Goal: Task Accomplishment & Management: Manage account settings

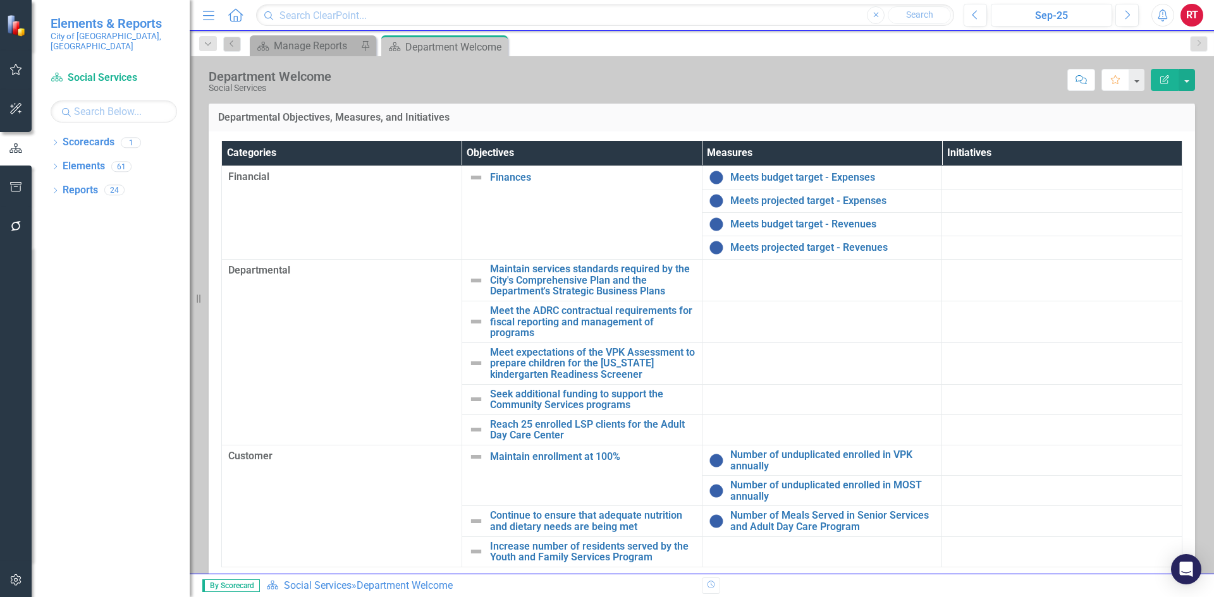
scroll to position [219, 0]
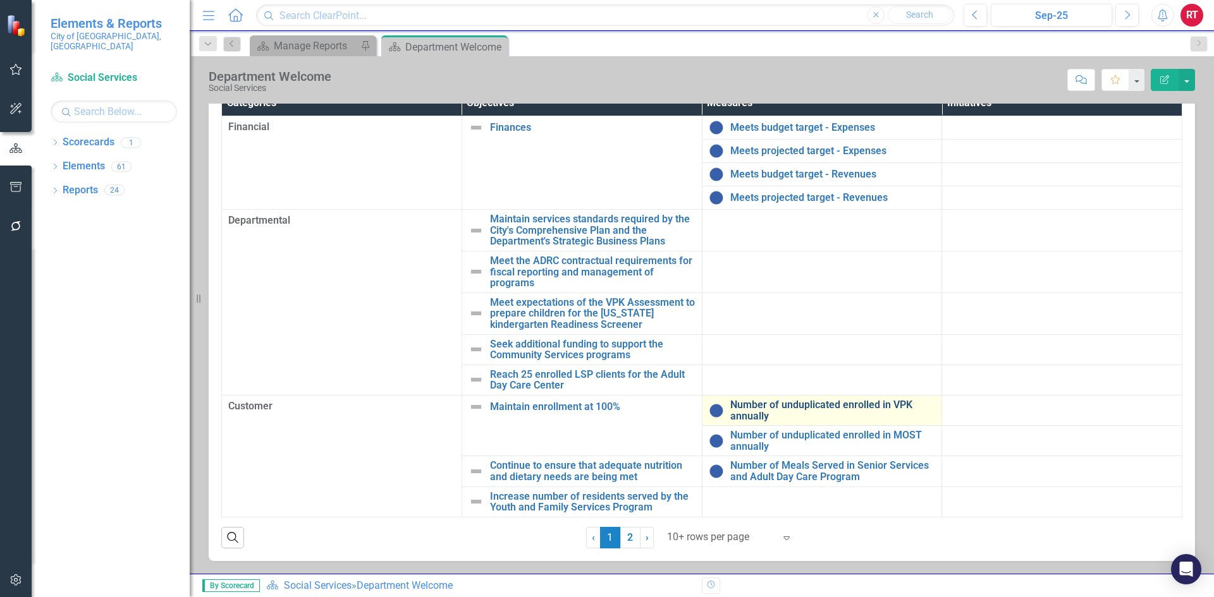
click at [754, 408] on link "Number of unduplicated enrolled in VPK annually" at bounding box center [832, 411] width 205 height 22
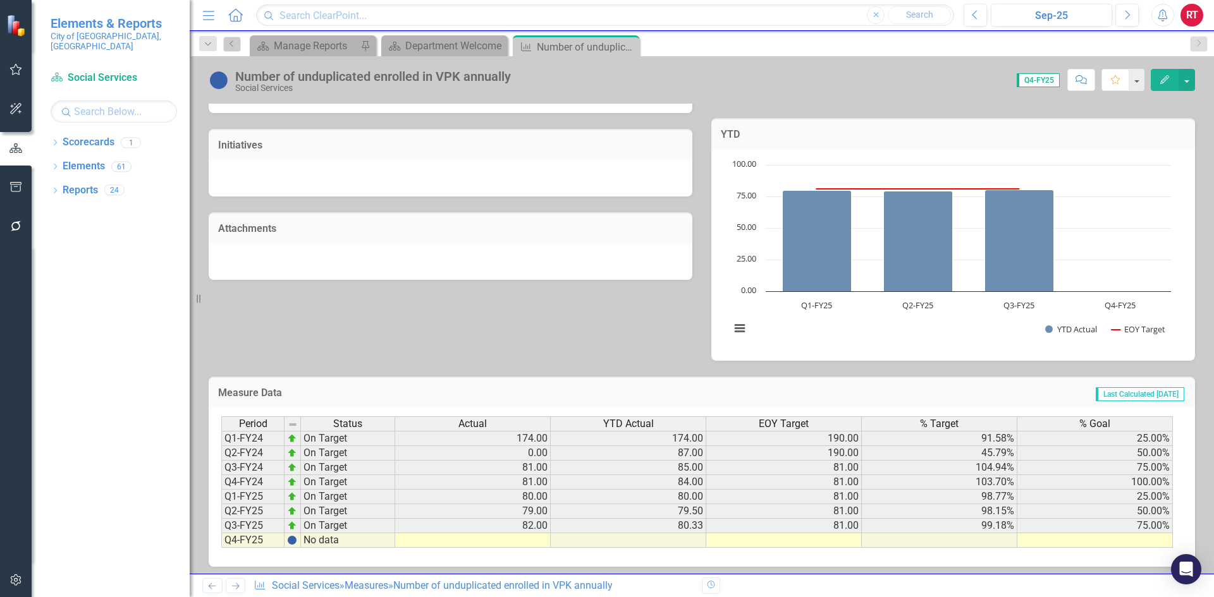
scroll to position [336, 0]
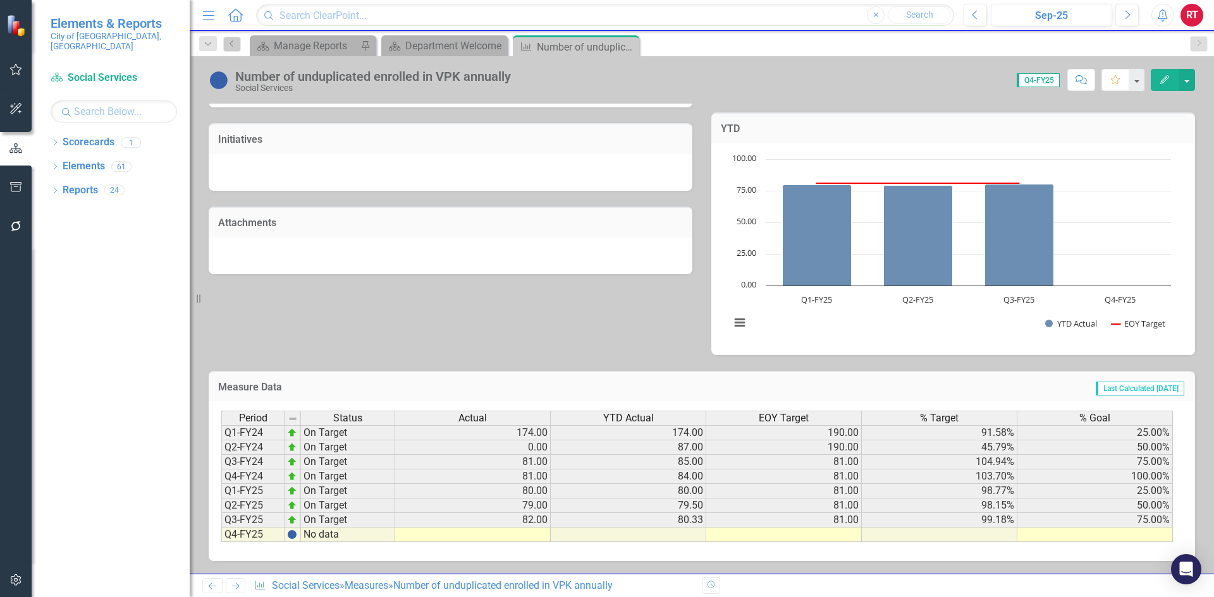
click at [537, 537] on td at bounding box center [473, 535] width 156 height 15
click at [527, 537] on td at bounding box center [473, 535] width 156 height 15
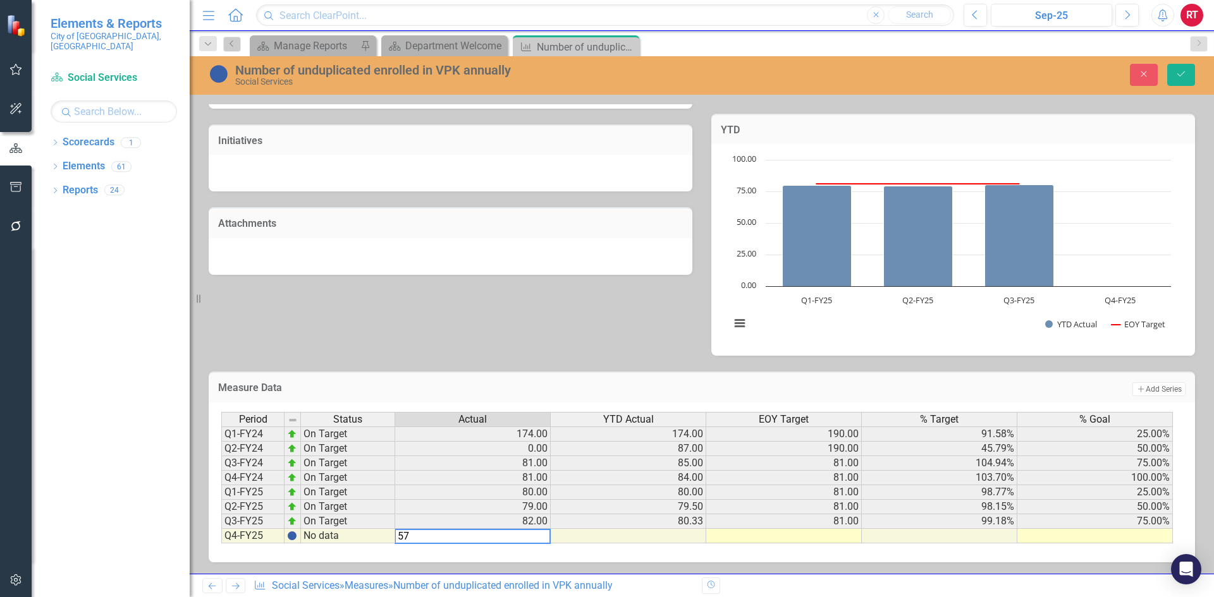
type textarea "57"
click at [740, 539] on td at bounding box center [784, 536] width 156 height 15
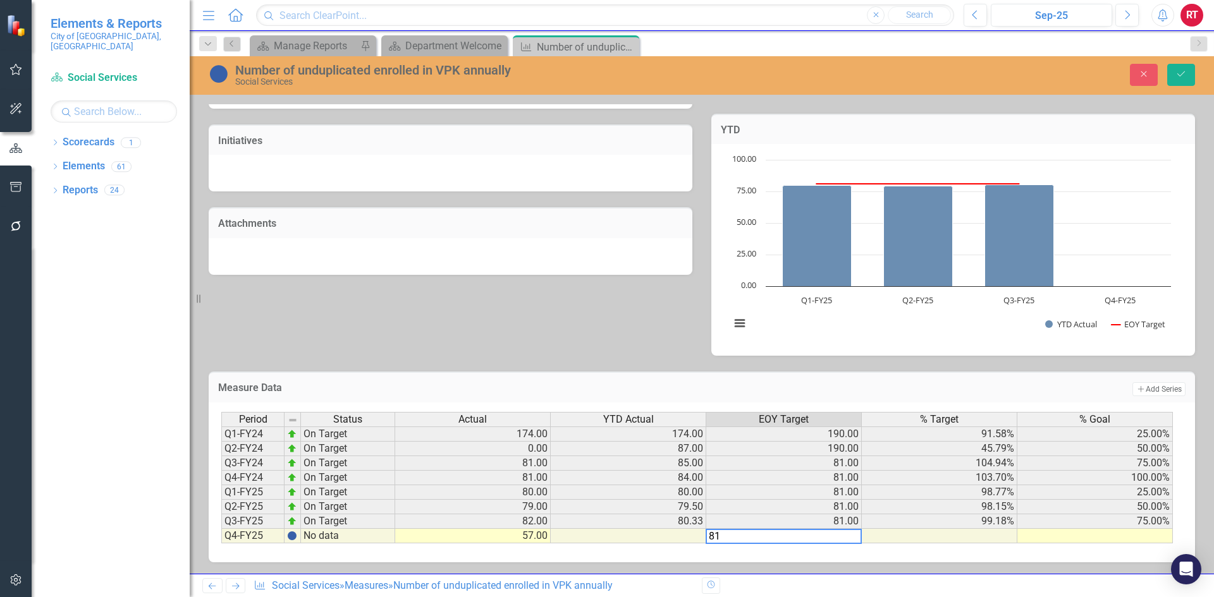
type textarea "81"
click at [1056, 536] on td at bounding box center [1095, 536] width 156 height 15
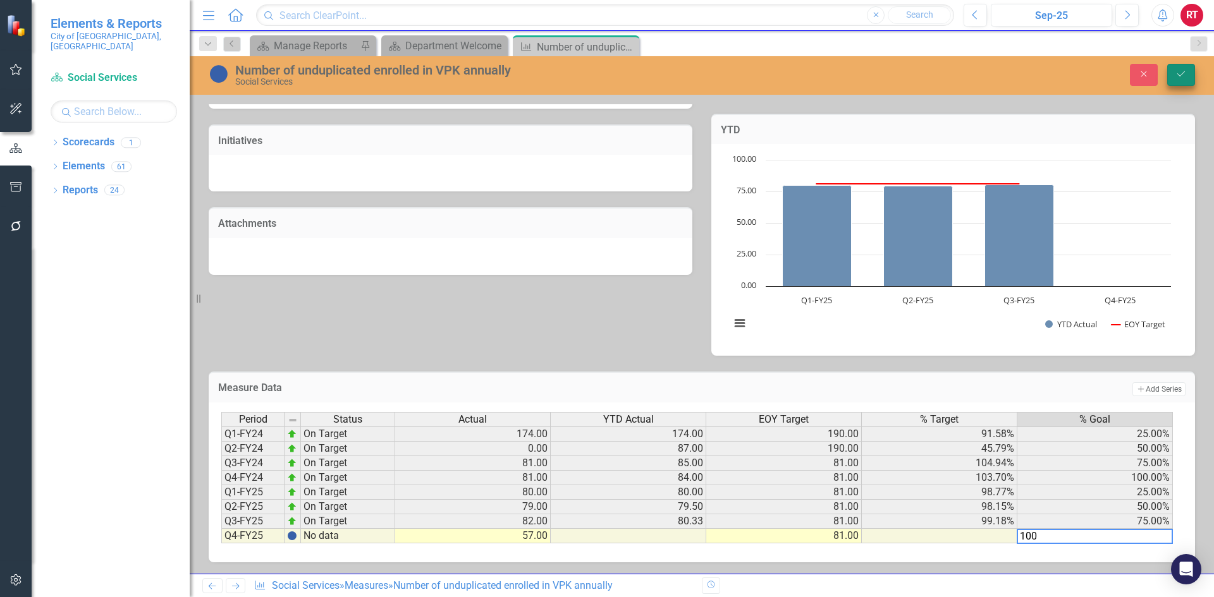
type textarea "100"
click at [1181, 75] on icon "Save" at bounding box center [1180, 74] width 11 height 9
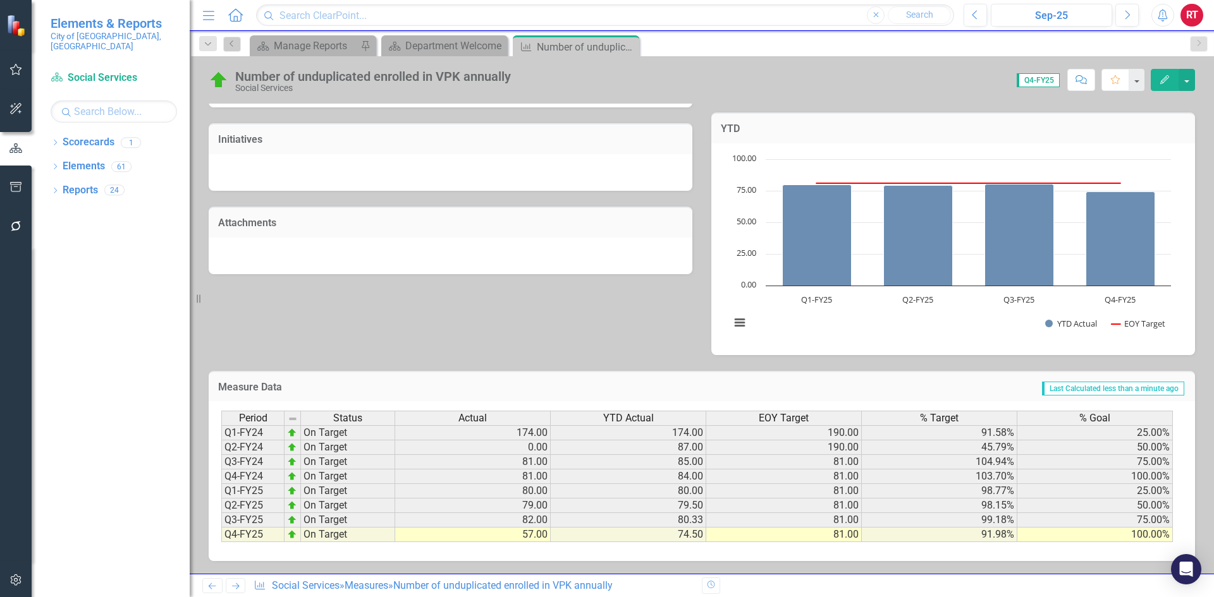
click at [236, 584] on icon "Next" at bounding box center [235, 586] width 11 height 8
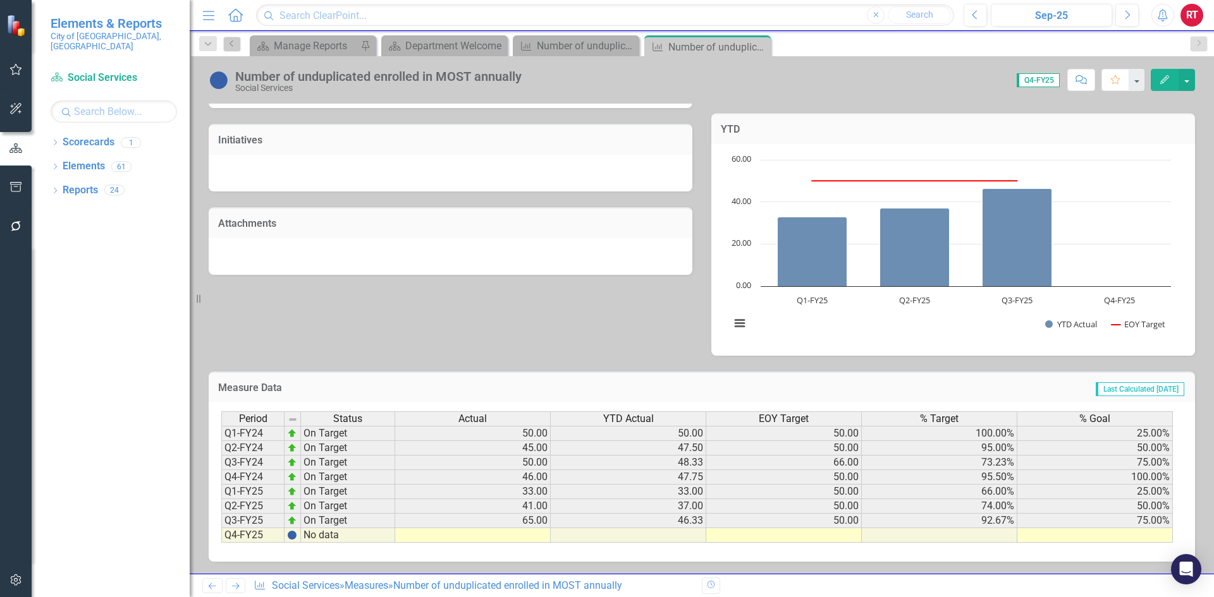
scroll to position [336, 0]
click at [501, 539] on td at bounding box center [473, 535] width 156 height 15
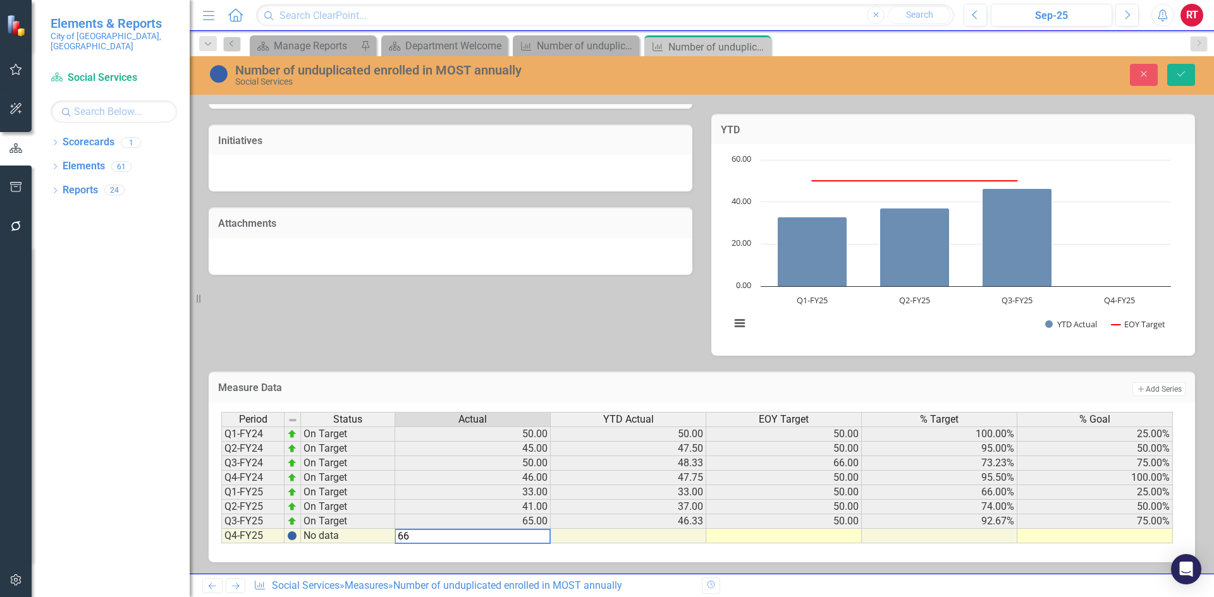
type textarea "66"
click at [795, 537] on td at bounding box center [784, 536] width 156 height 15
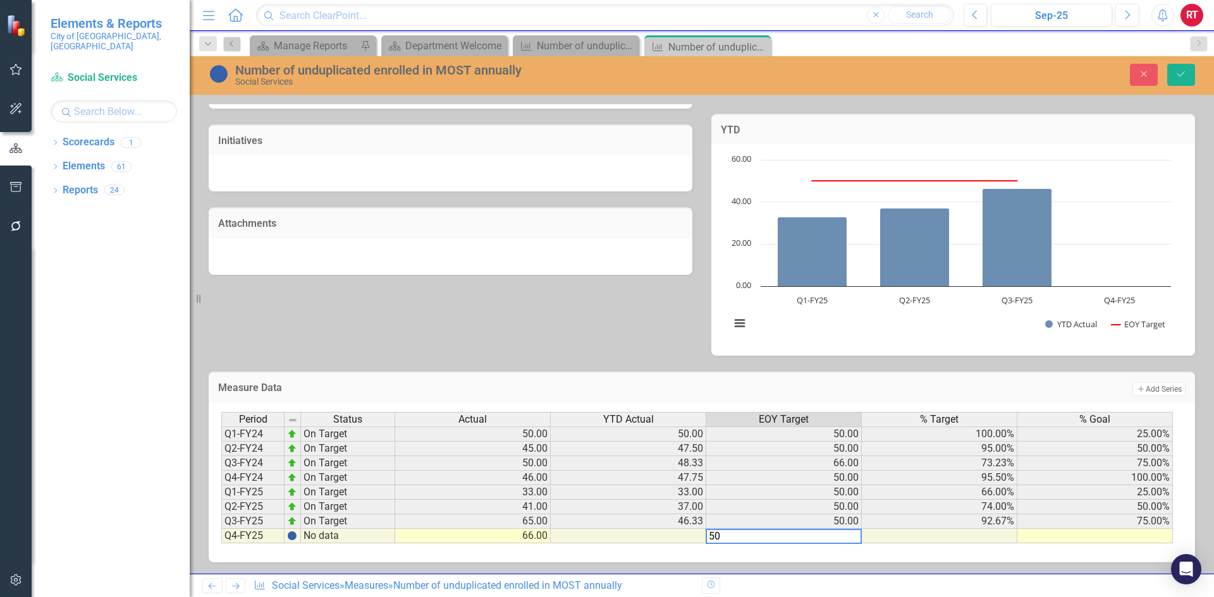
type textarea "50"
click at [1117, 538] on td at bounding box center [1095, 536] width 156 height 15
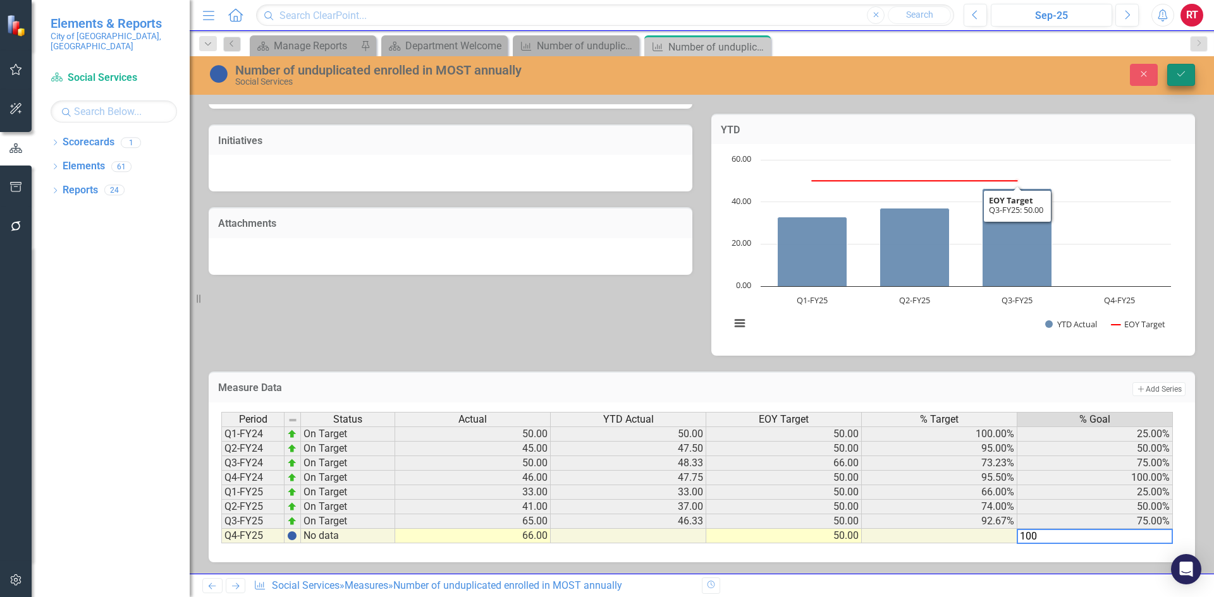
type textarea "100"
click at [1185, 73] on icon "Save" at bounding box center [1180, 74] width 11 height 9
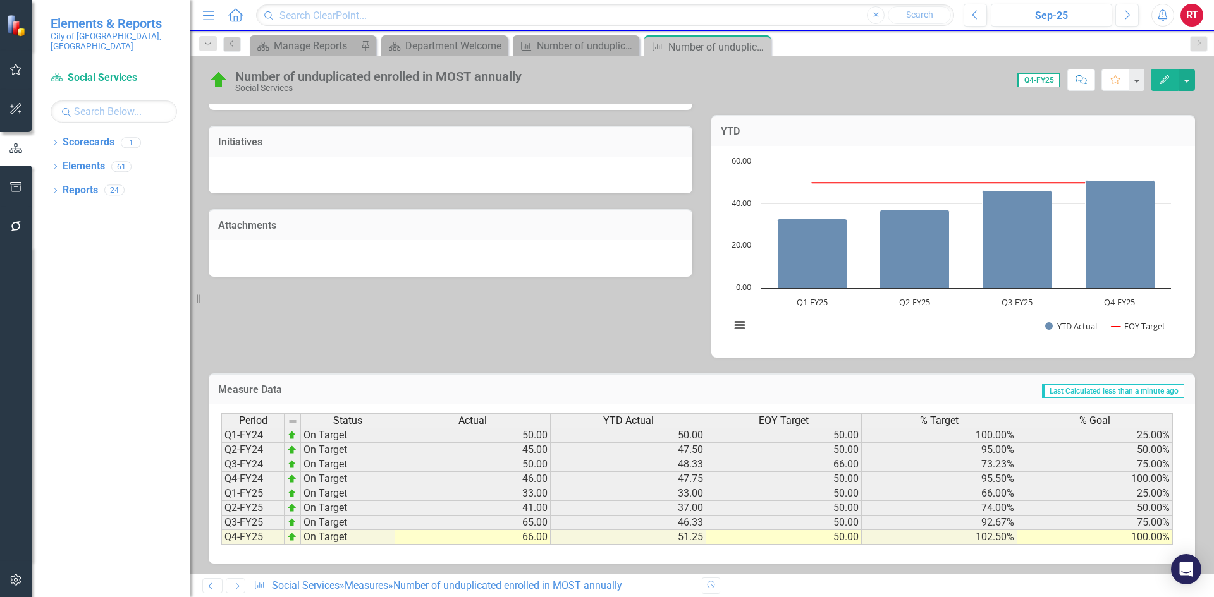
scroll to position [336, 0]
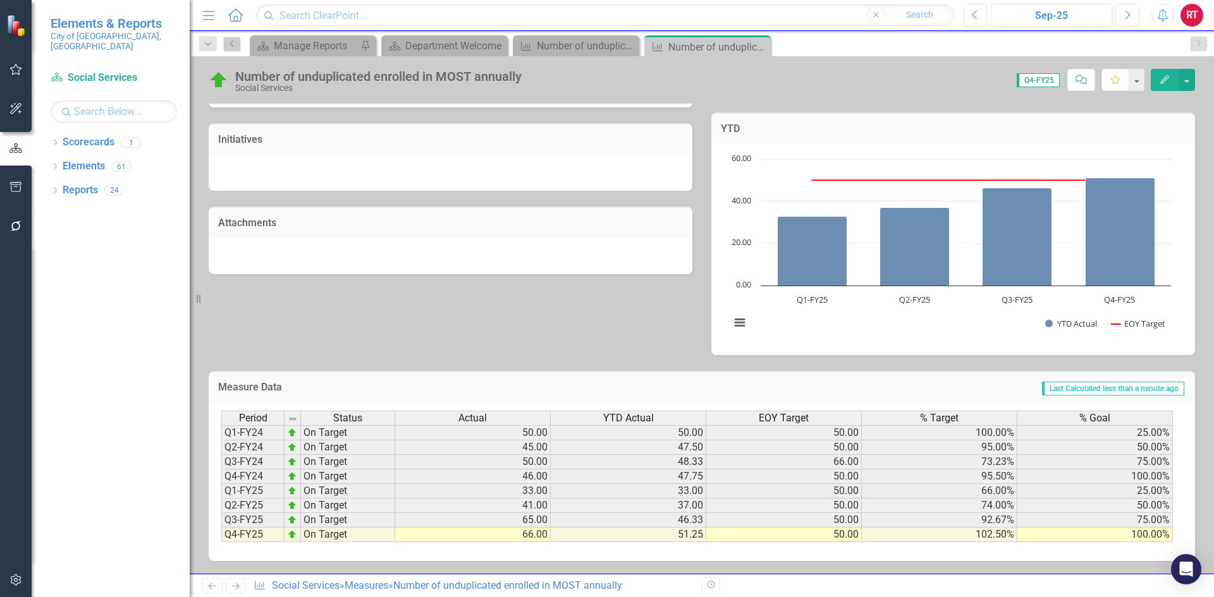
click at [235, 588] on icon "Next" at bounding box center [235, 586] width 11 height 8
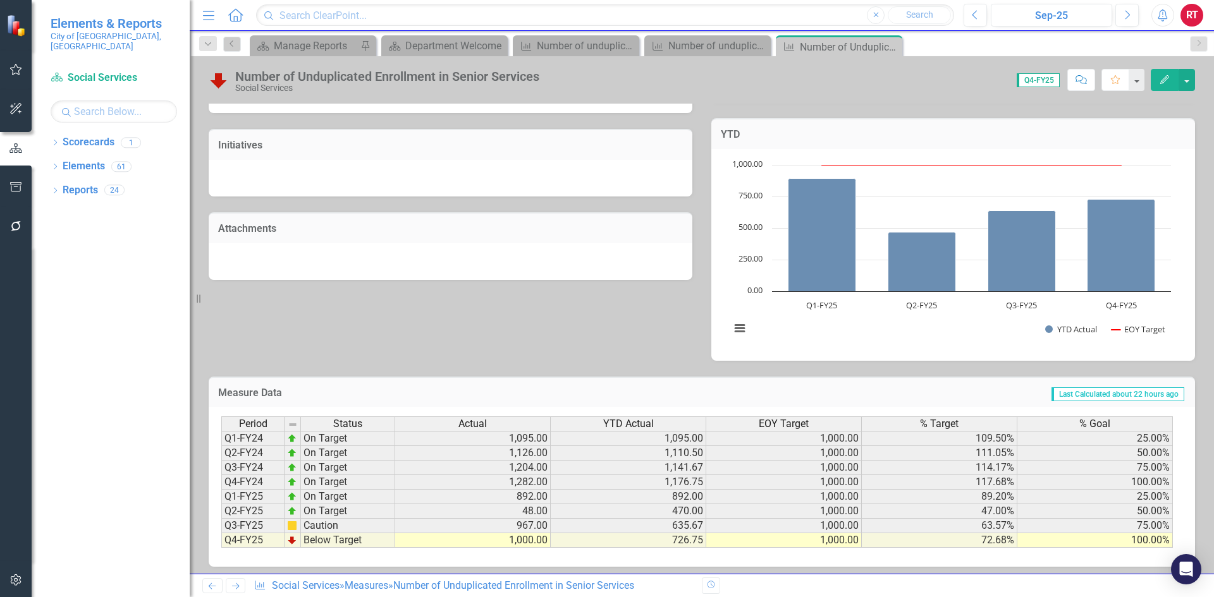
scroll to position [336, 0]
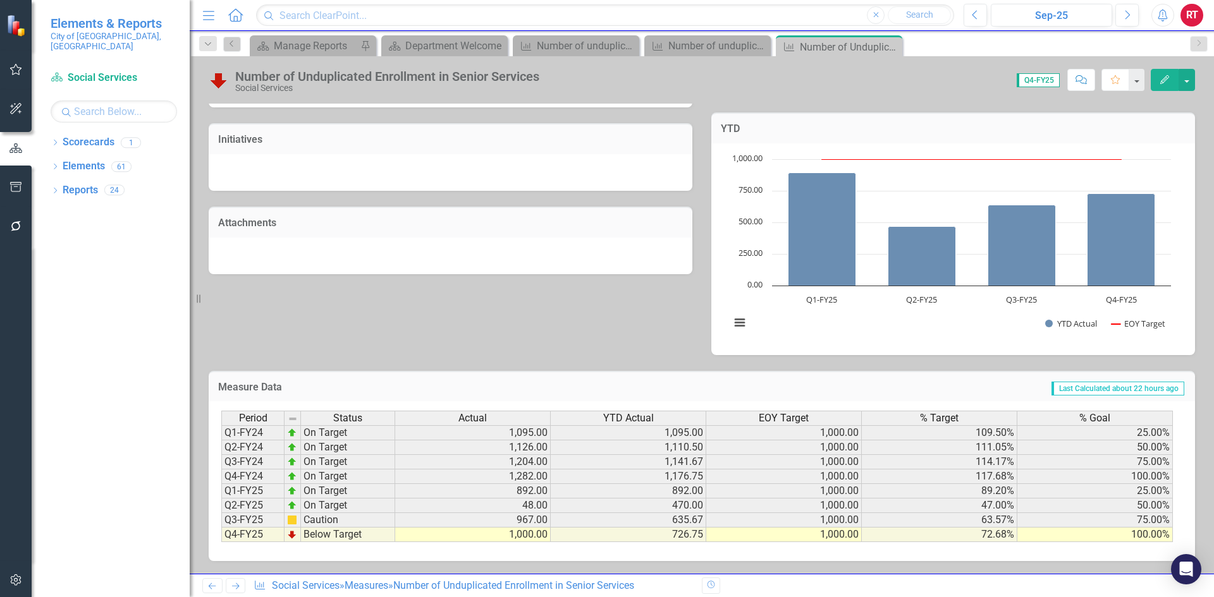
click at [235, 584] on icon "Next" at bounding box center [235, 586] width 11 height 8
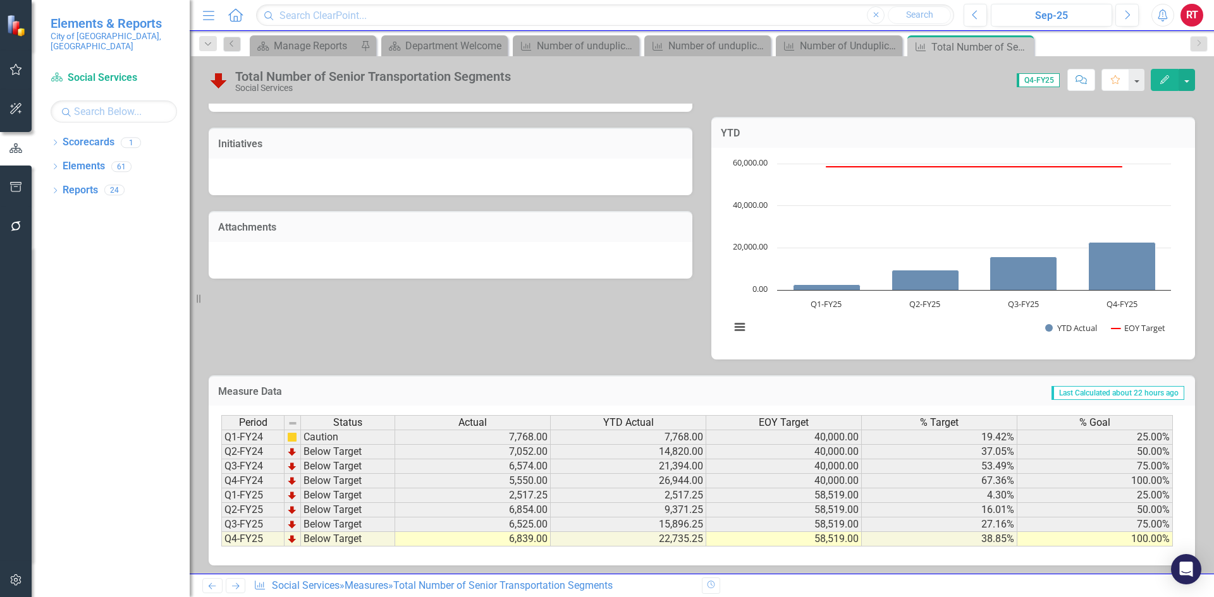
scroll to position [336, 0]
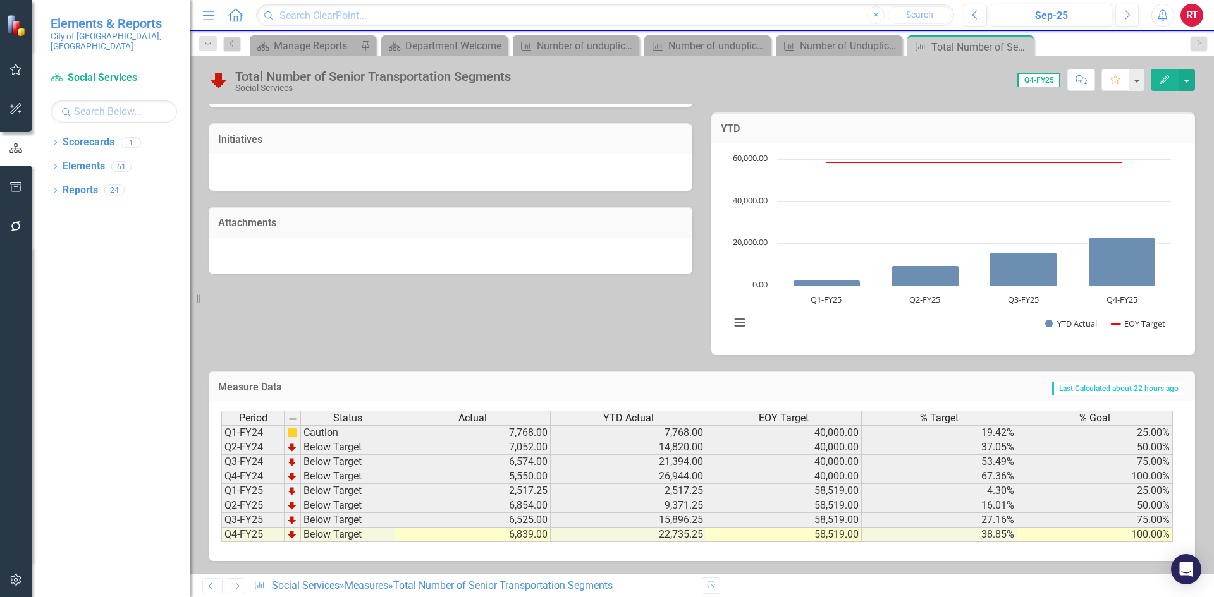
click at [235, 580] on link "Next" at bounding box center [236, 585] width 20 height 15
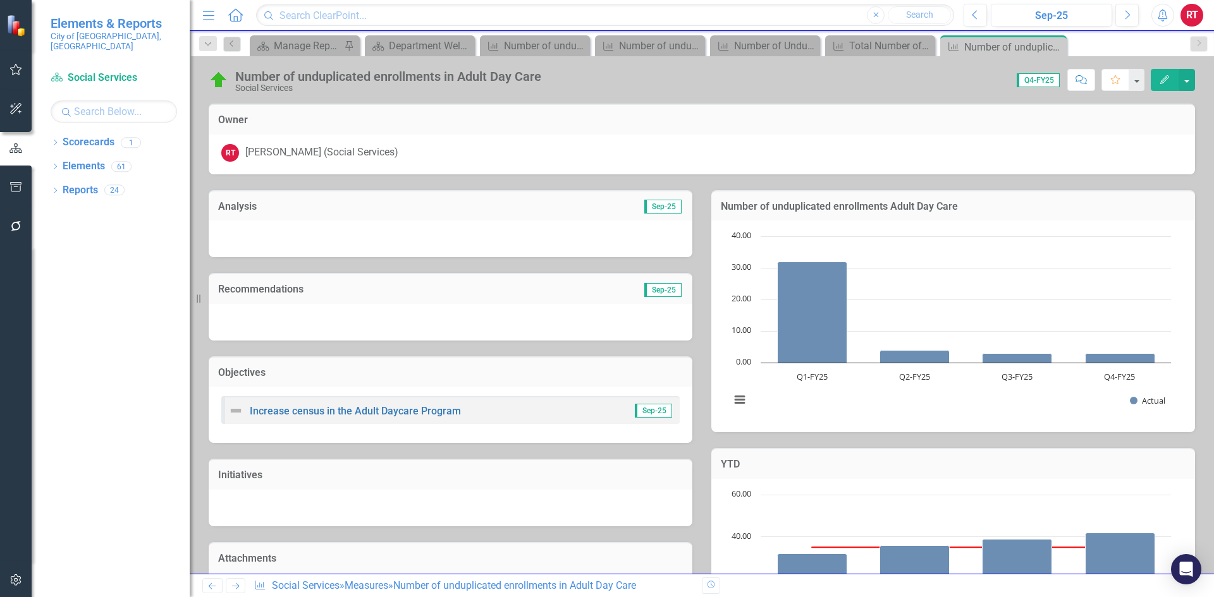
click at [235, 589] on icon "Next" at bounding box center [235, 586] width 11 height 8
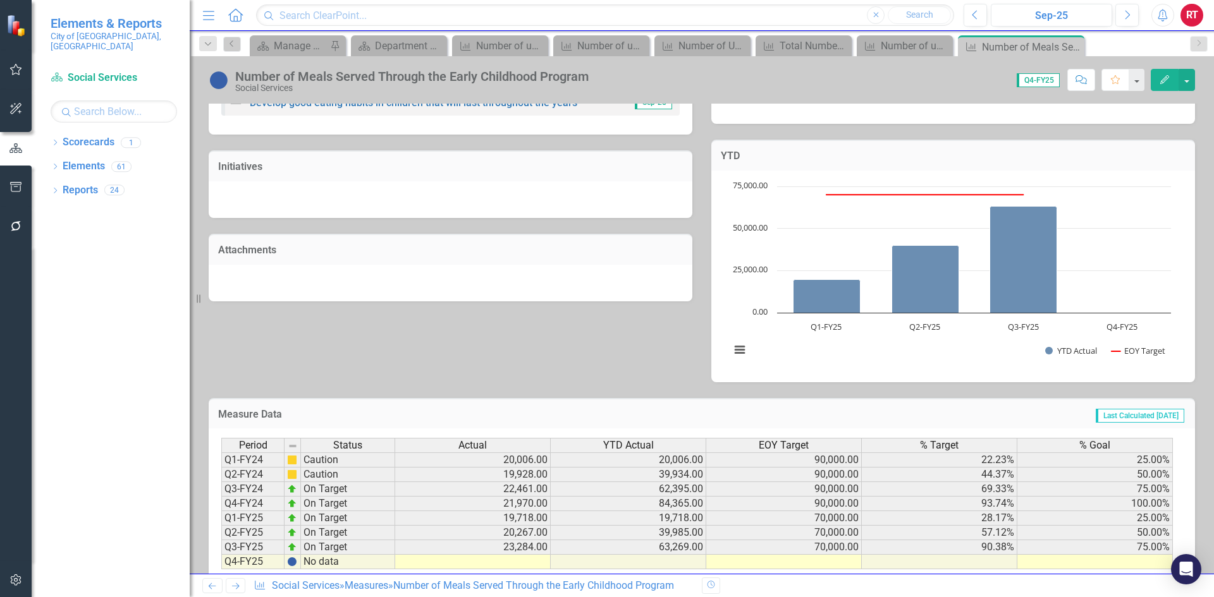
scroll to position [336, 0]
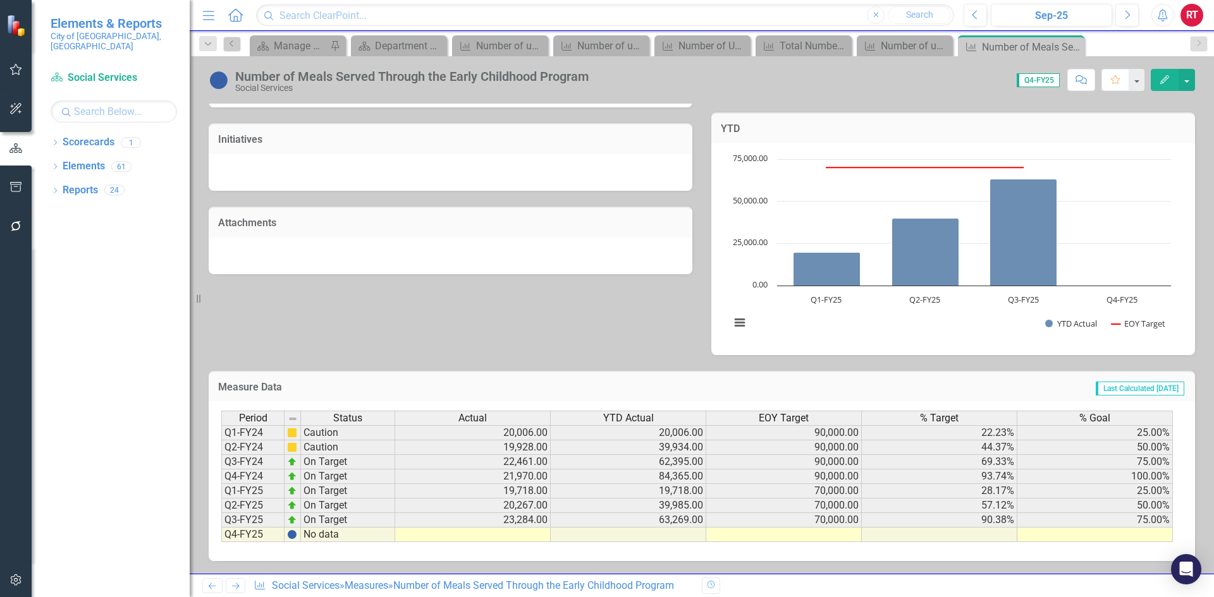
click at [486, 534] on td at bounding box center [473, 535] width 156 height 15
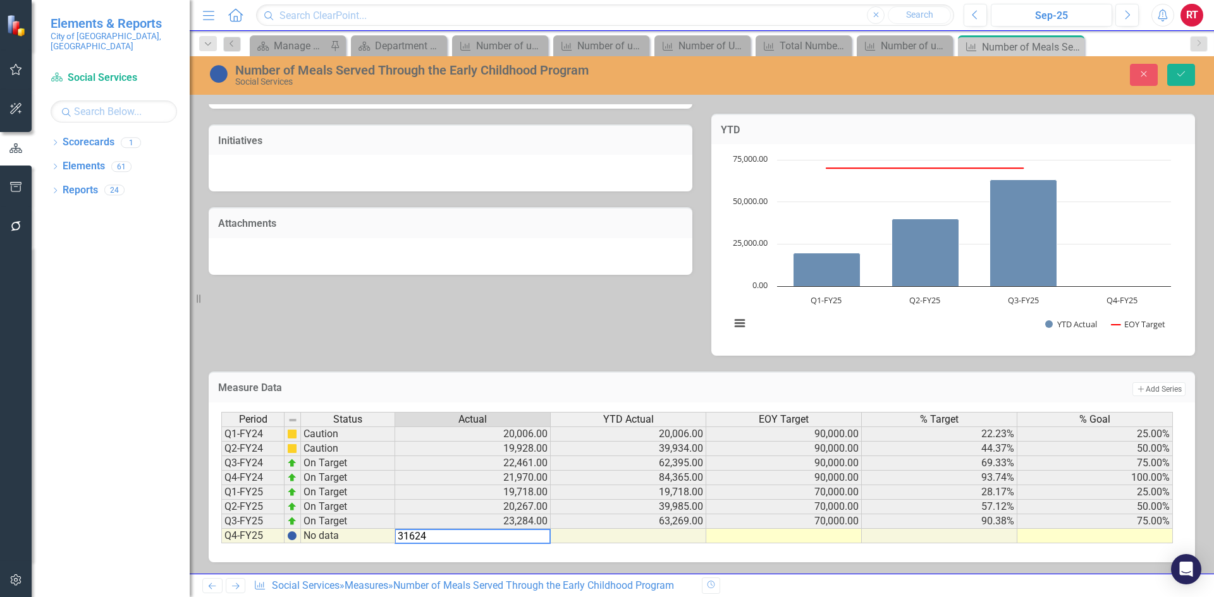
type textarea "31624"
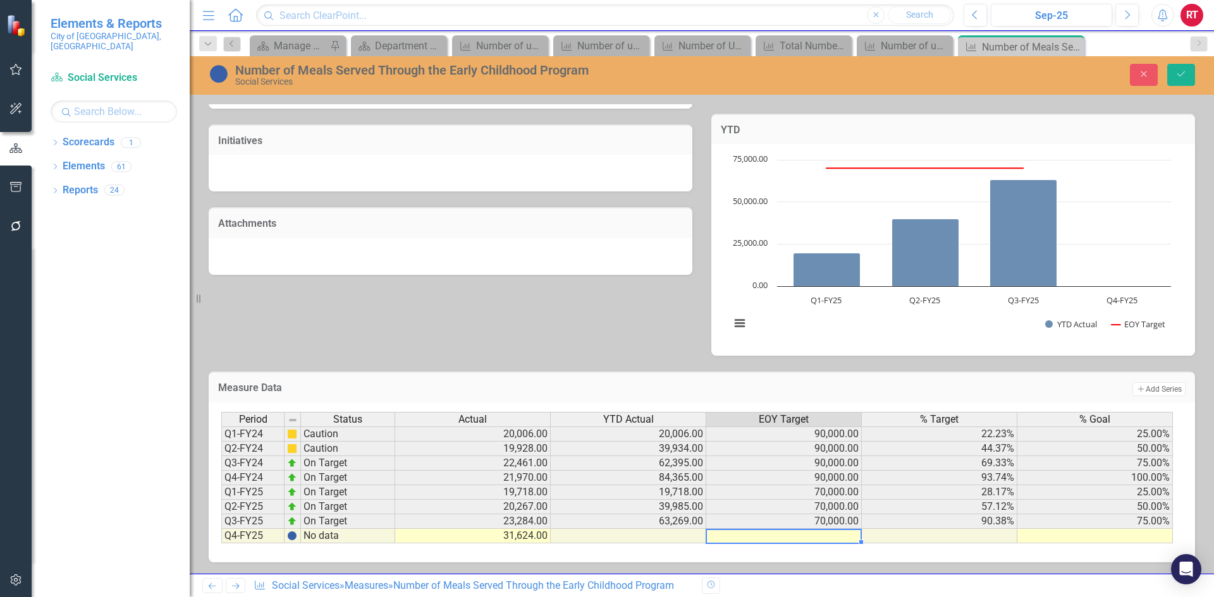
click at [841, 537] on td at bounding box center [784, 536] width 156 height 15
type textarea "70000"
click at [1117, 538] on td at bounding box center [1095, 536] width 156 height 15
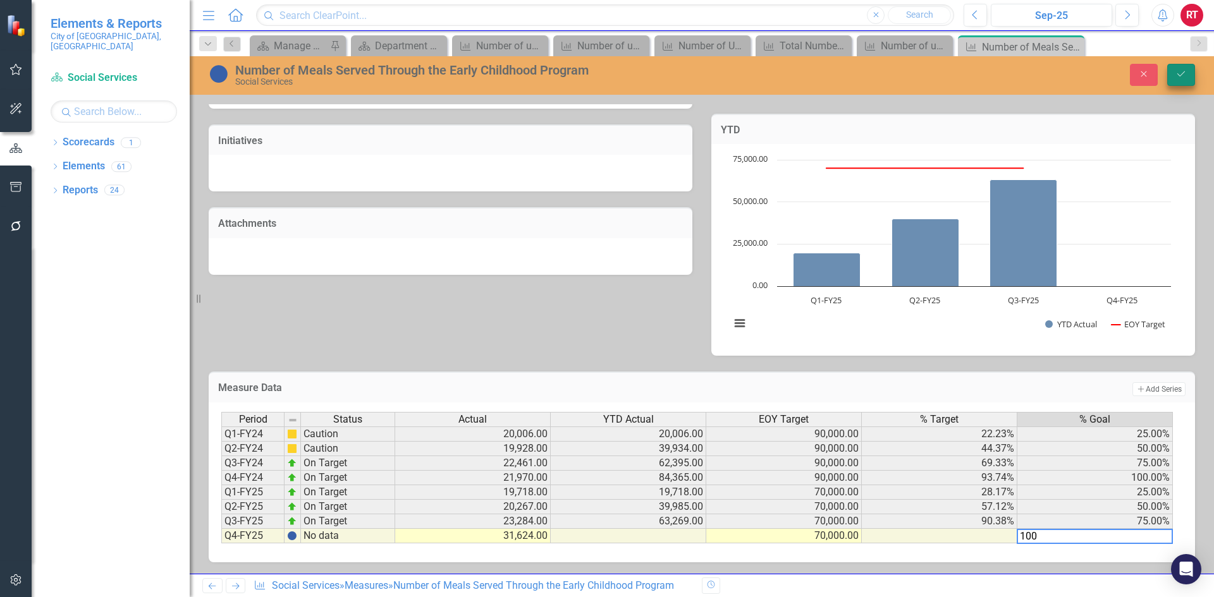
type textarea "100"
click at [1184, 76] on icon "Save" at bounding box center [1180, 74] width 11 height 9
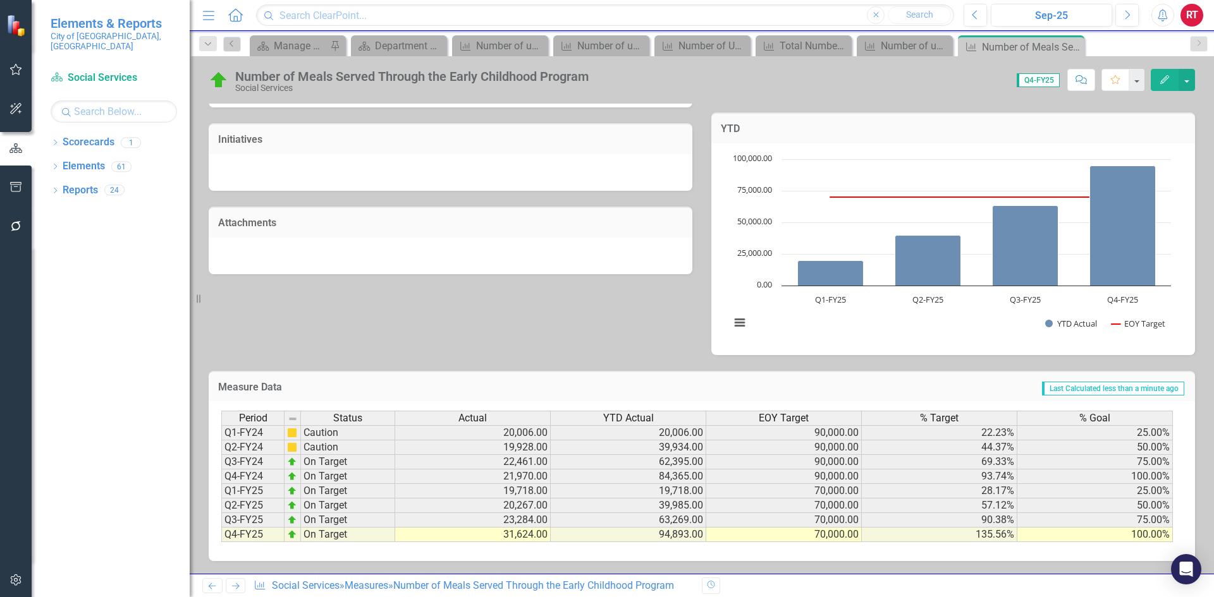
click at [234, 589] on icon "Next" at bounding box center [235, 586] width 11 height 8
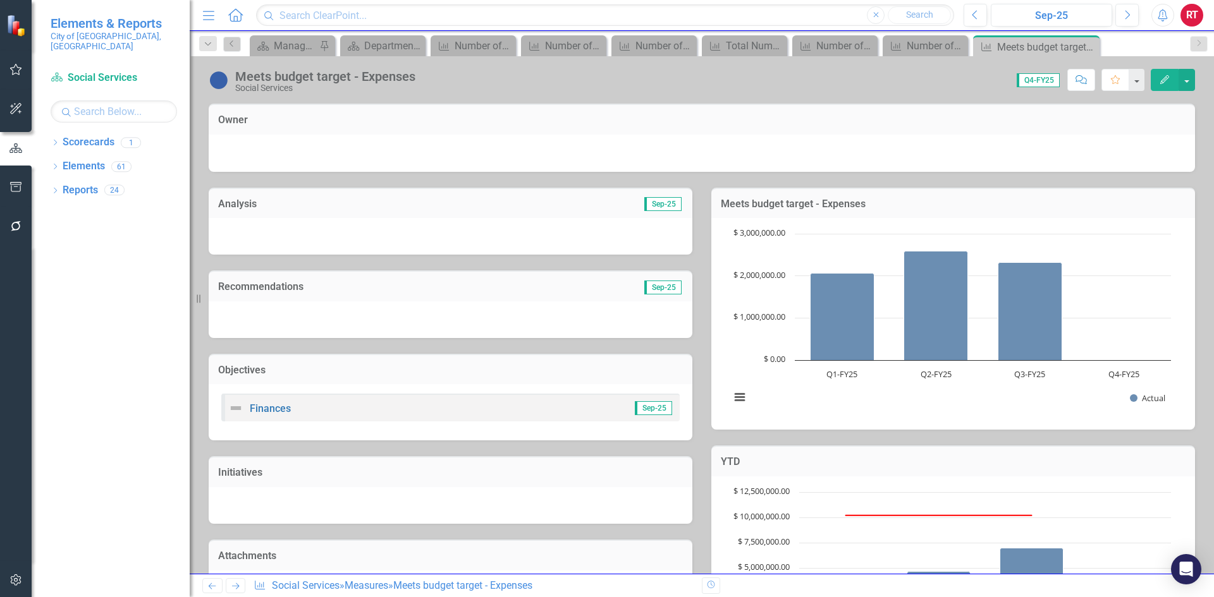
scroll to position [253, 0]
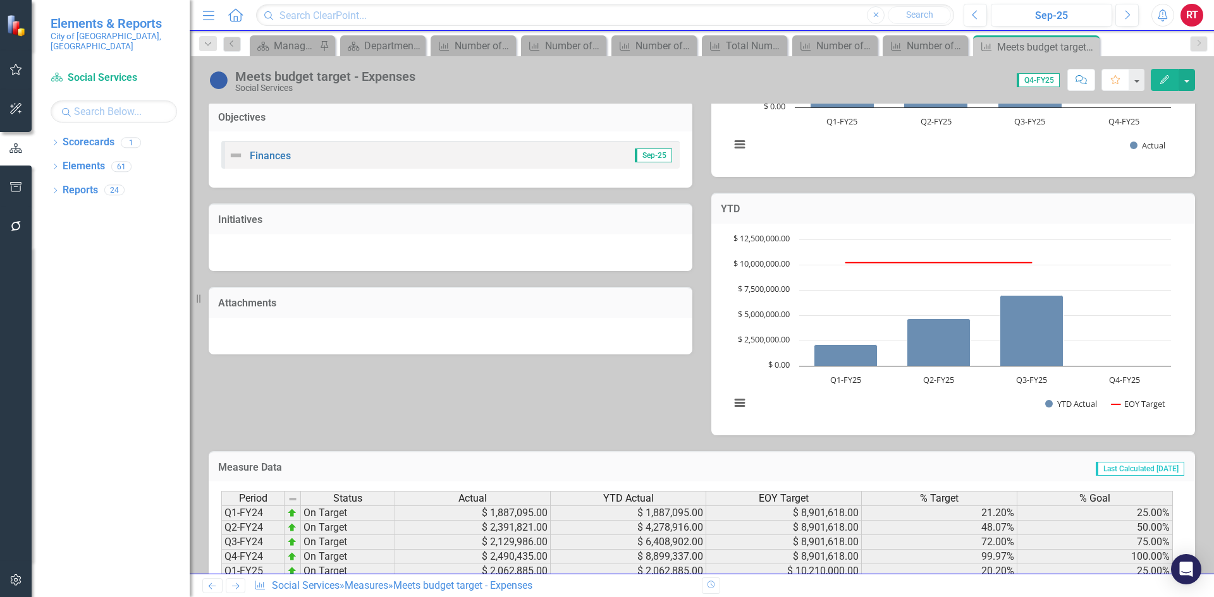
click at [235, 585] on icon "Next" at bounding box center [235, 586] width 11 height 8
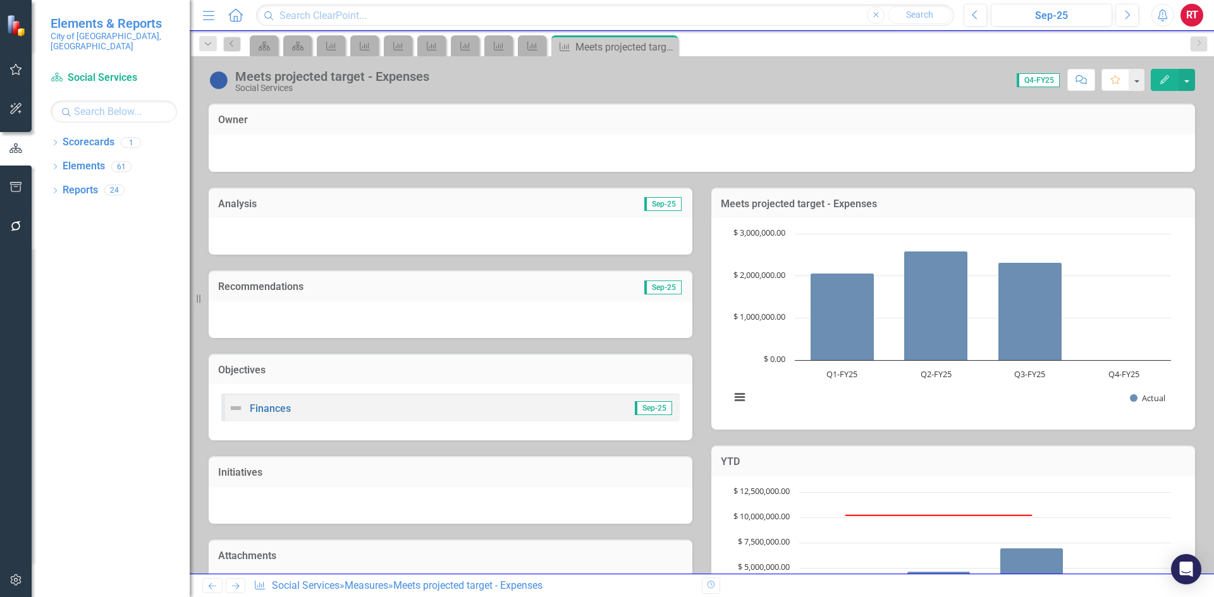
click at [233, 586] on icon "Next" at bounding box center [235, 586] width 11 height 8
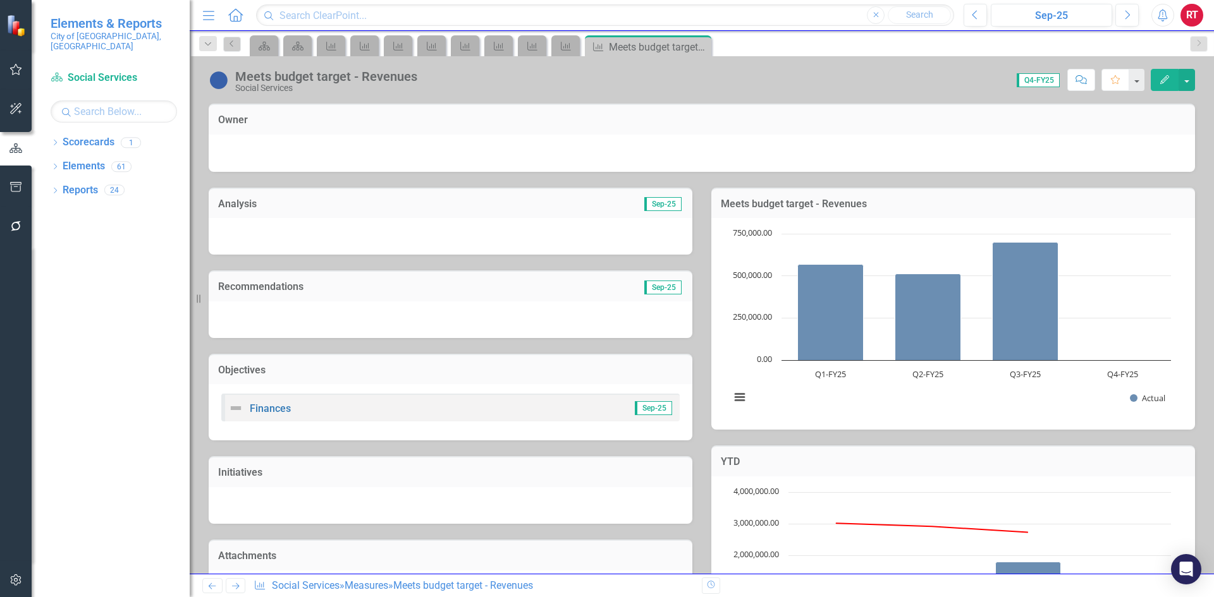
click at [233, 586] on icon "Next" at bounding box center [235, 586] width 11 height 8
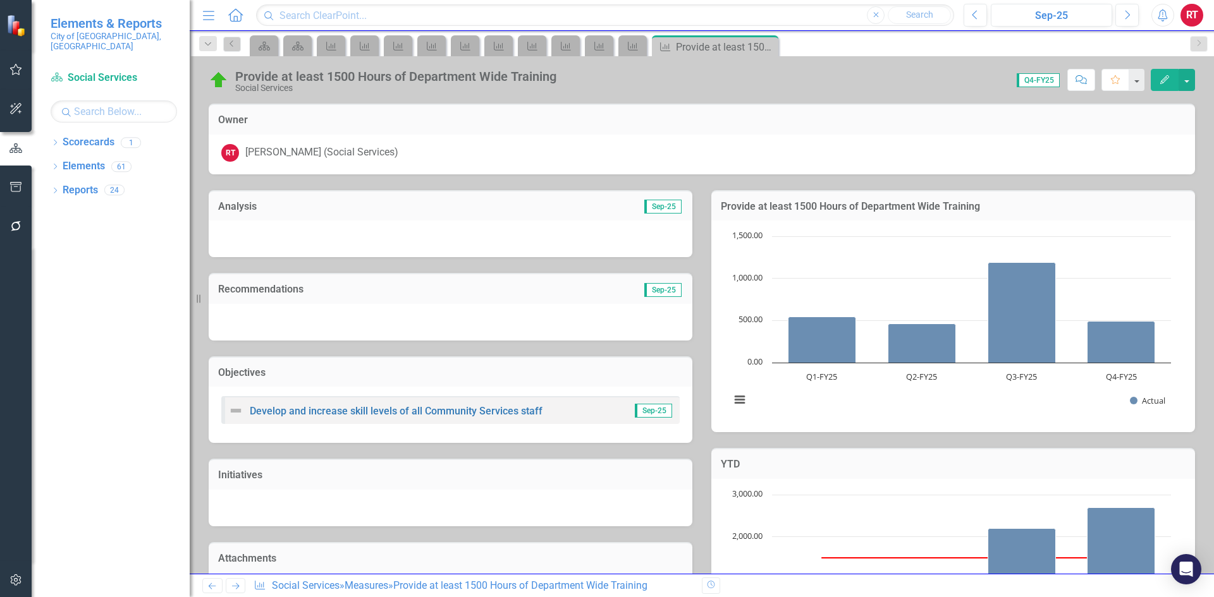
click at [233, 586] on icon "Next" at bounding box center [235, 586] width 11 height 8
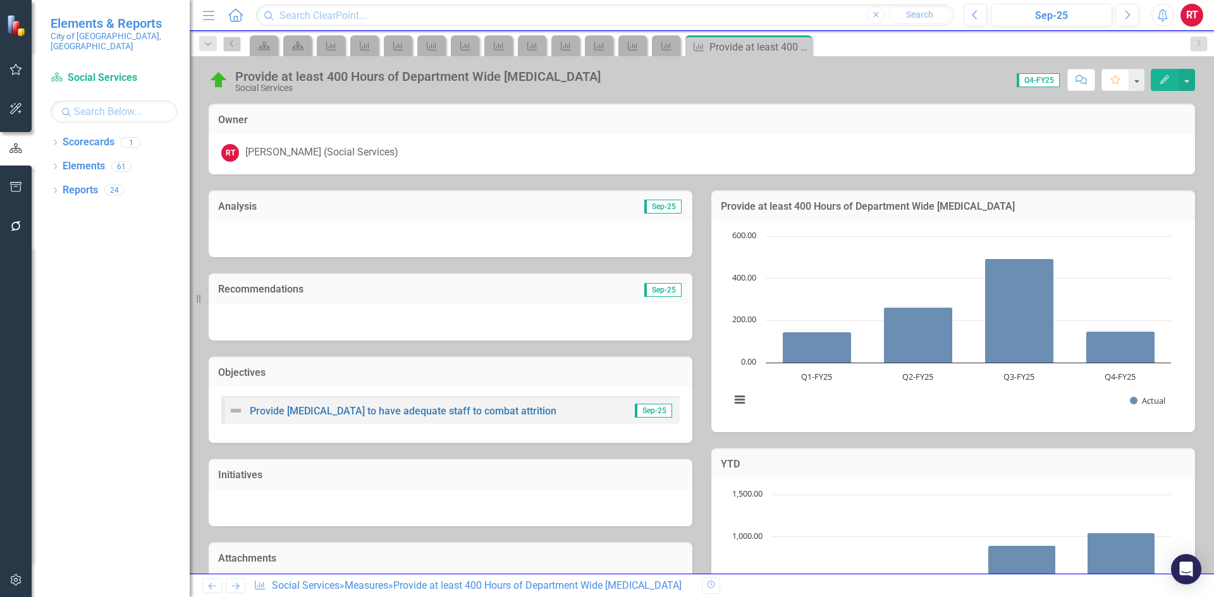
click at [233, 586] on icon "Next" at bounding box center [235, 586] width 11 height 8
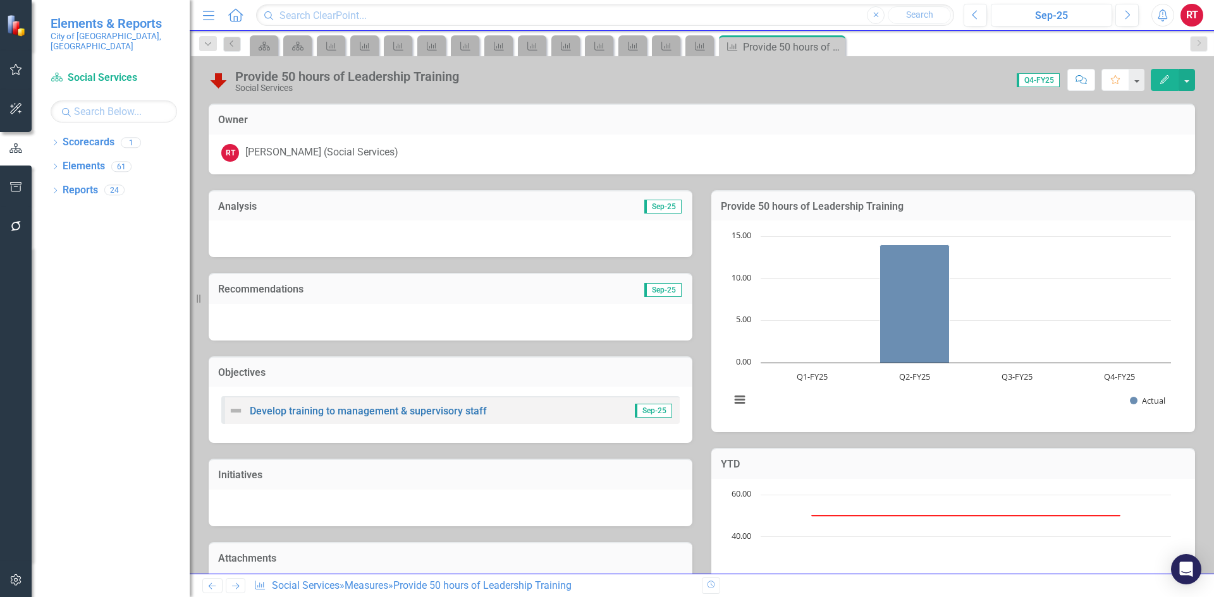
click at [233, 586] on icon "Next" at bounding box center [235, 586] width 11 height 8
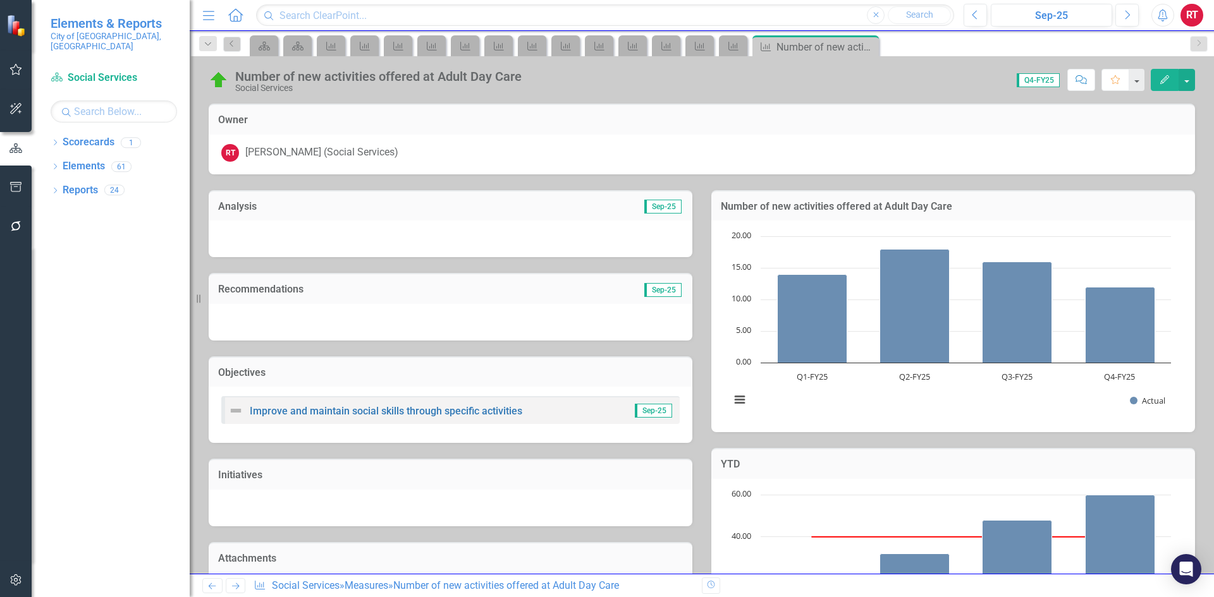
click at [233, 585] on icon "Next" at bounding box center [235, 586] width 11 height 8
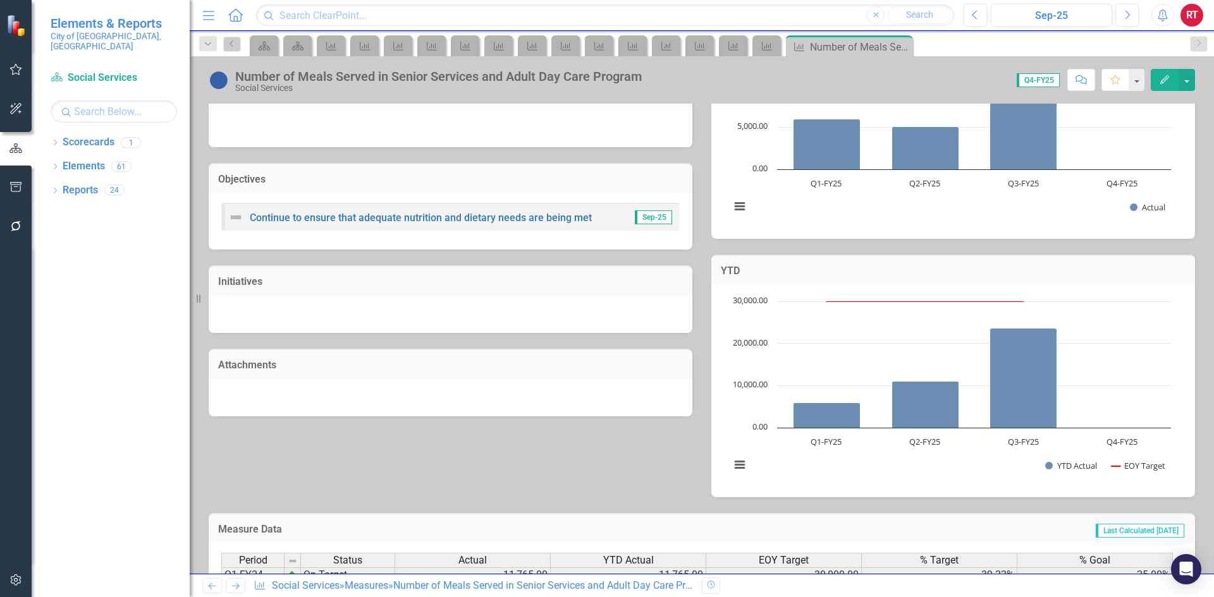
scroll to position [336, 0]
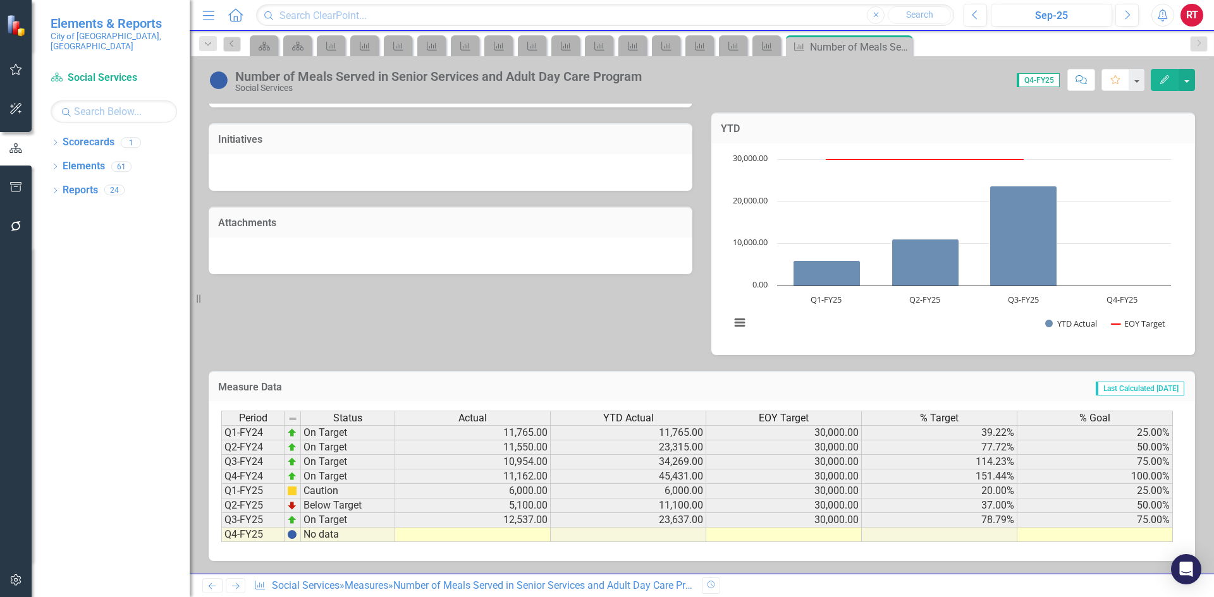
click at [238, 588] on icon at bounding box center [236, 587] width 8 height 6
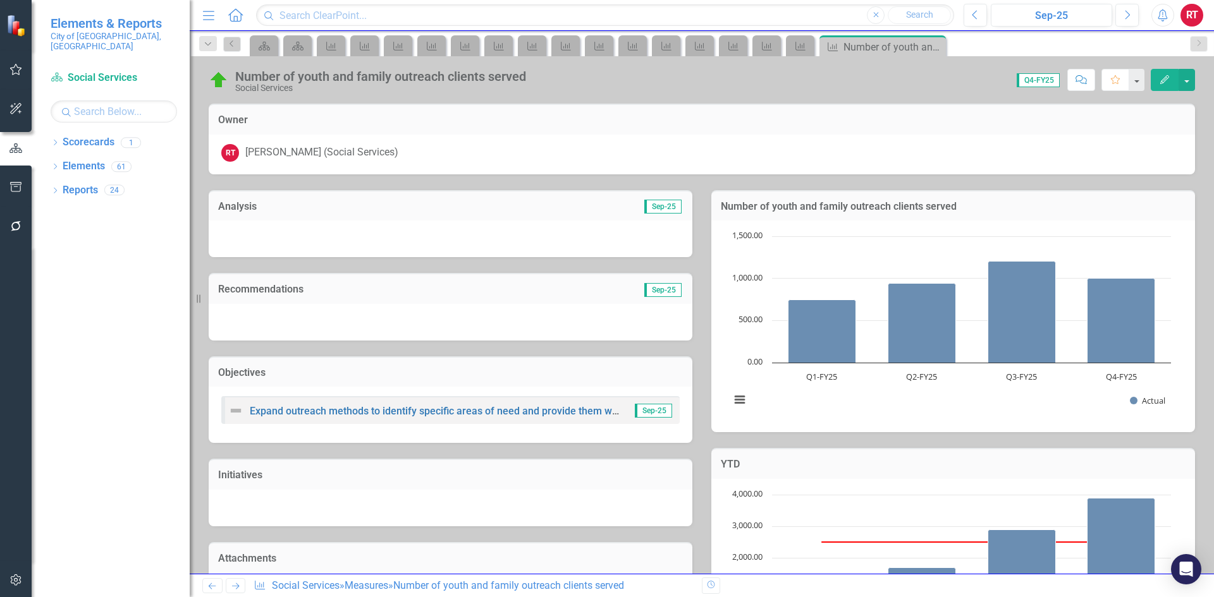
click at [236, 588] on icon "Next" at bounding box center [235, 586] width 11 height 8
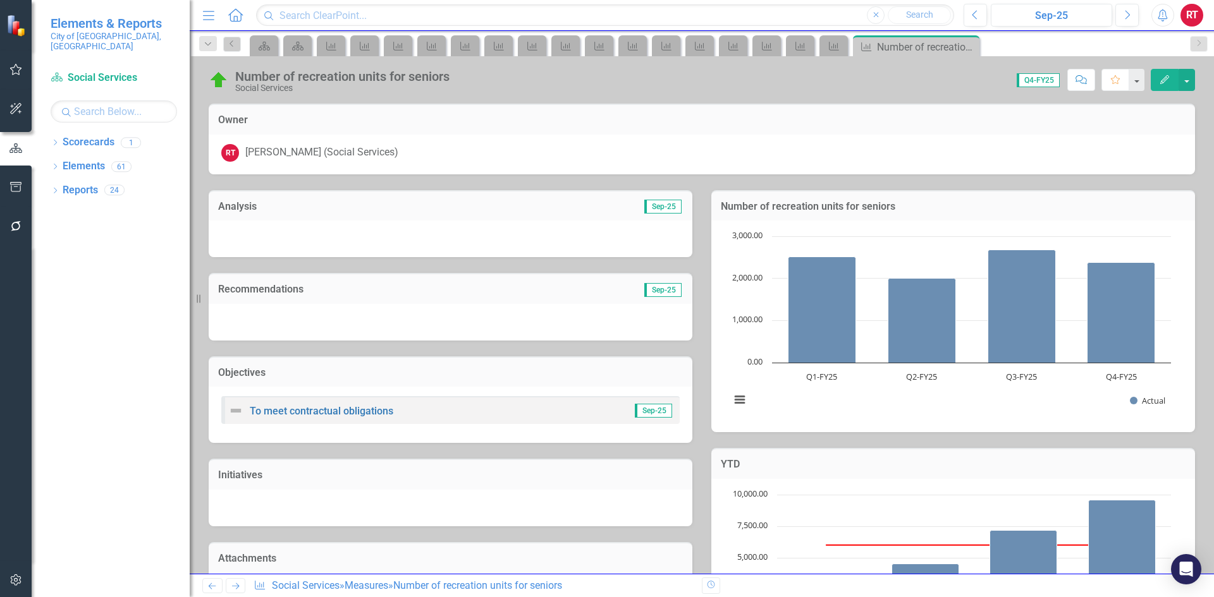
click at [236, 588] on icon "Next" at bounding box center [235, 586] width 11 height 8
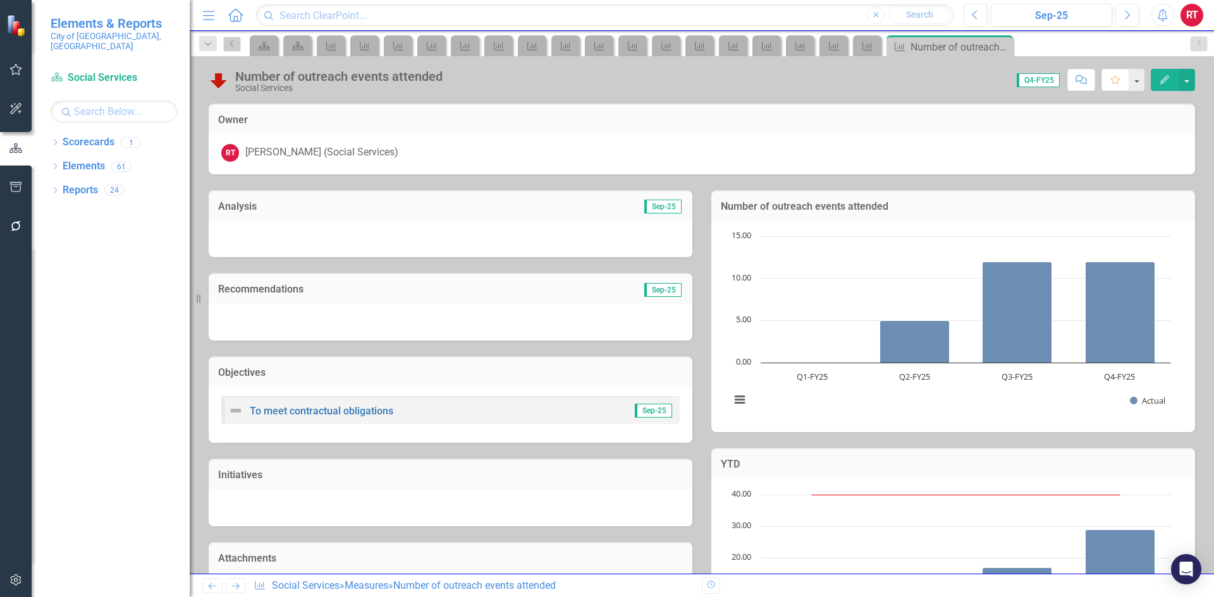
click at [236, 589] on icon "Next" at bounding box center [235, 586] width 11 height 8
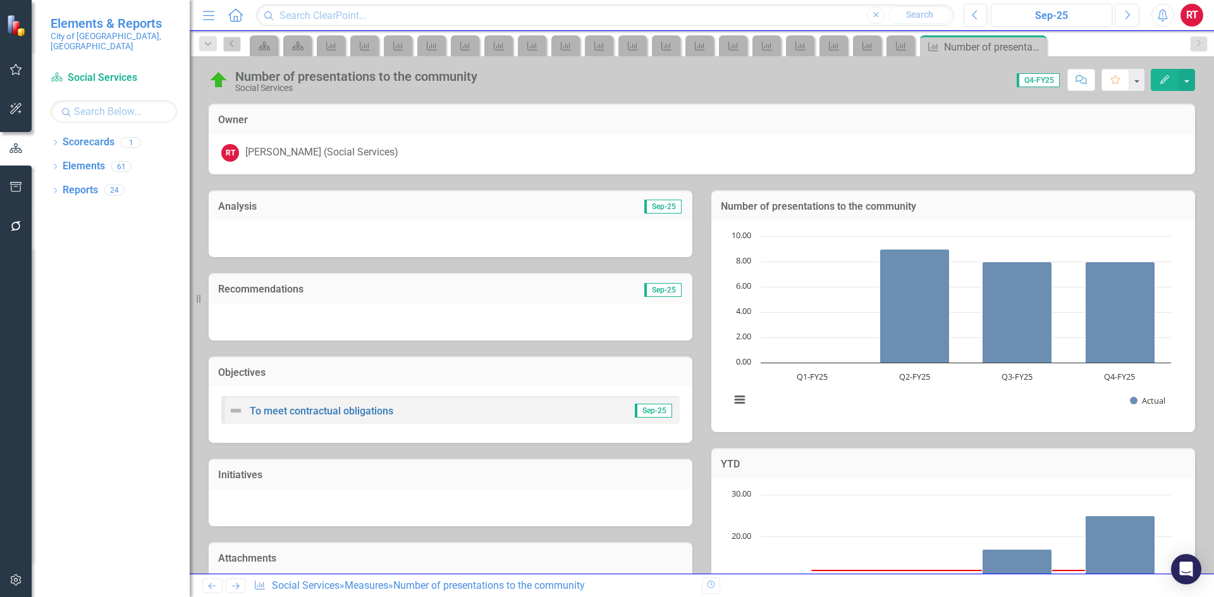
click at [236, 589] on icon "Next" at bounding box center [235, 586] width 11 height 8
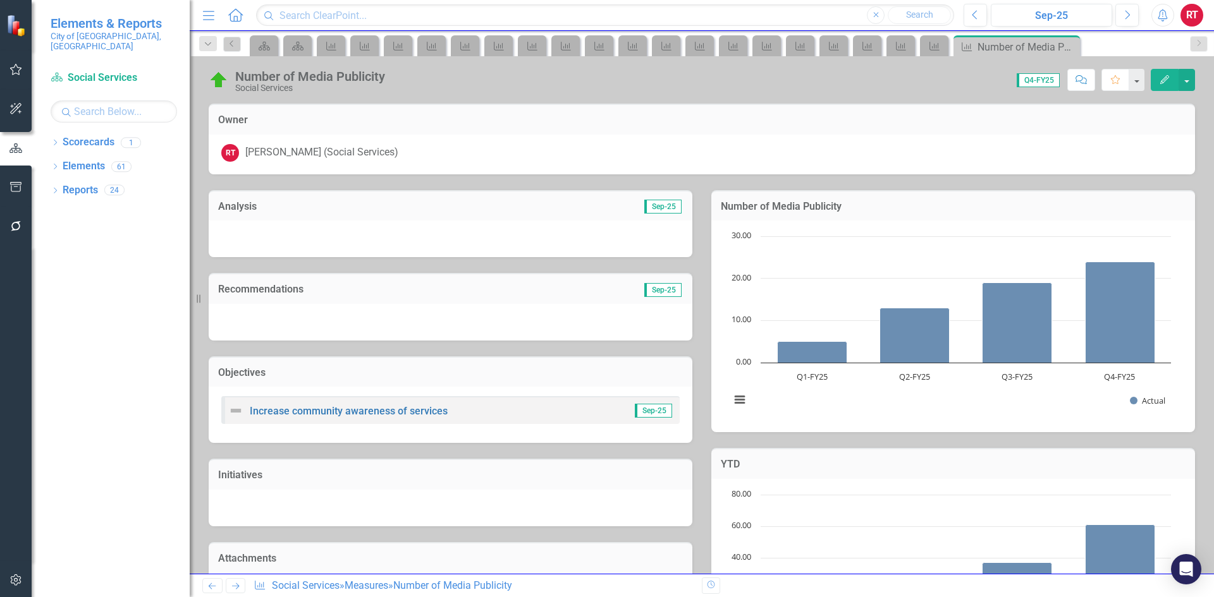
click at [236, 589] on icon "Next" at bounding box center [235, 586] width 11 height 8
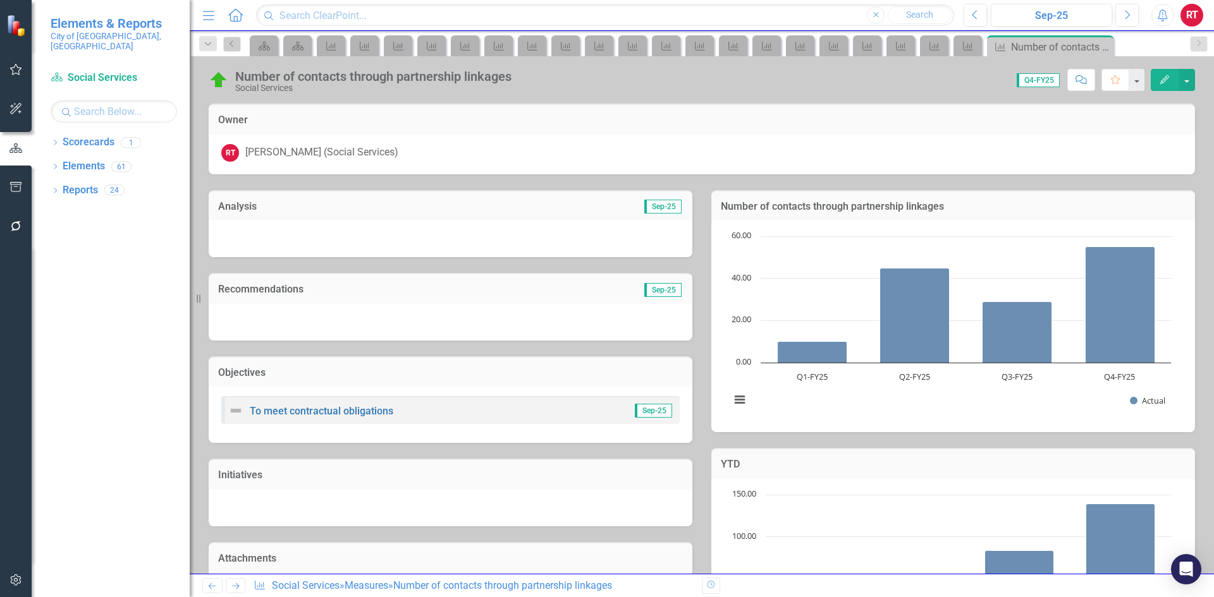
click at [236, 589] on icon "Next" at bounding box center [235, 586] width 11 height 8
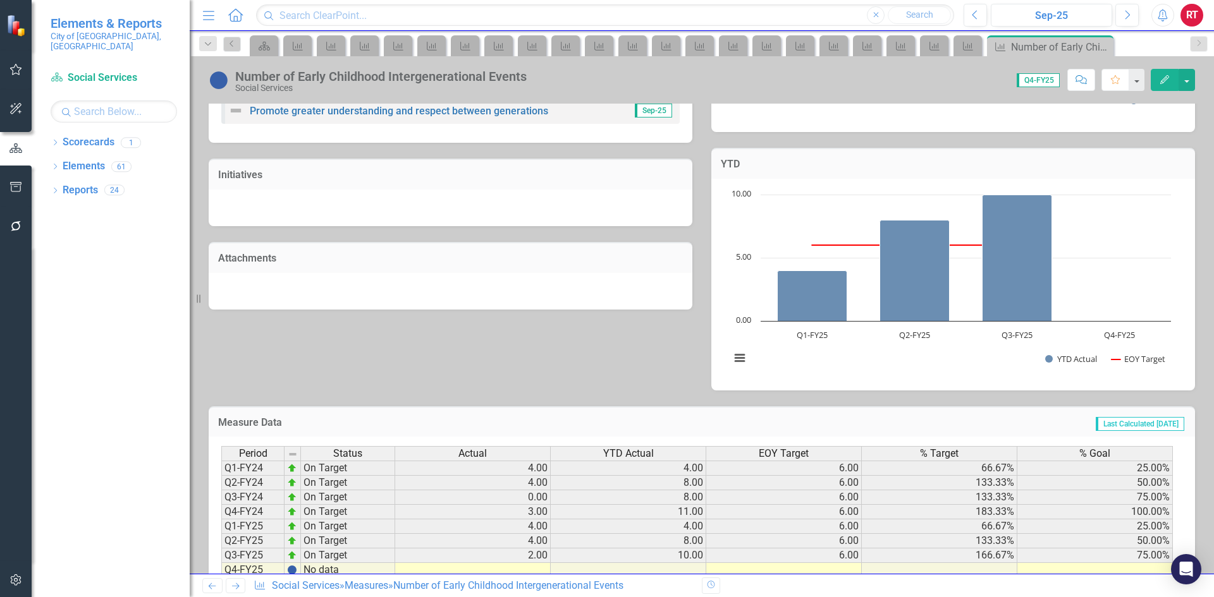
scroll to position [336, 0]
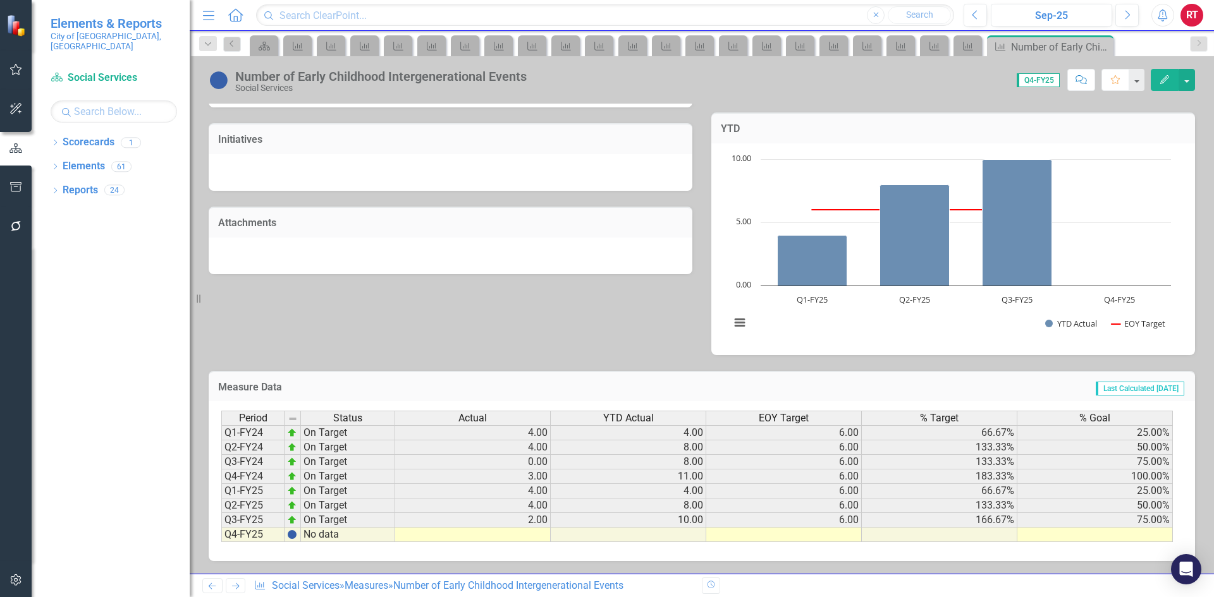
click at [465, 535] on td at bounding box center [473, 535] width 156 height 15
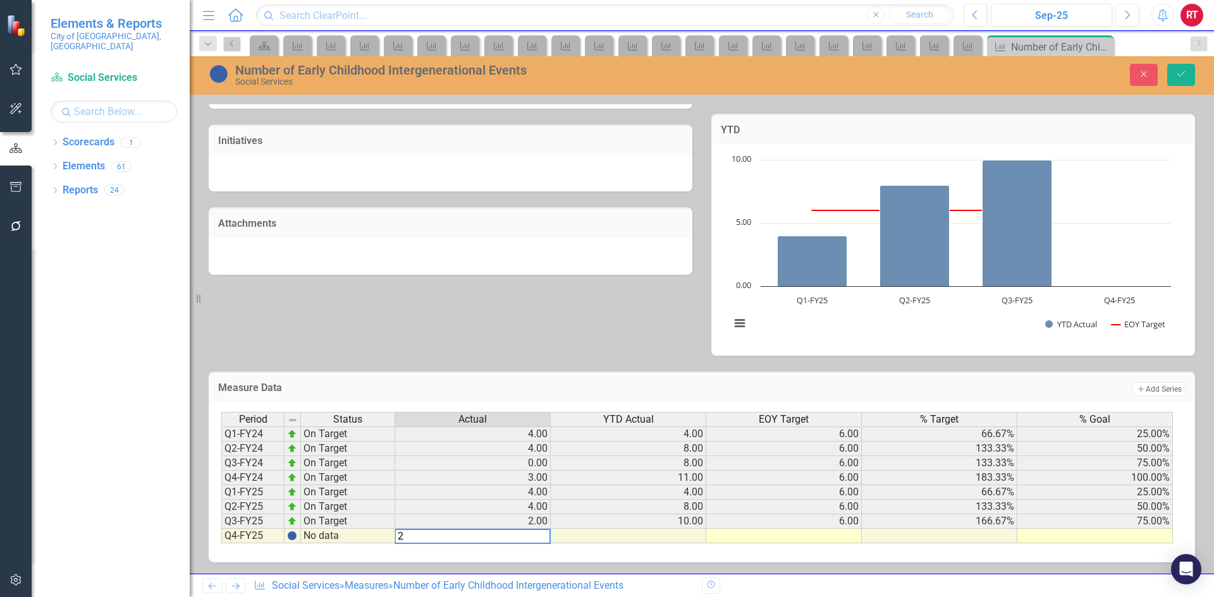
type textarea "2"
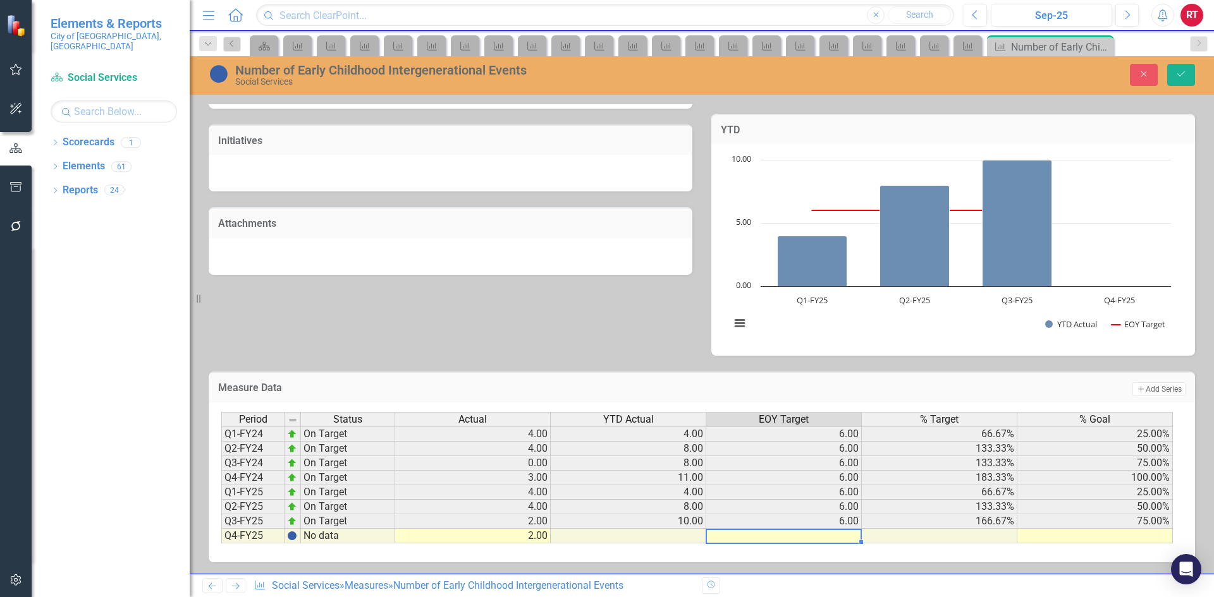
click at [840, 540] on td at bounding box center [784, 536] width 156 height 15
type textarea "6.00"
click at [1136, 539] on td at bounding box center [1095, 536] width 156 height 15
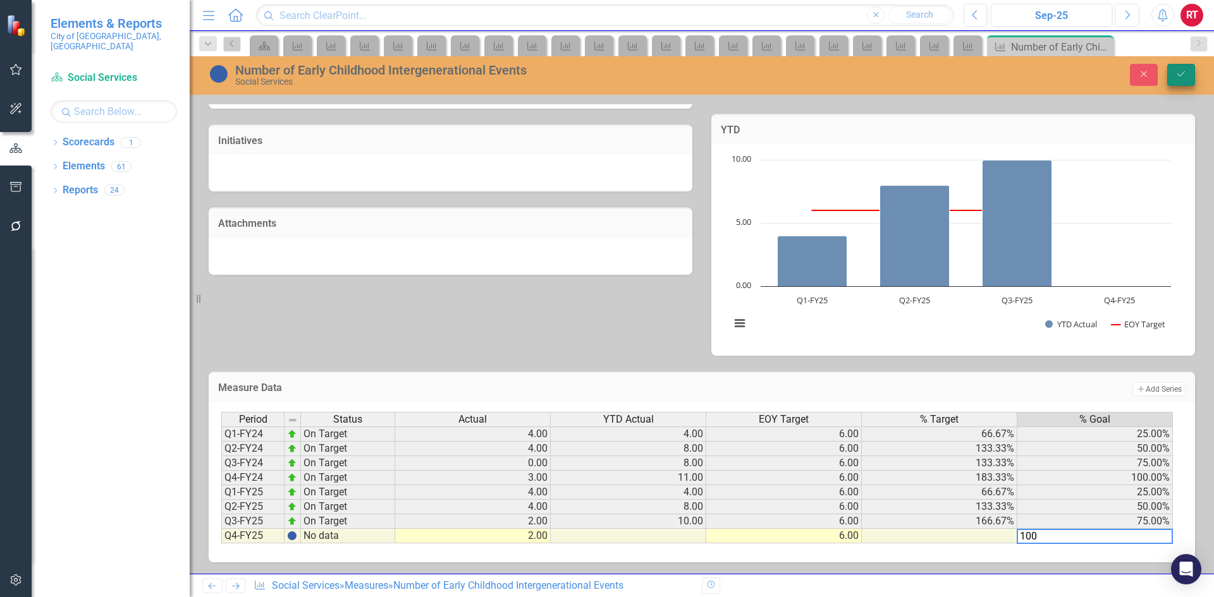
type textarea "100"
click at [1176, 75] on icon "Save" at bounding box center [1180, 74] width 11 height 9
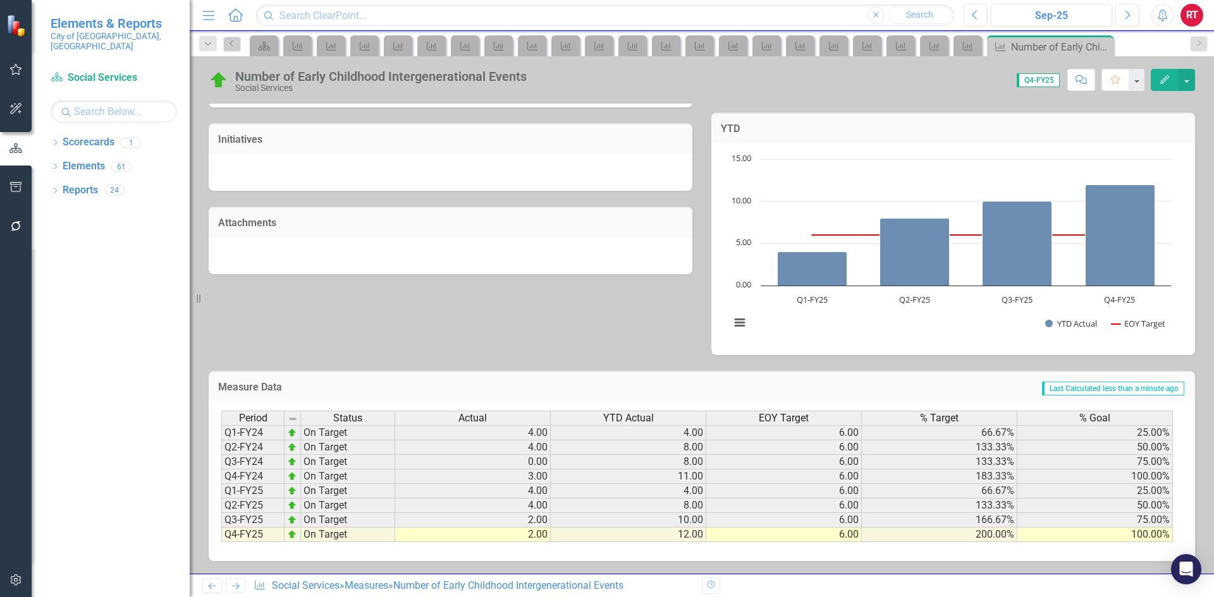
click at [236, 584] on icon "Next" at bounding box center [235, 586] width 11 height 8
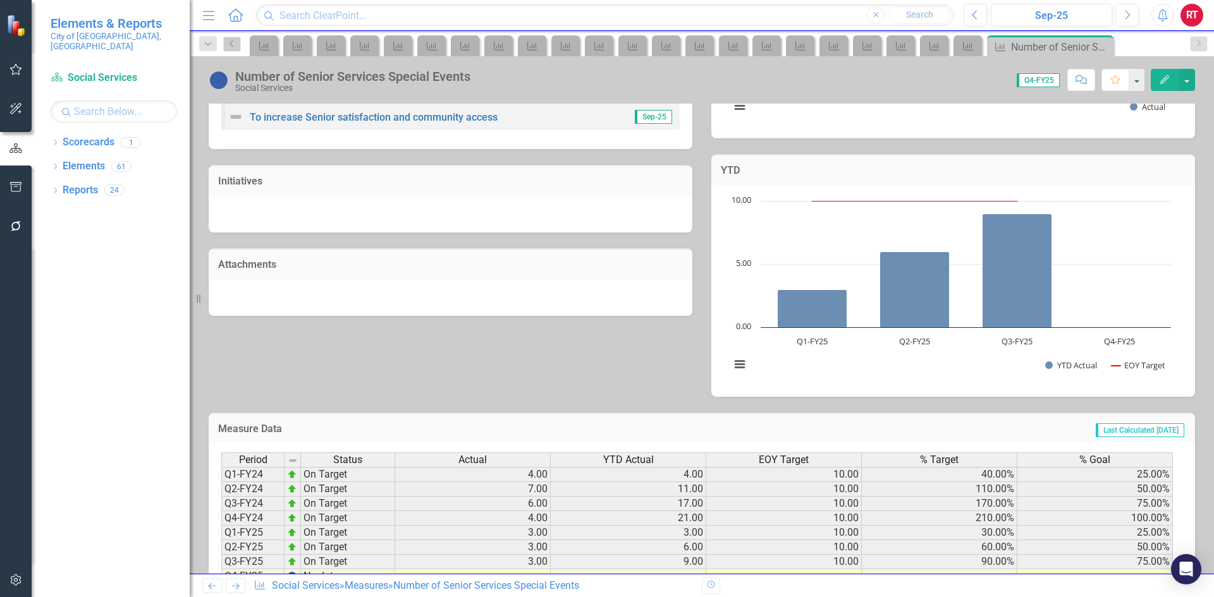
scroll to position [336, 0]
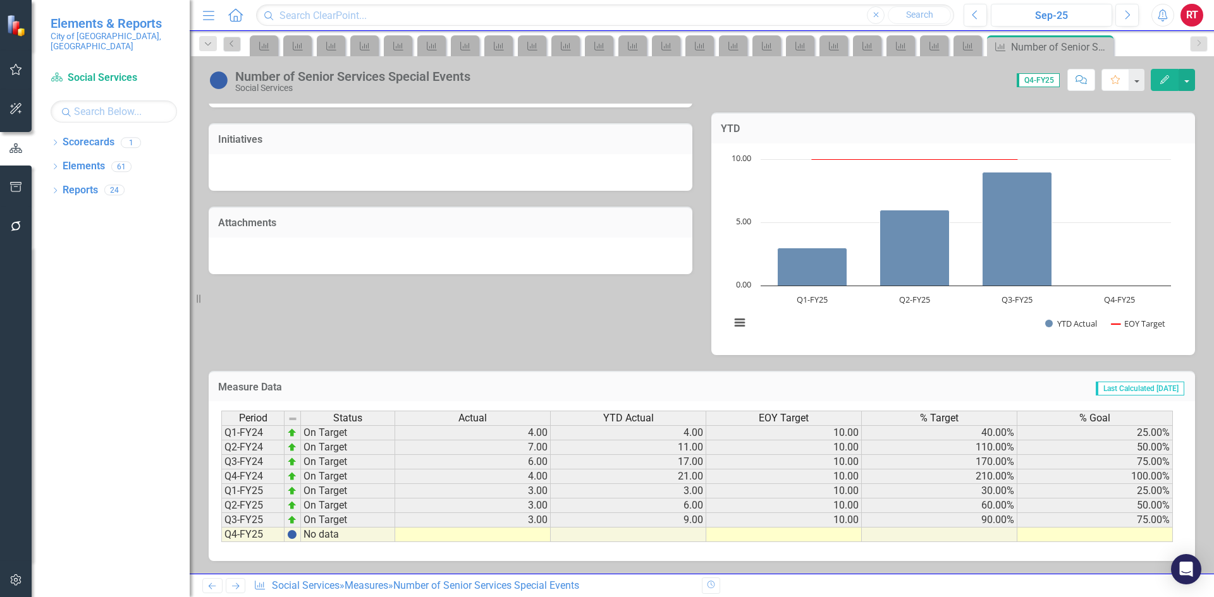
click at [240, 587] on icon "Next" at bounding box center [235, 586] width 11 height 8
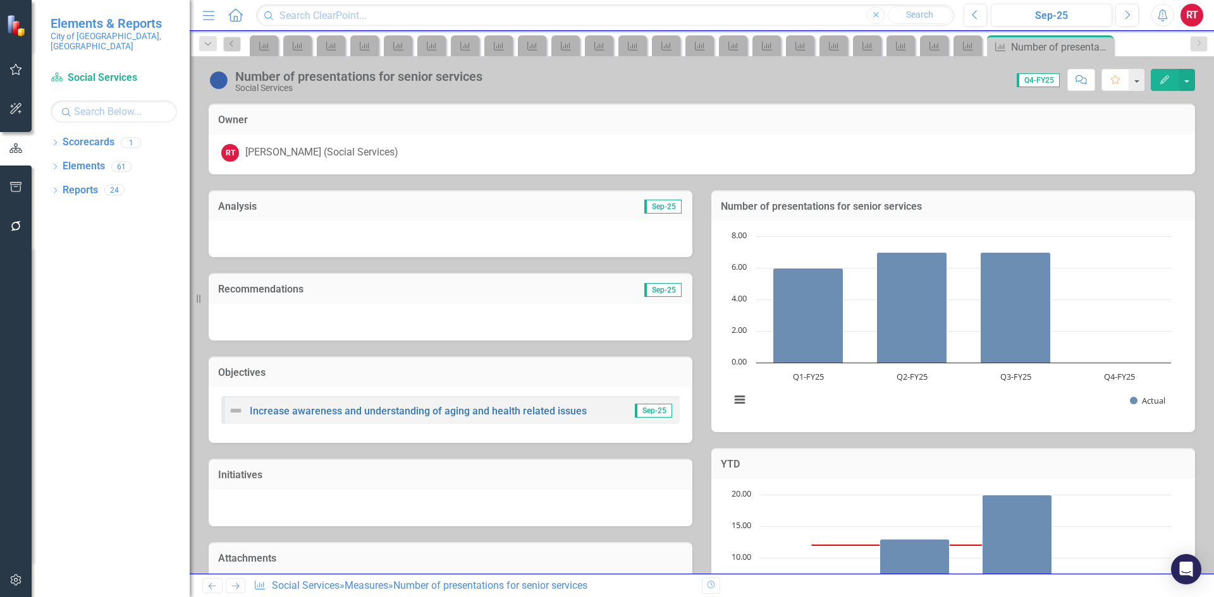
click at [239, 586] on icon at bounding box center [236, 587] width 8 height 6
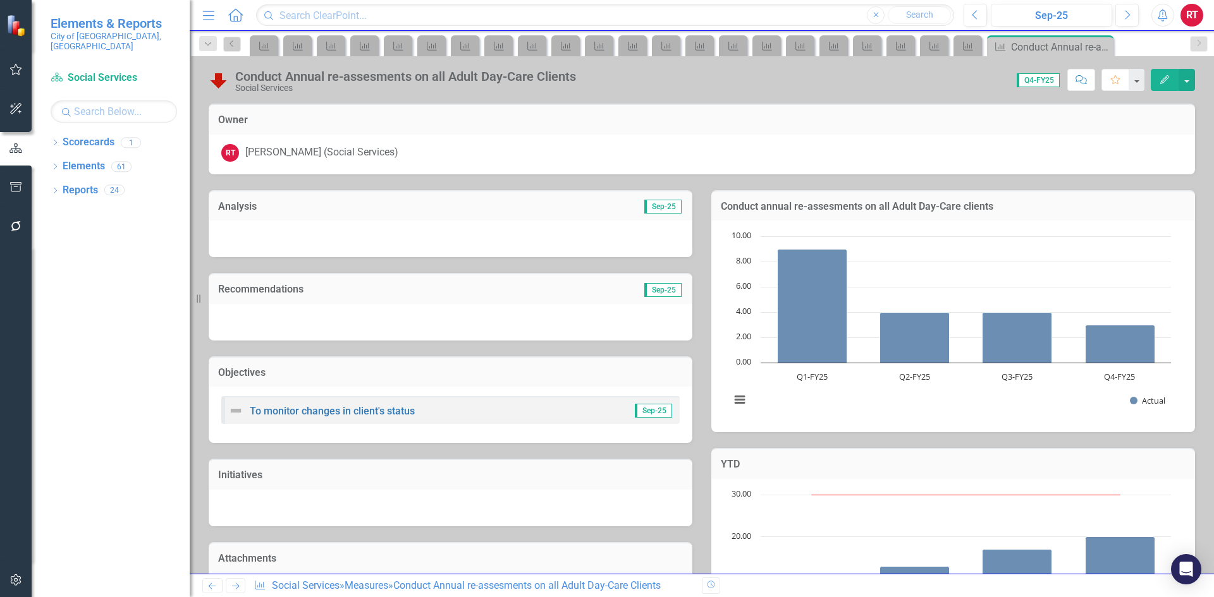
click at [238, 586] on icon at bounding box center [236, 587] width 8 height 6
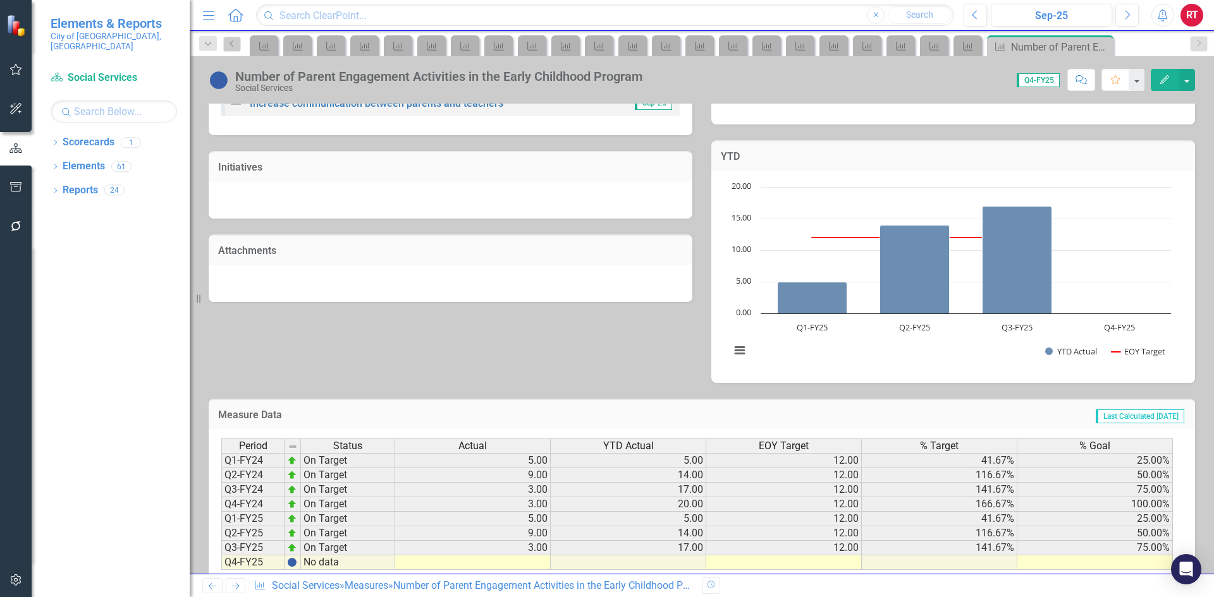
scroll to position [336, 0]
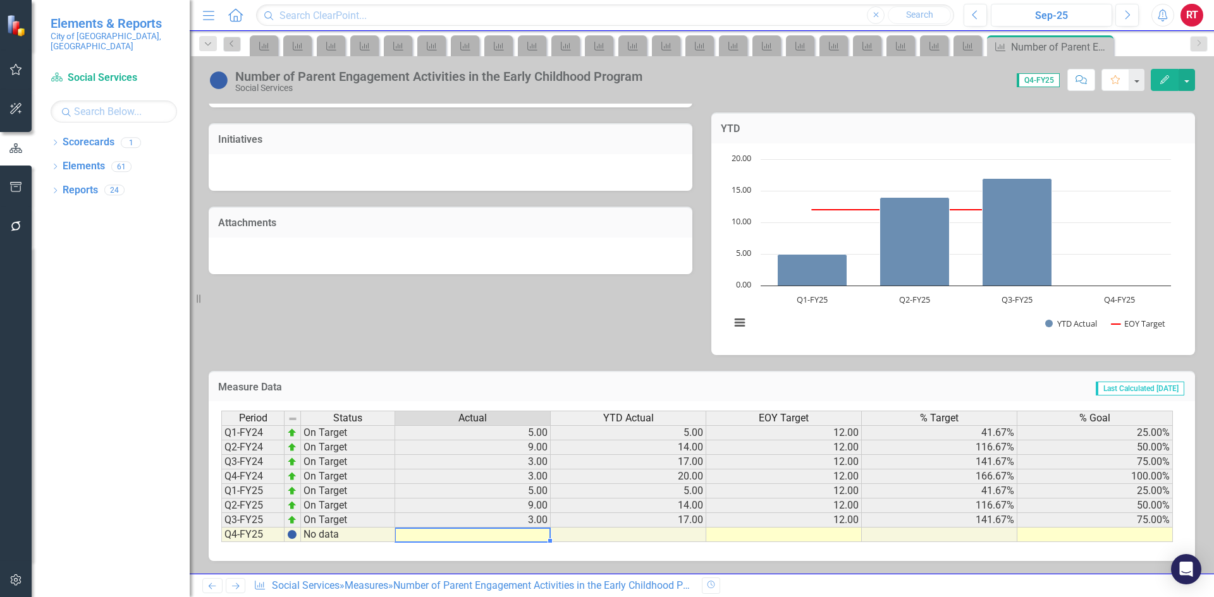
click at [465, 539] on td at bounding box center [473, 535] width 156 height 15
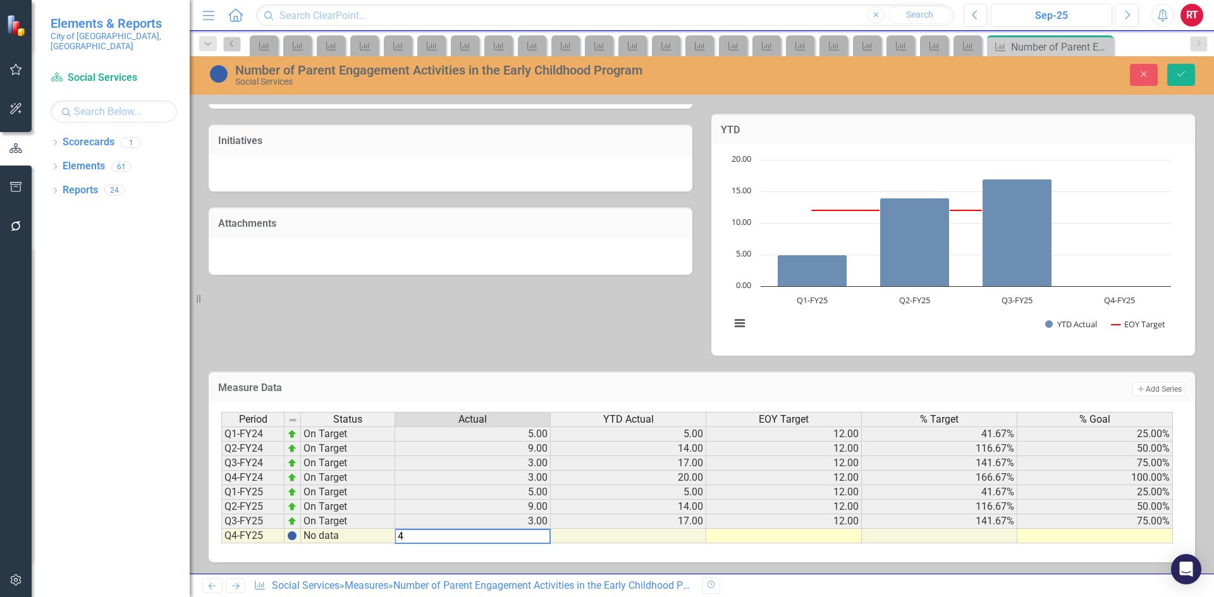
type textarea "4"
click at [795, 538] on td at bounding box center [784, 536] width 156 height 15
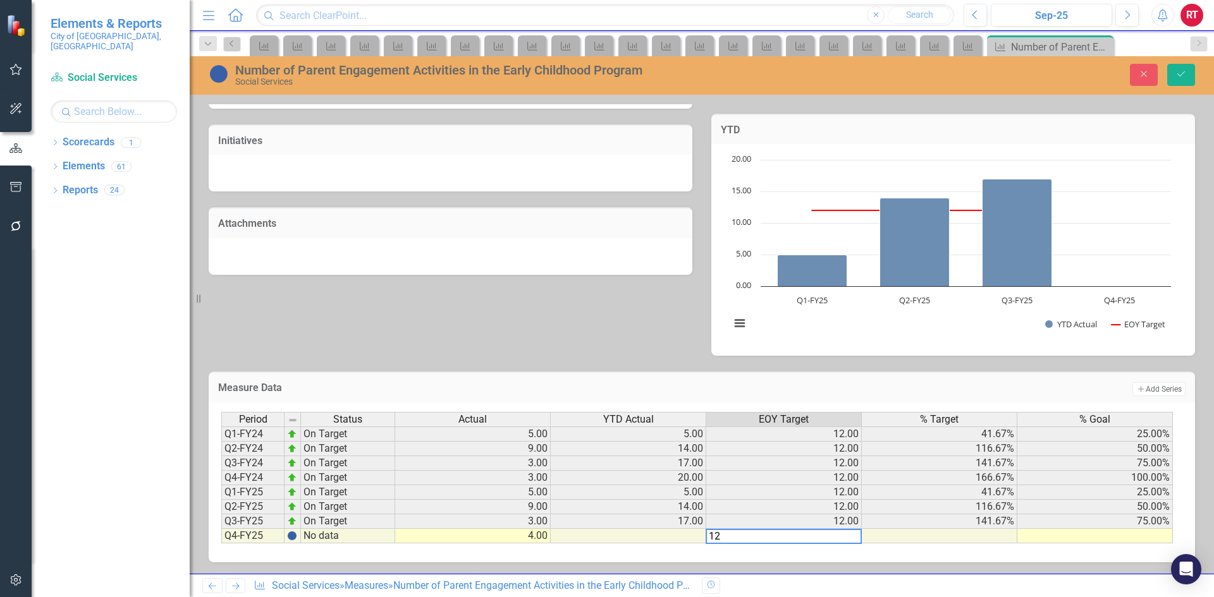
type textarea "12"
click at [1104, 535] on td at bounding box center [1095, 536] width 156 height 15
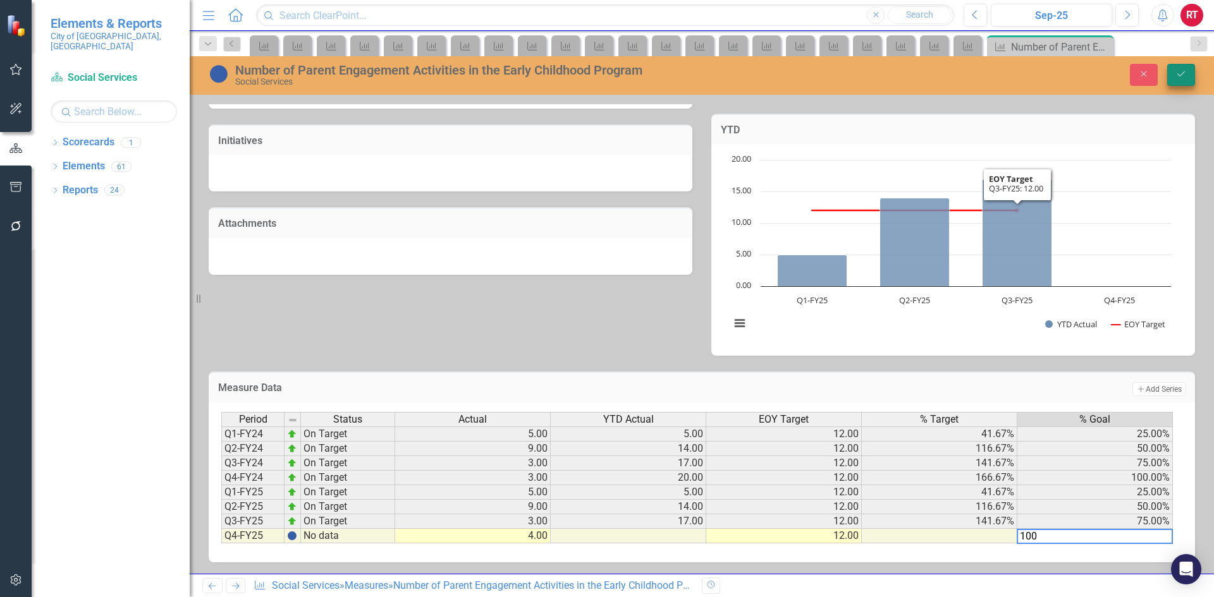
type textarea "100"
click at [1184, 74] on icon "Save" at bounding box center [1180, 74] width 11 height 9
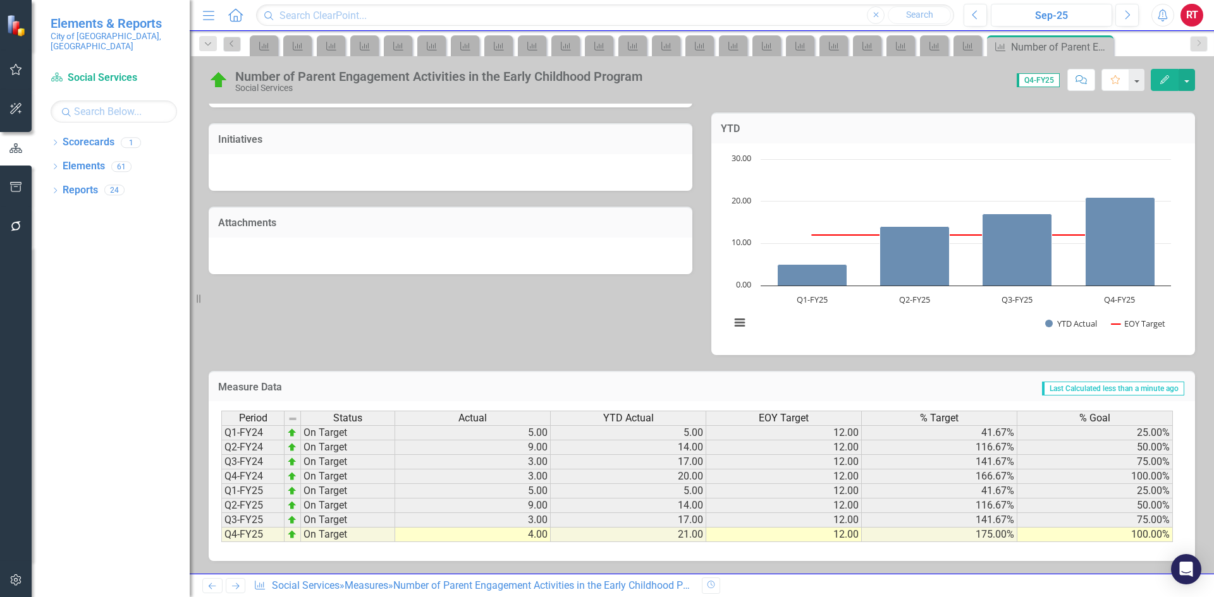
click at [238, 586] on icon at bounding box center [236, 587] width 8 height 6
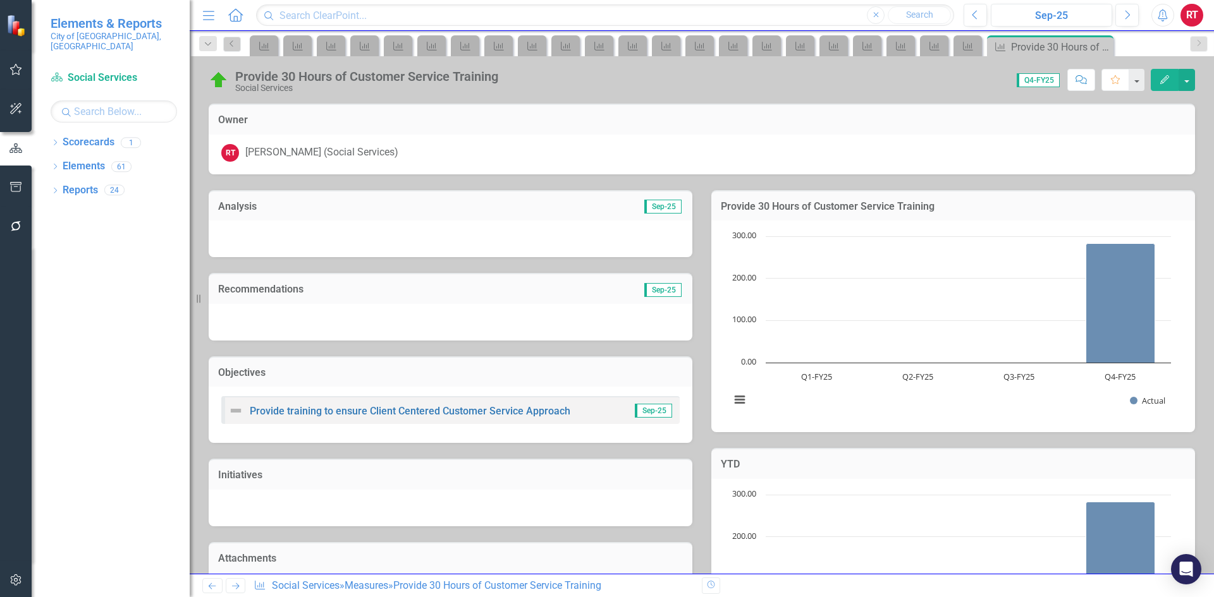
click at [235, 588] on icon "Next" at bounding box center [235, 586] width 11 height 8
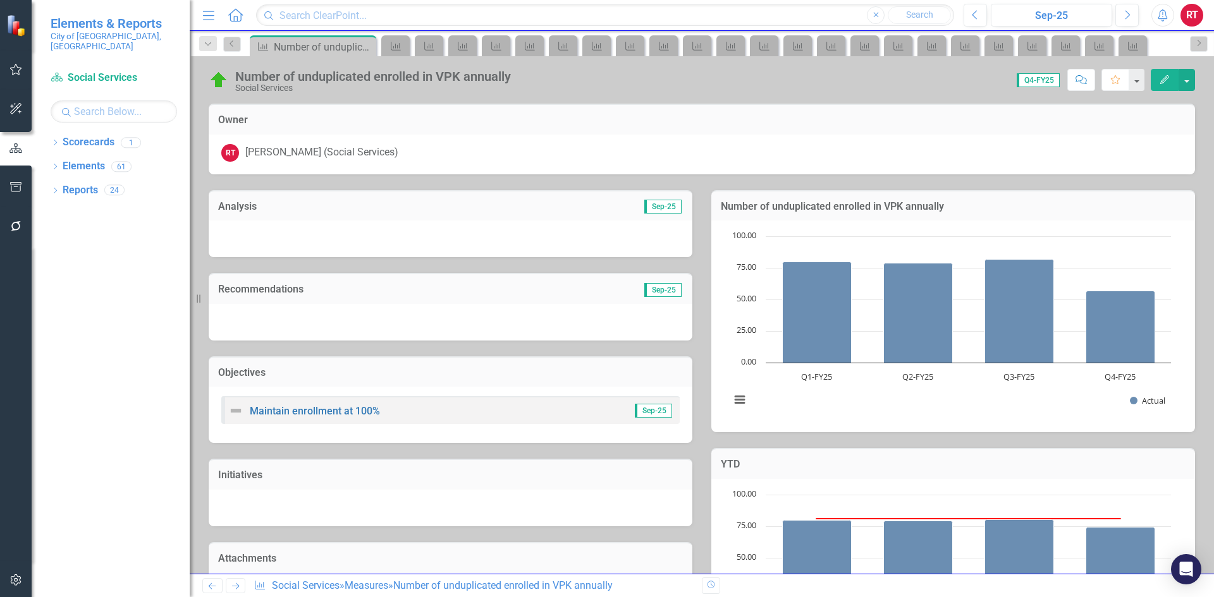
click at [235, 588] on icon "Next" at bounding box center [235, 586] width 11 height 8
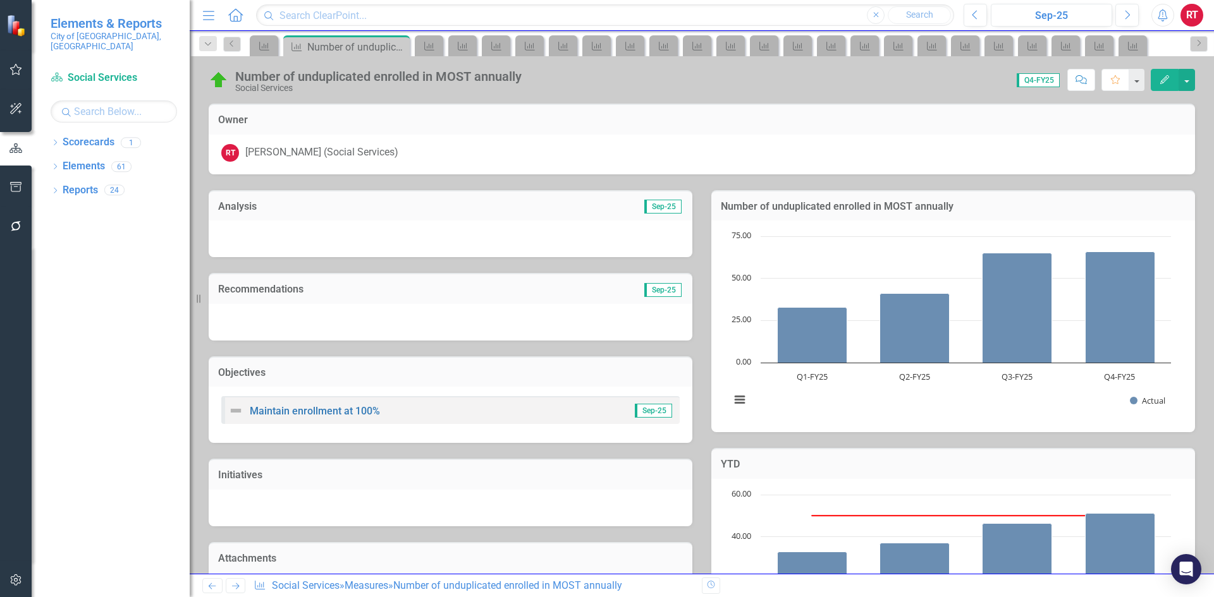
click at [235, 588] on icon "Next" at bounding box center [235, 586] width 11 height 8
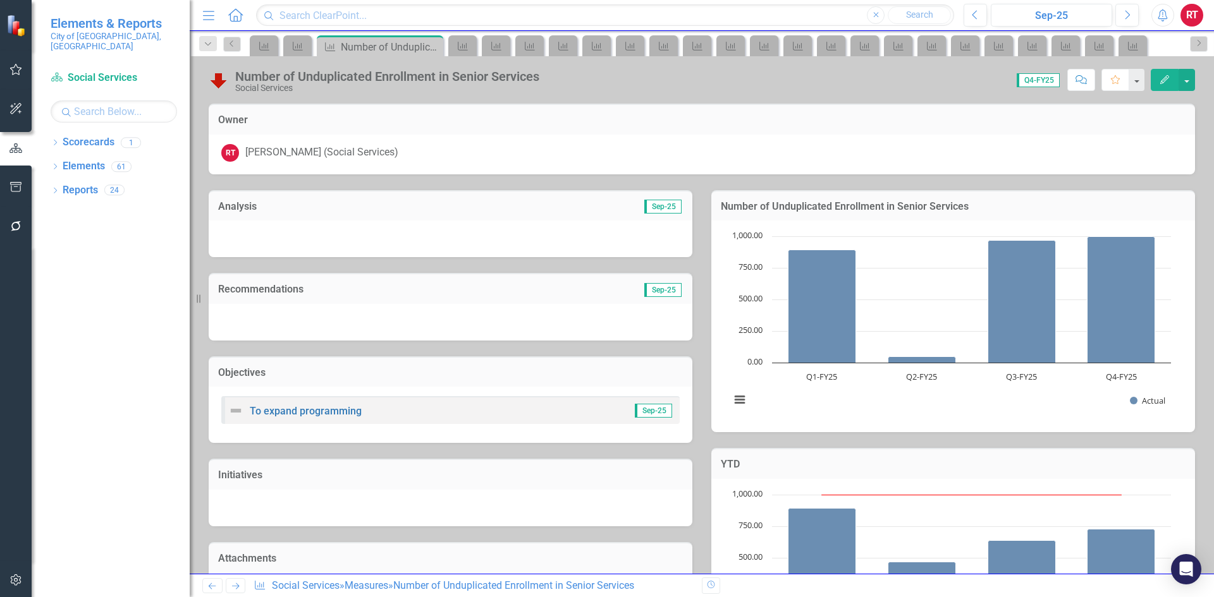
click at [235, 588] on icon "Next" at bounding box center [235, 586] width 11 height 8
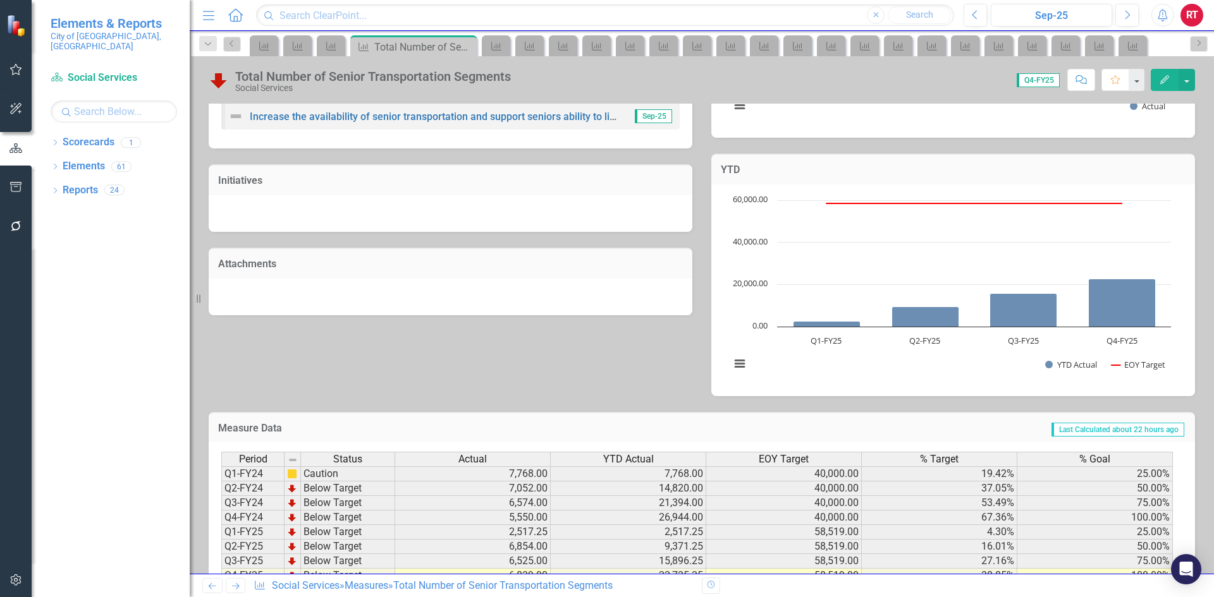
scroll to position [336, 0]
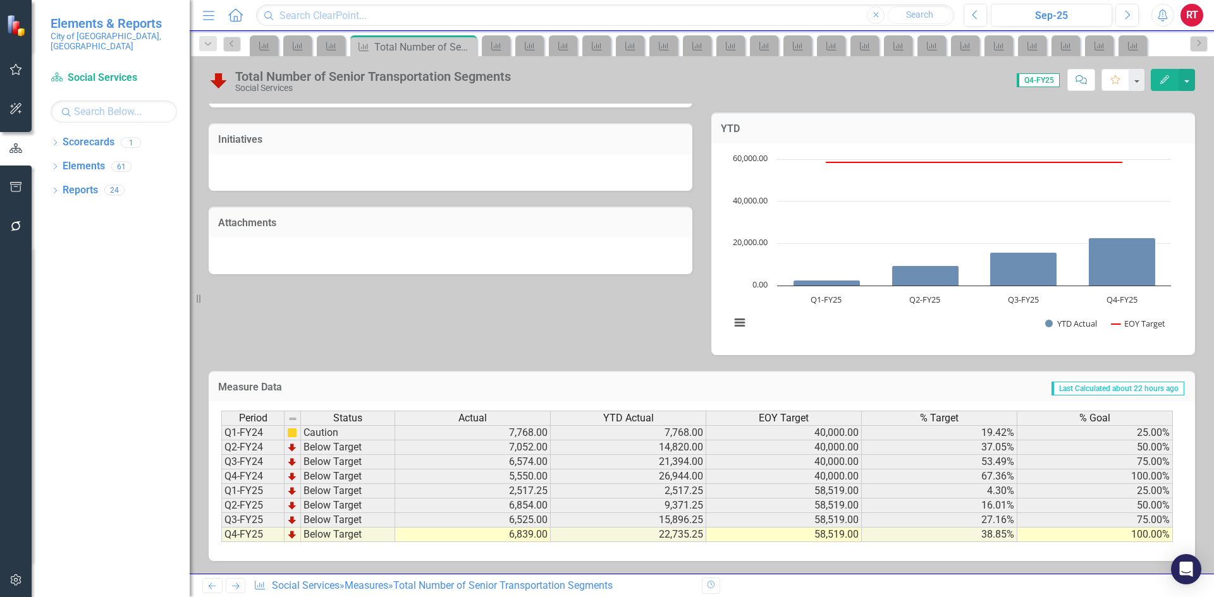
click at [235, 588] on icon "Next" at bounding box center [235, 586] width 11 height 8
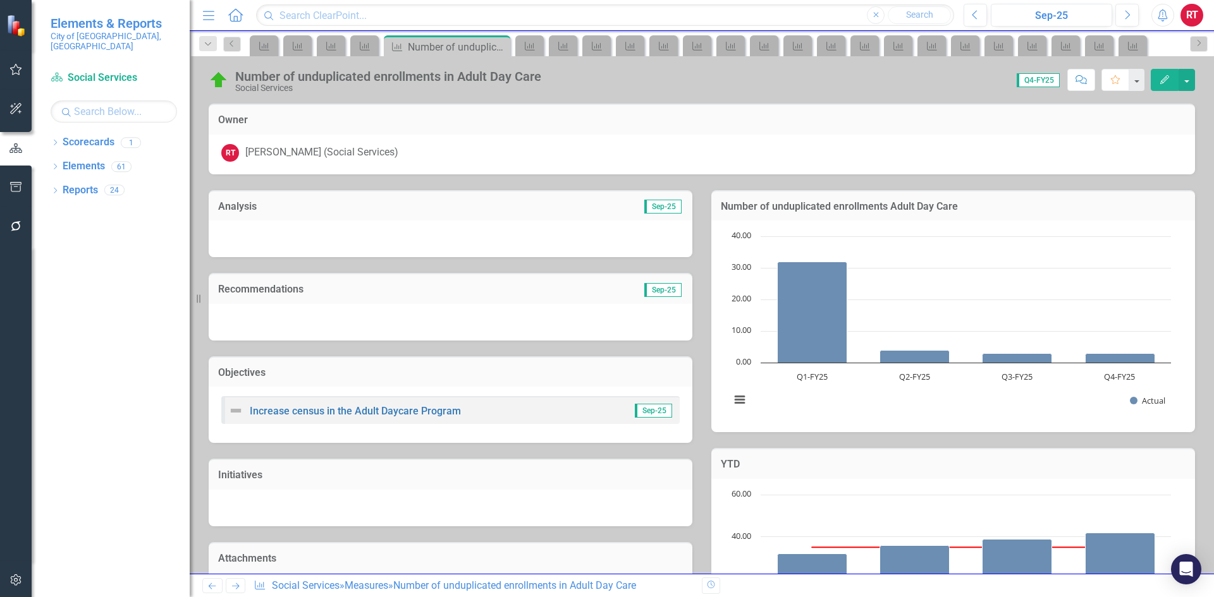
click at [235, 588] on icon "Next" at bounding box center [235, 586] width 11 height 8
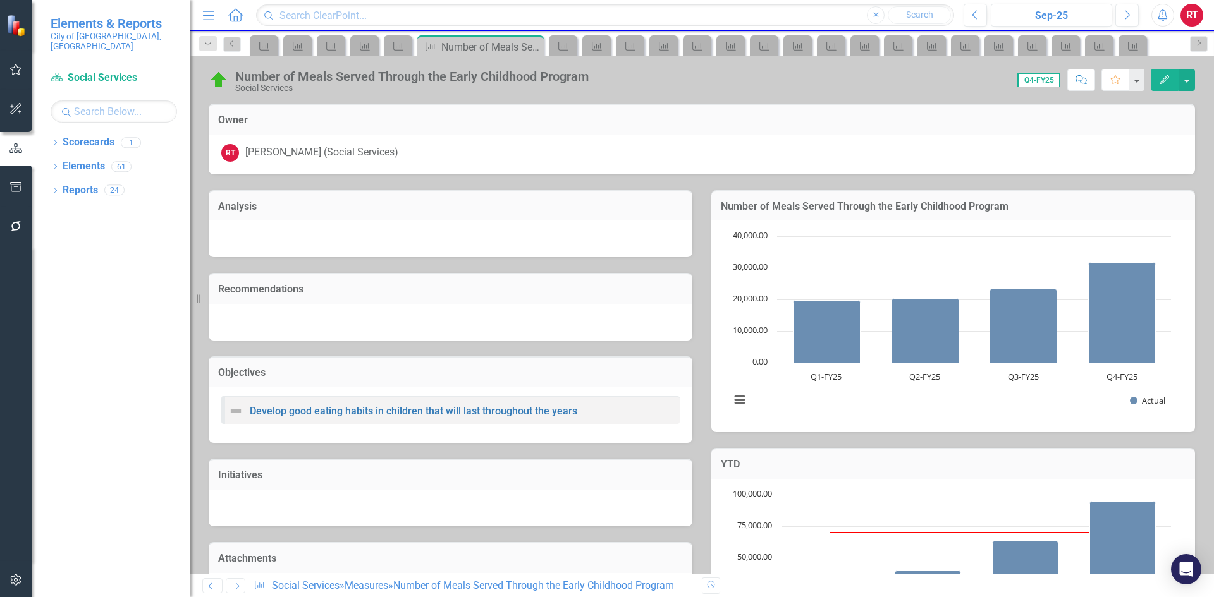
click at [235, 588] on icon "Next" at bounding box center [235, 586] width 11 height 8
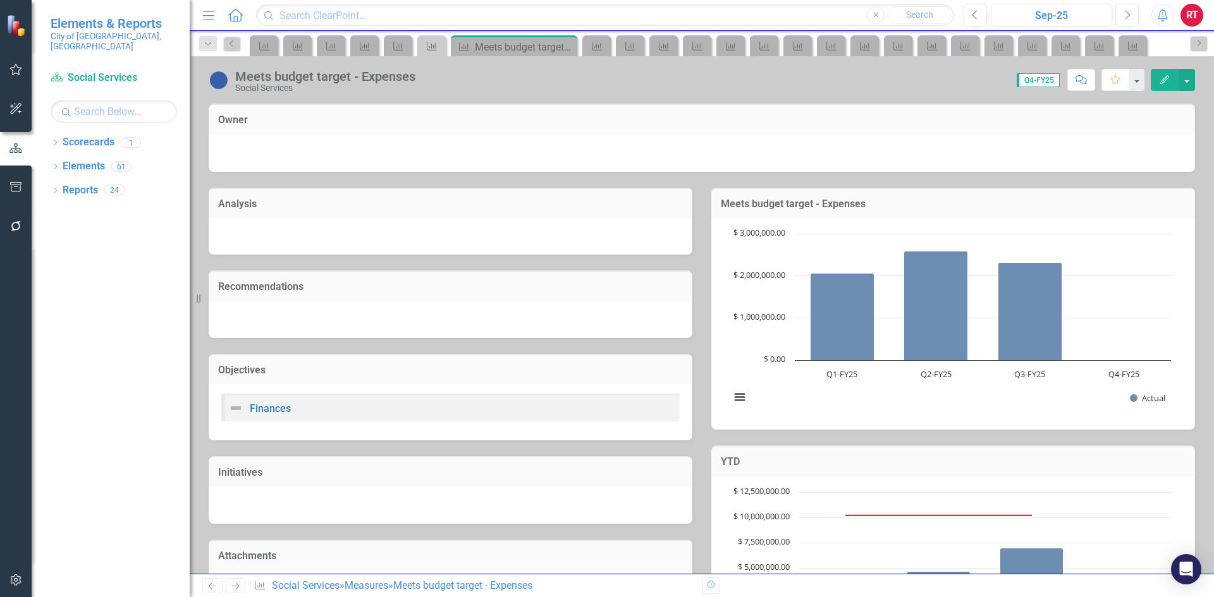
click at [235, 588] on icon "Next" at bounding box center [235, 586] width 11 height 8
click at [234, 588] on icon "Next" at bounding box center [235, 586] width 11 height 8
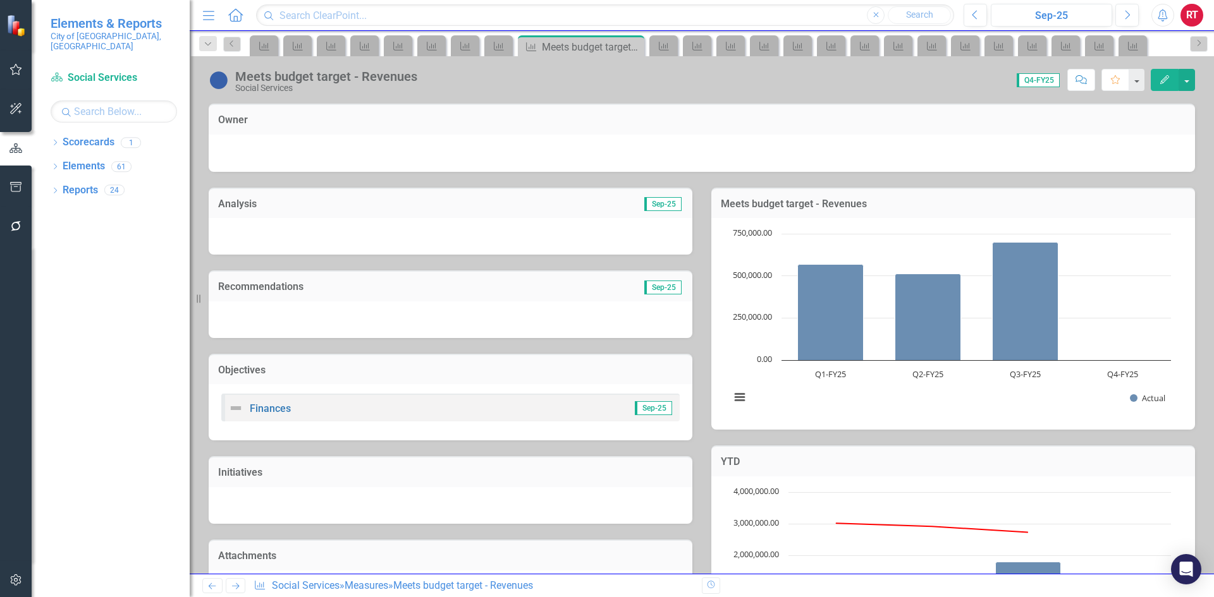
click at [235, 587] on icon at bounding box center [236, 587] width 8 height 6
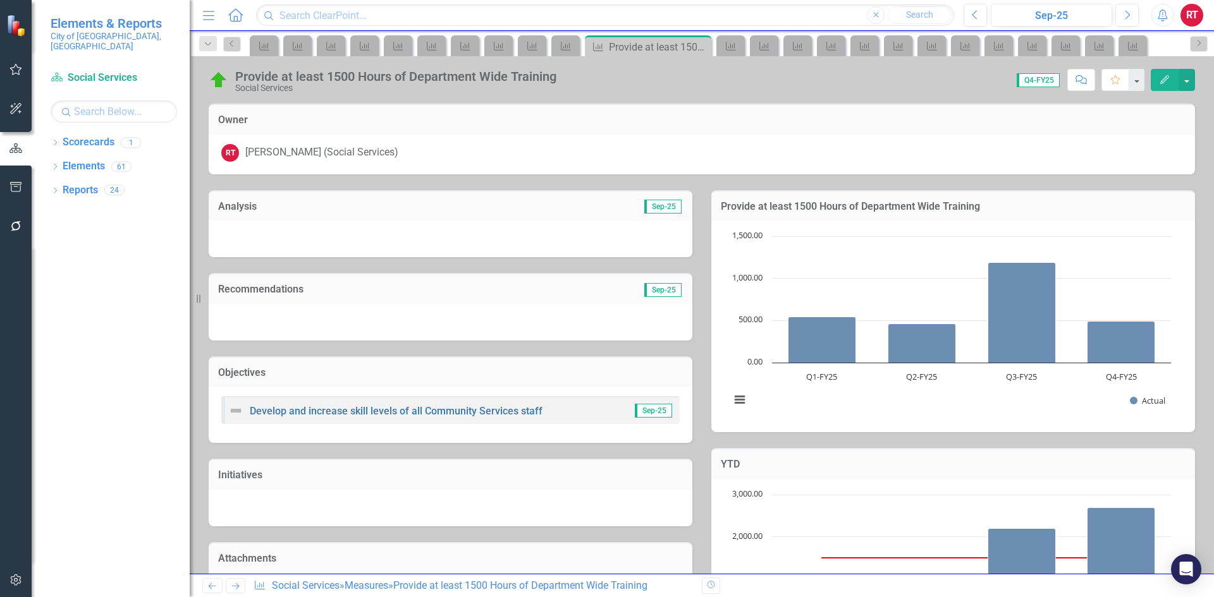
click at [235, 587] on icon at bounding box center [236, 587] width 8 height 6
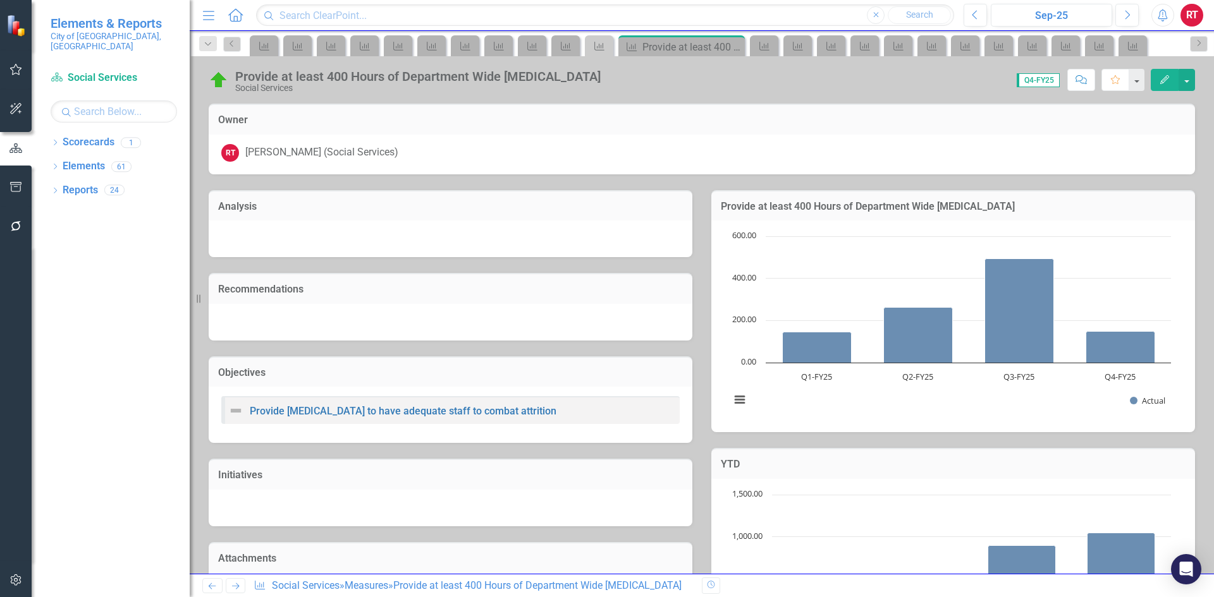
click at [235, 587] on icon at bounding box center [236, 587] width 8 height 6
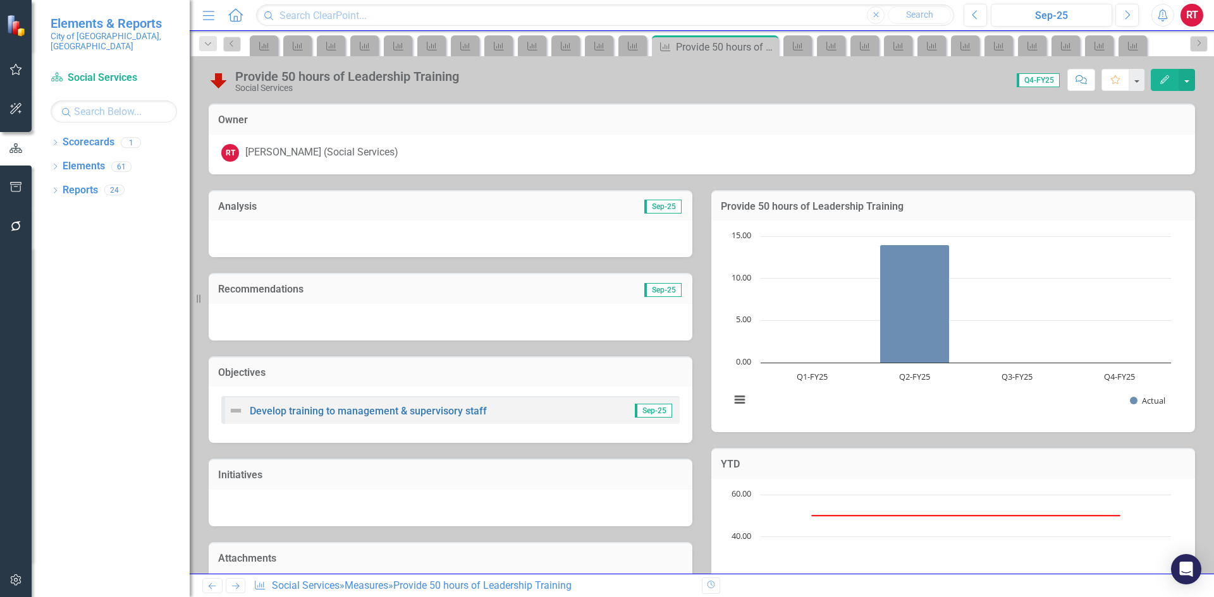
click at [235, 587] on icon at bounding box center [236, 587] width 8 height 6
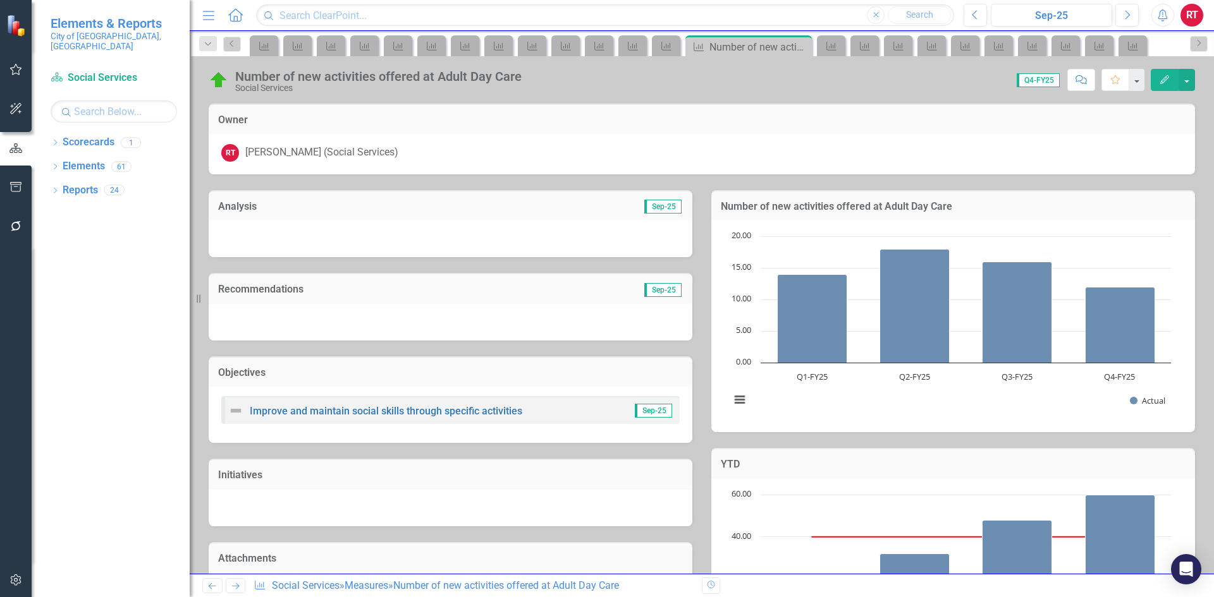
click at [235, 587] on icon at bounding box center [236, 587] width 8 height 6
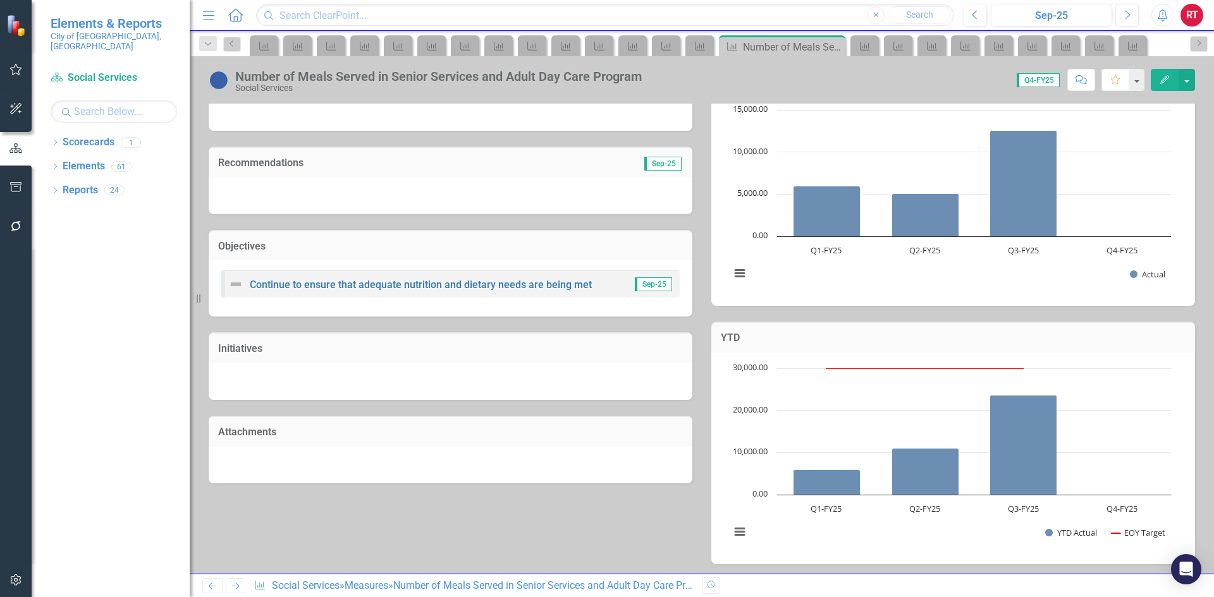
scroll to position [336, 0]
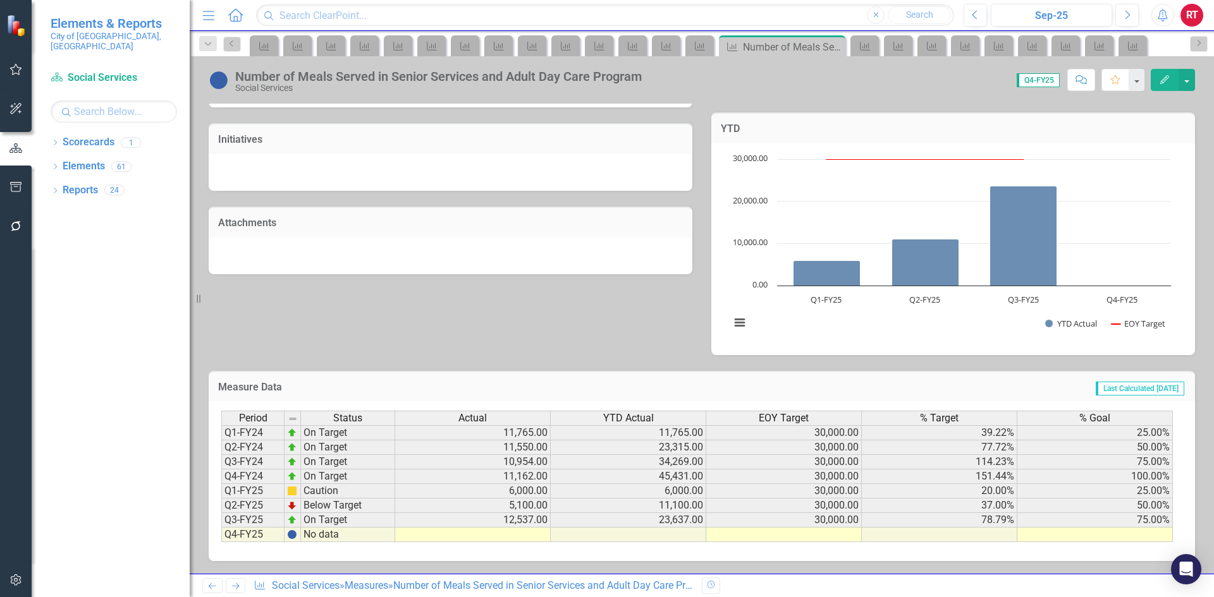
click at [491, 534] on td at bounding box center [473, 535] width 156 height 15
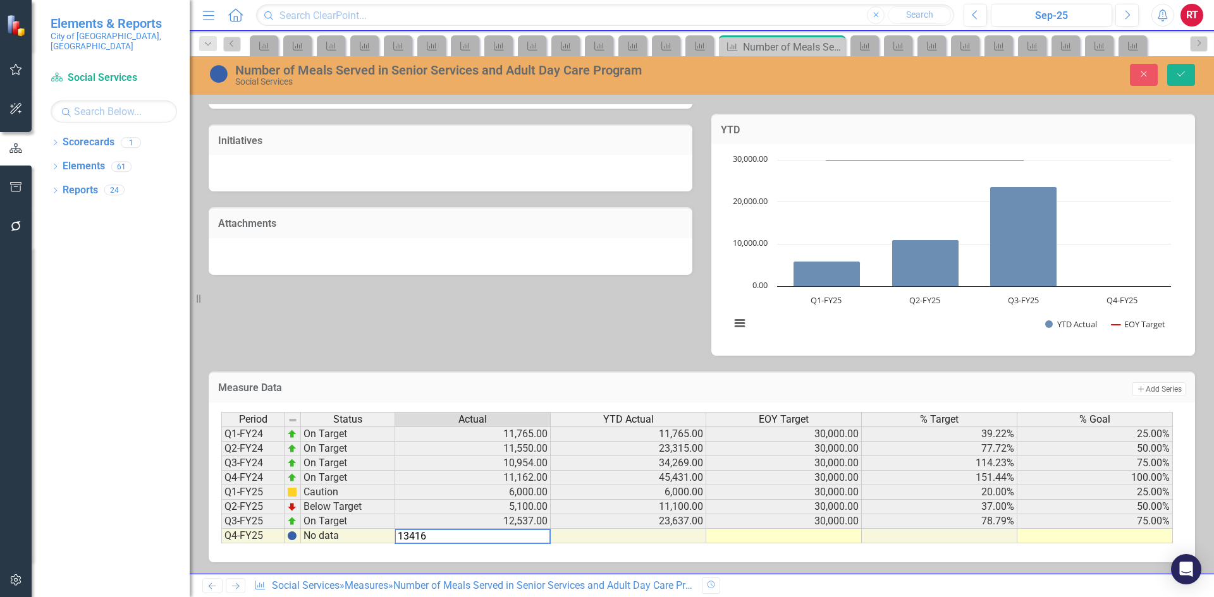
type textarea "13416"
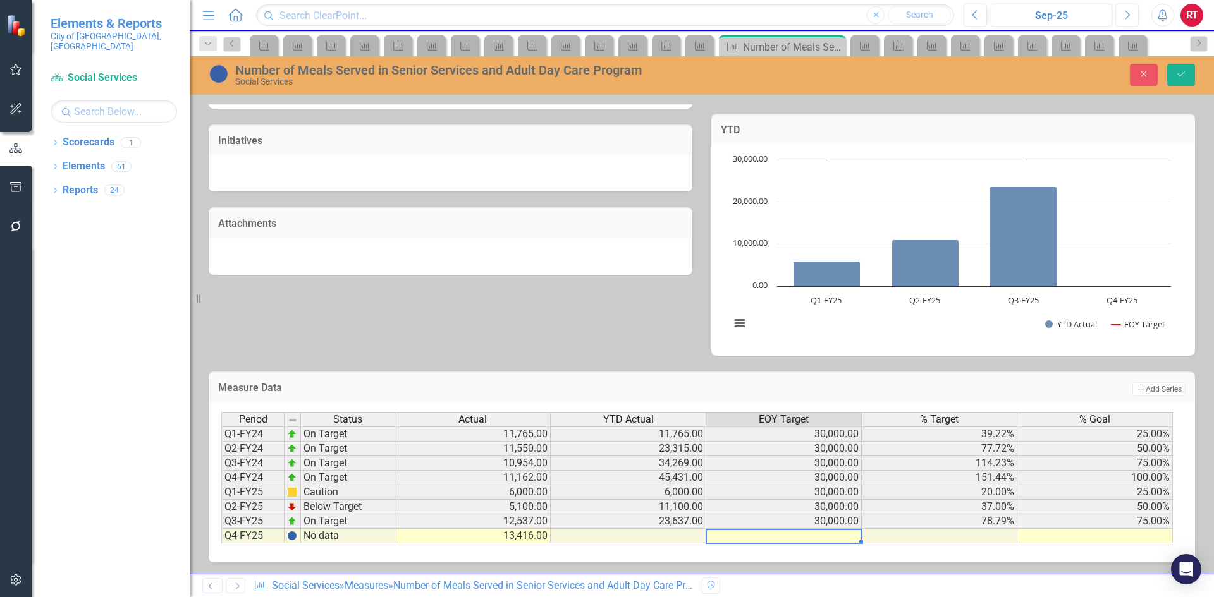
click at [838, 532] on td at bounding box center [784, 536] width 156 height 15
type textarea "30000"
click at [1103, 538] on td at bounding box center [1095, 536] width 156 height 15
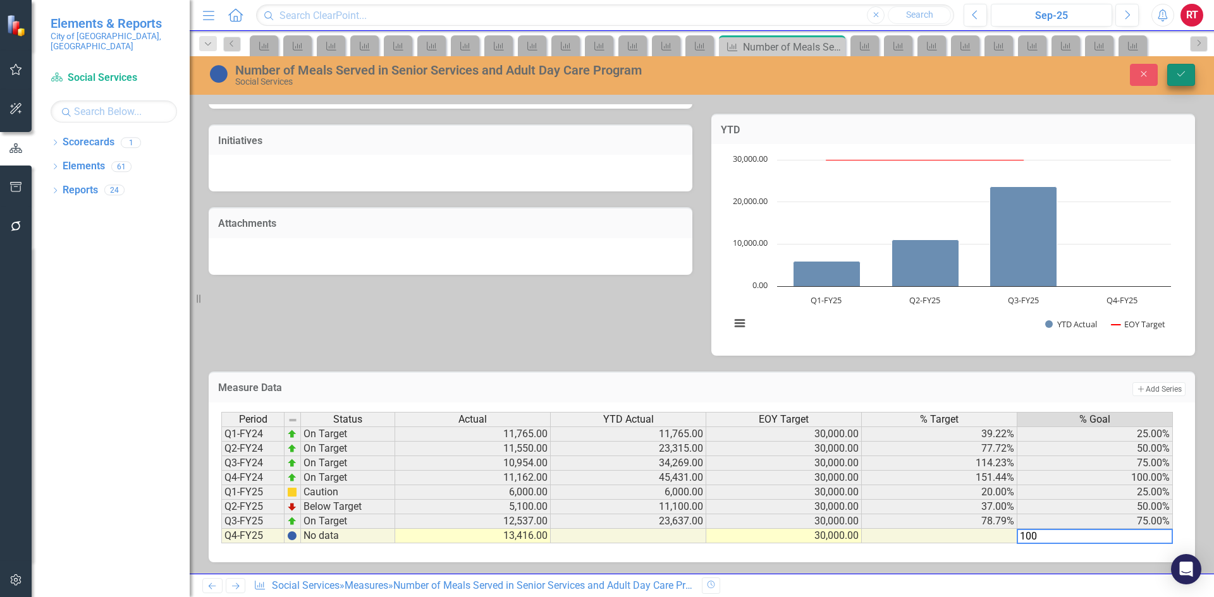
type textarea "100"
click at [1181, 75] on icon "Save" at bounding box center [1180, 74] width 11 height 9
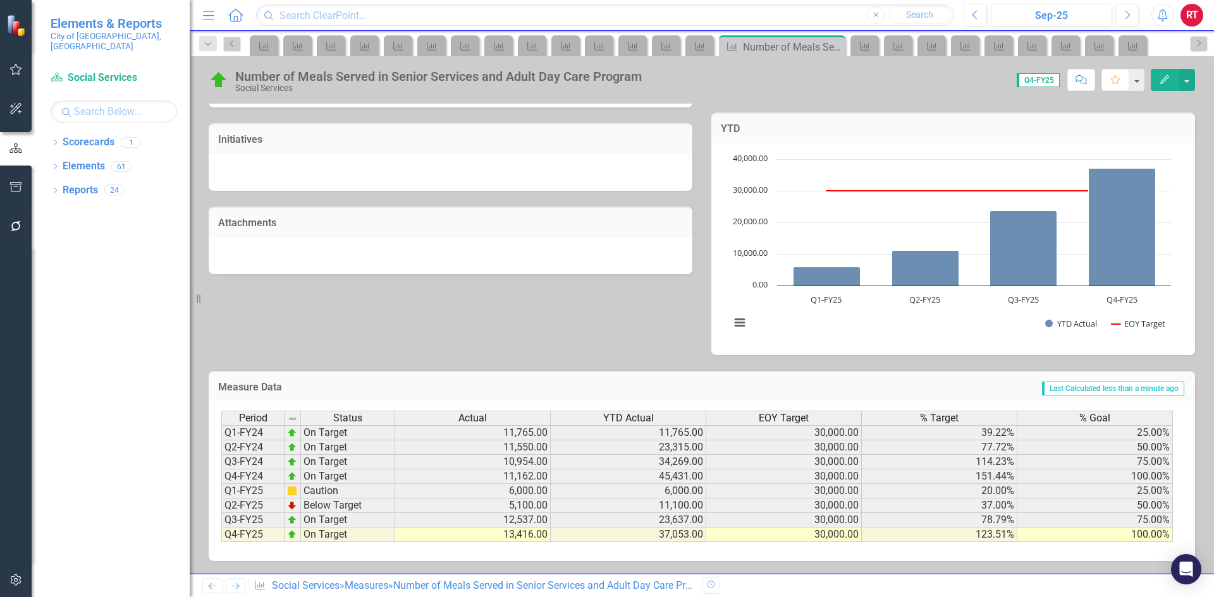
click at [235, 589] on icon "Next" at bounding box center [235, 586] width 11 height 8
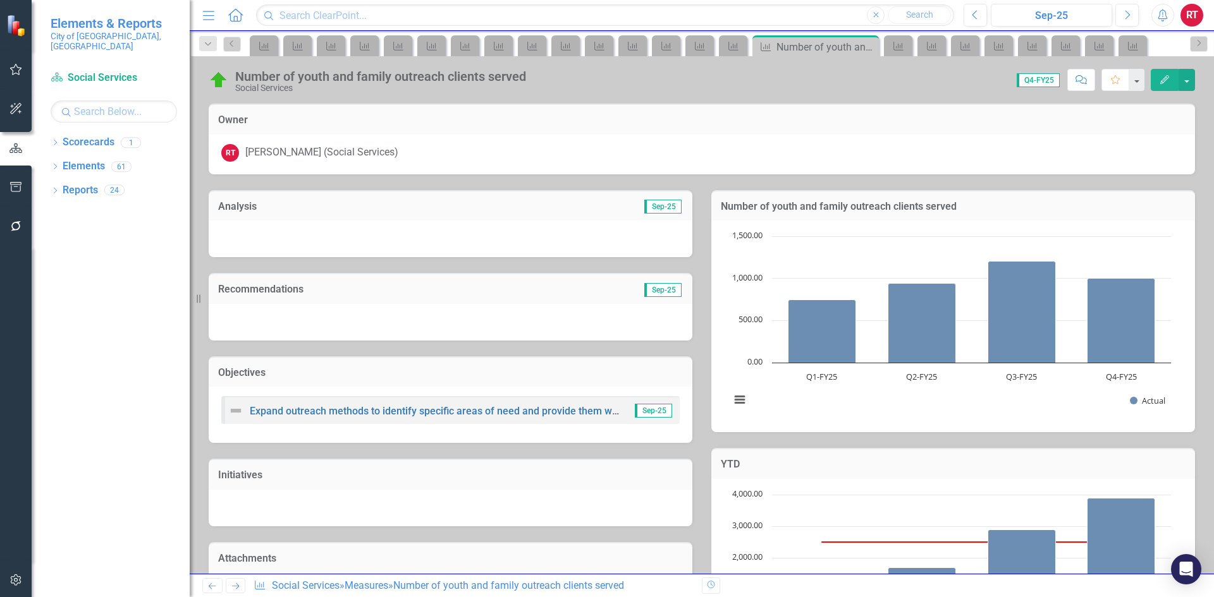
click at [235, 589] on icon "Next" at bounding box center [235, 586] width 11 height 8
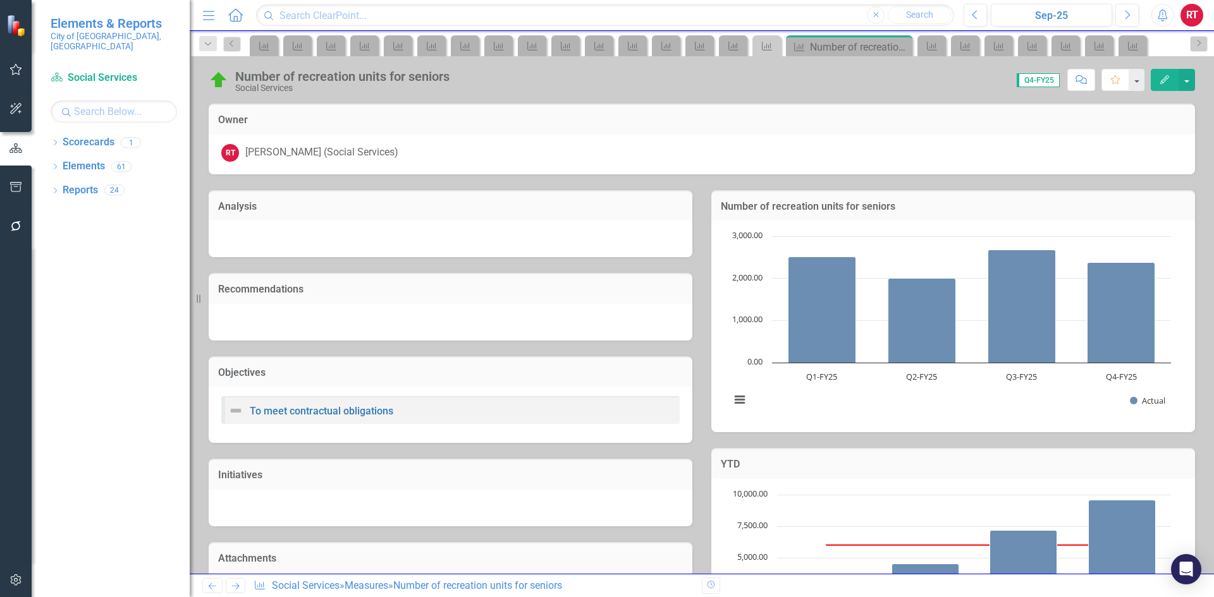
click at [235, 589] on icon "Next" at bounding box center [235, 586] width 11 height 8
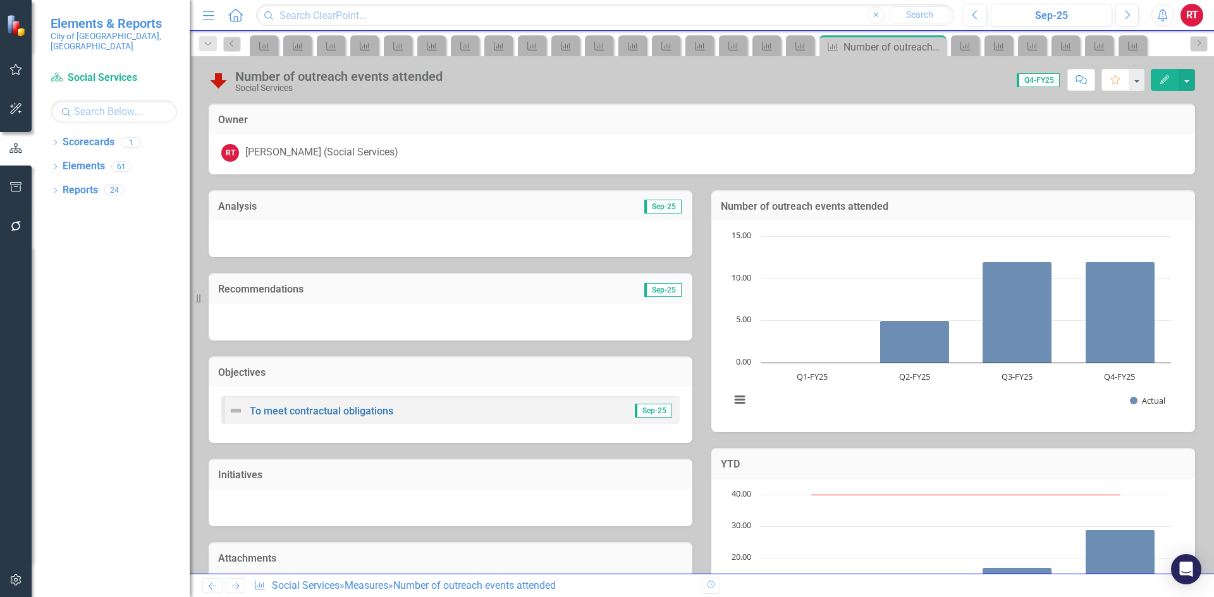
click at [235, 589] on icon "Next" at bounding box center [235, 586] width 11 height 8
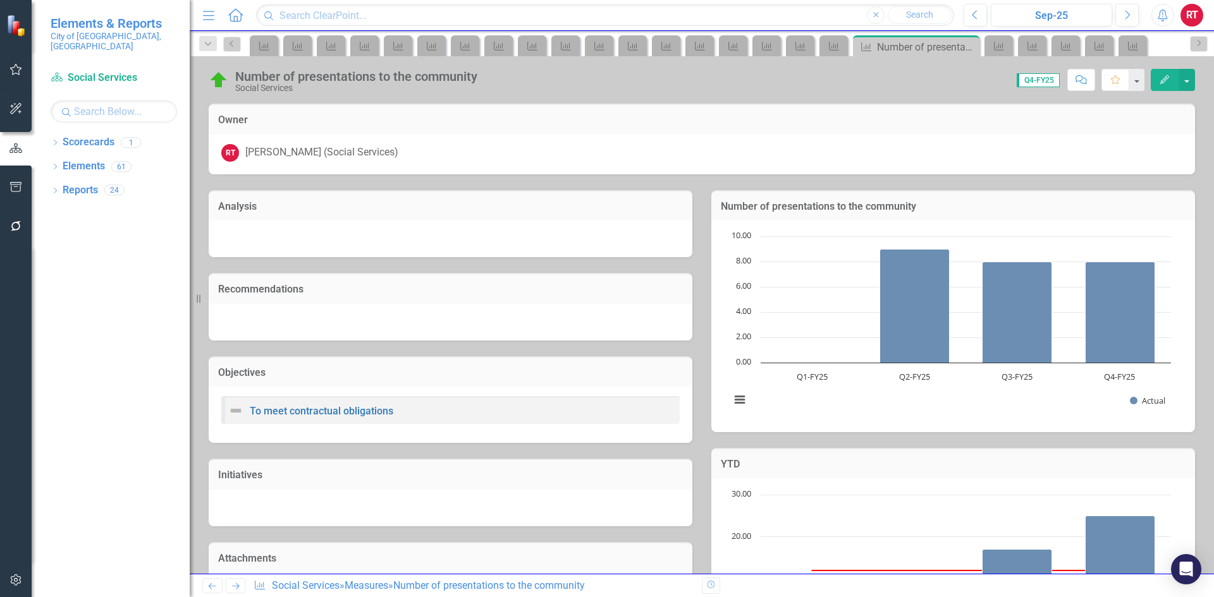
click at [235, 589] on icon "Next" at bounding box center [235, 586] width 11 height 8
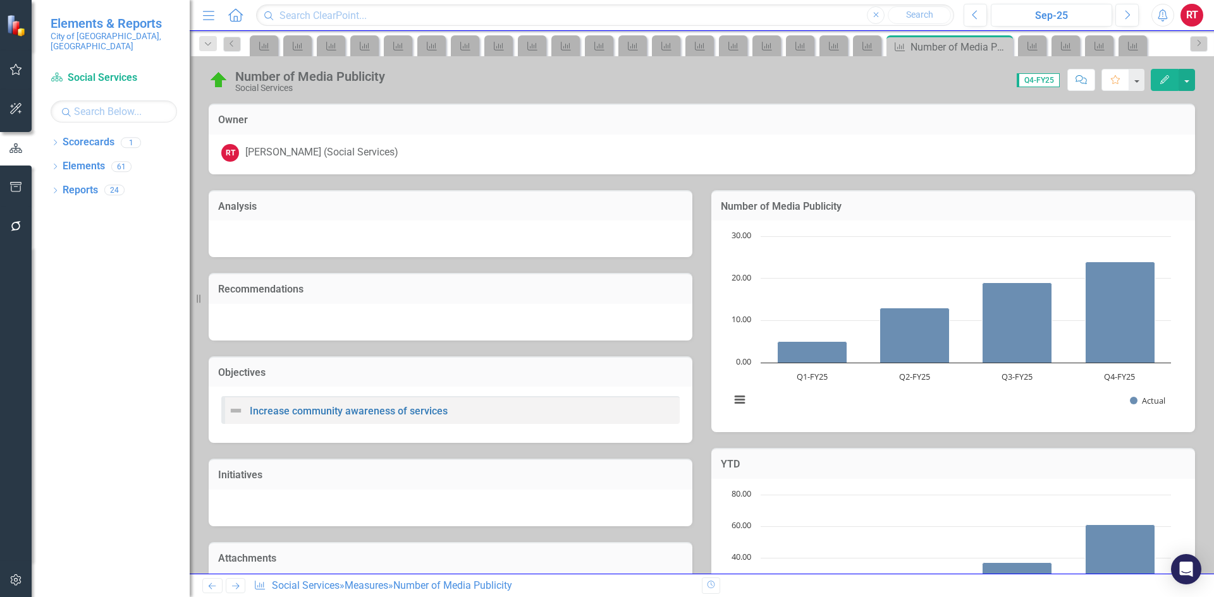
click at [235, 589] on icon "Next" at bounding box center [235, 586] width 11 height 8
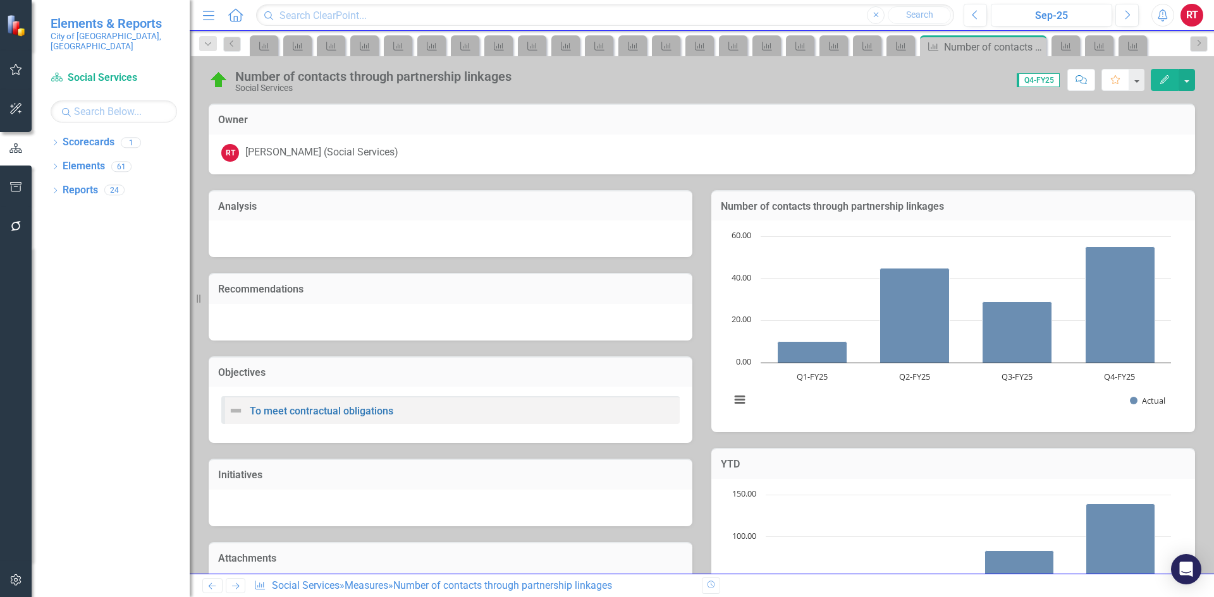
click at [235, 589] on icon "Next" at bounding box center [235, 586] width 11 height 8
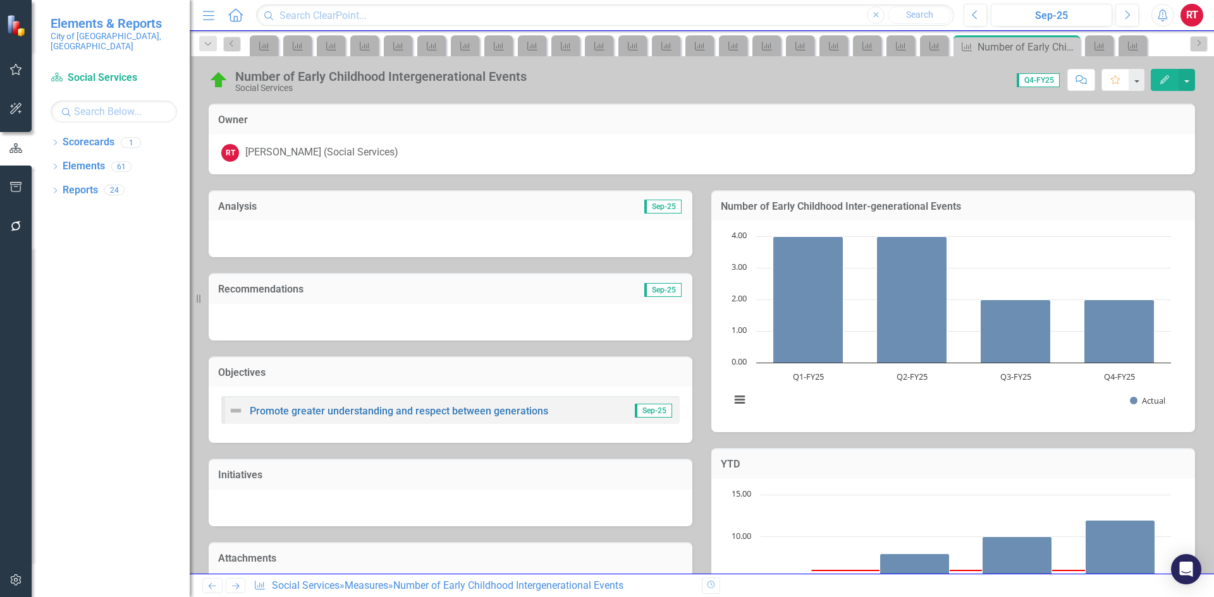
click at [235, 589] on icon "Next" at bounding box center [235, 586] width 11 height 8
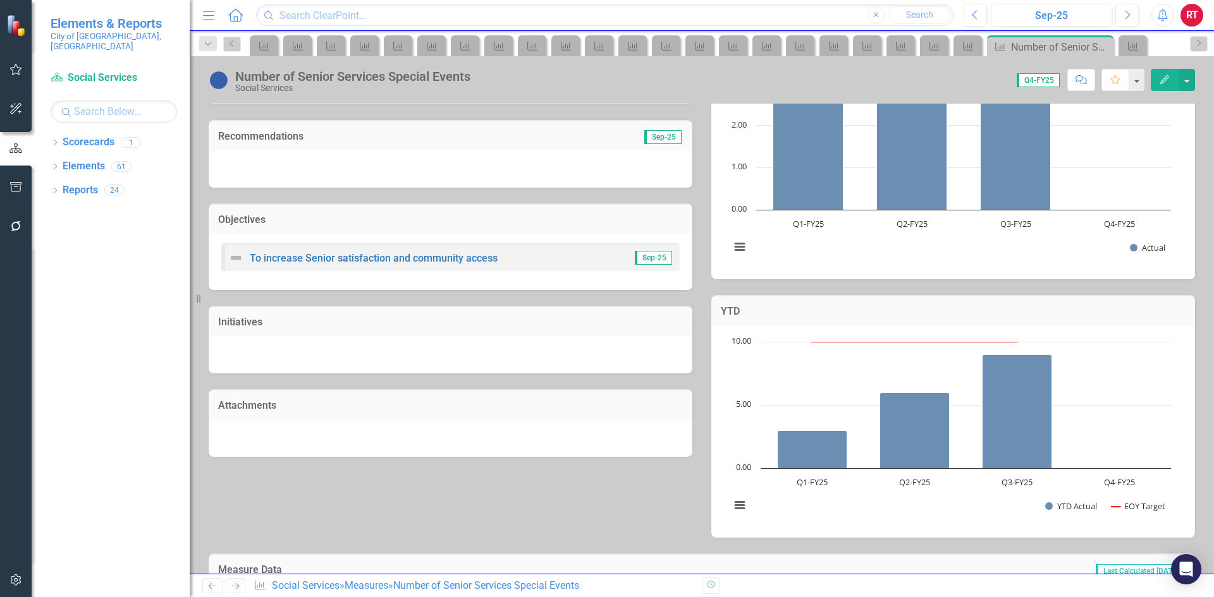
scroll to position [336, 0]
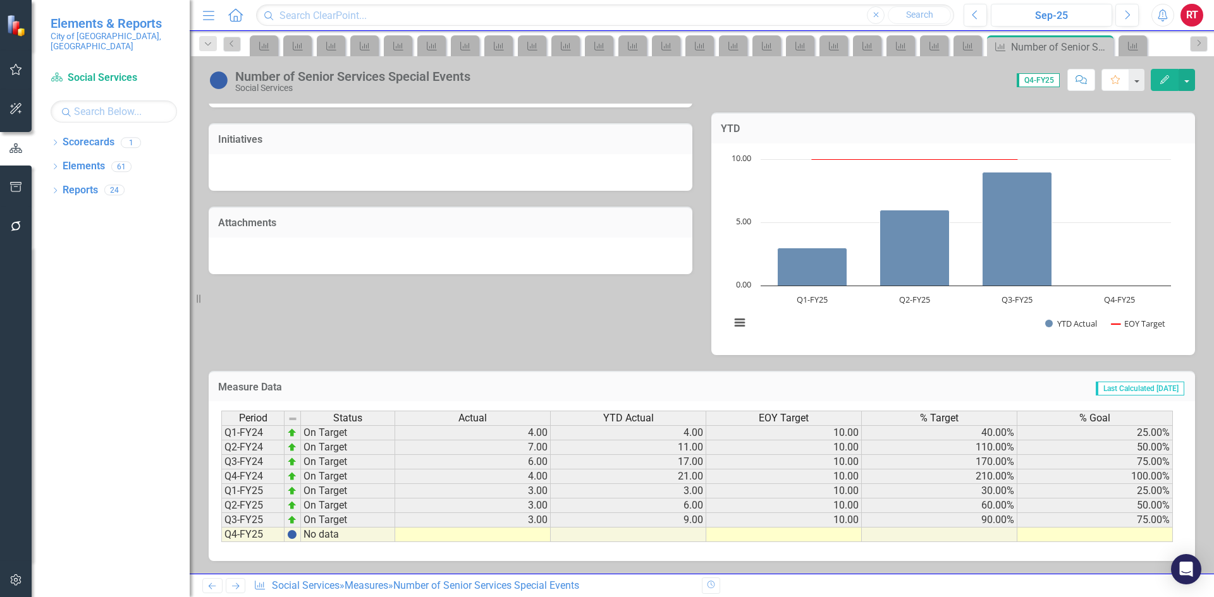
click at [509, 535] on td at bounding box center [473, 535] width 156 height 15
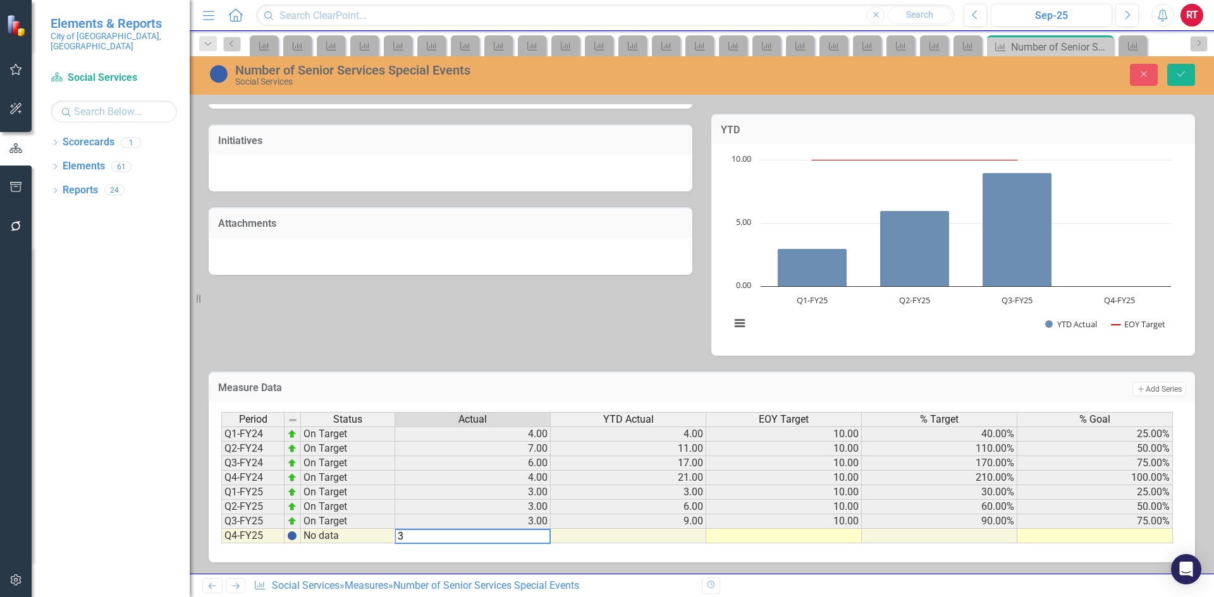
type textarea "3"
click at [740, 537] on td at bounding box center [784, 536] width 156 height 15
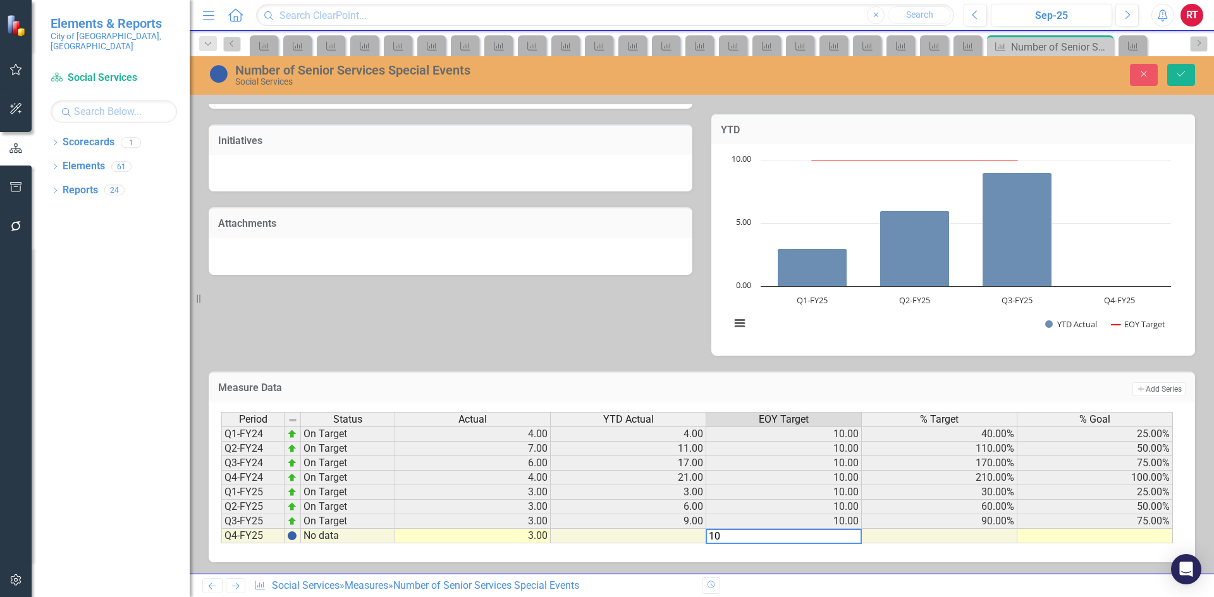
type textarea "10"
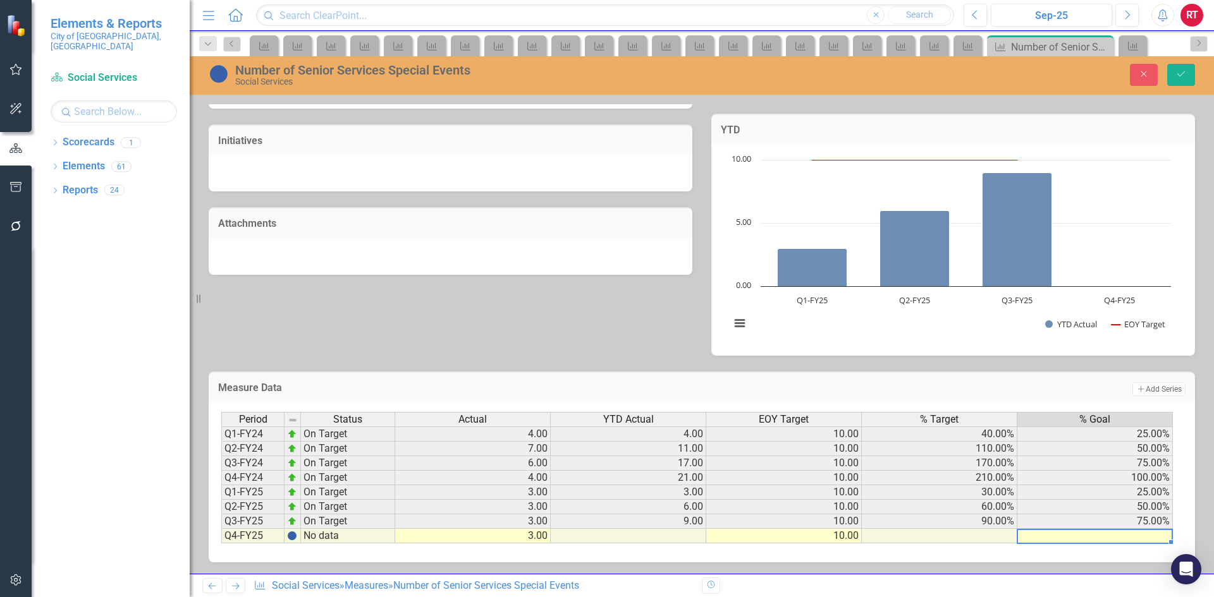
click at [1108, 536] on td at bounding box center [1095, 536] width 156 height 15
type textarea "100"
click at [1177, 80] on button "Save" at bounding box center [1181, 75] width 28 height 22
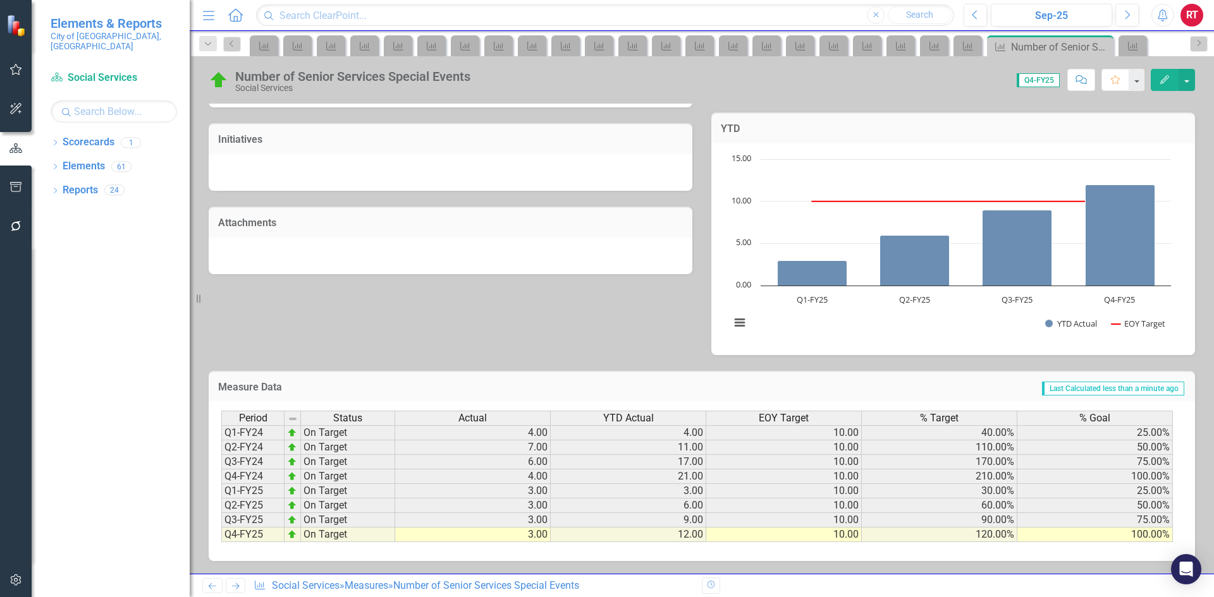
click at [239, 589] on icon "Next" at bounding box center [235, 586] width 11 height 8
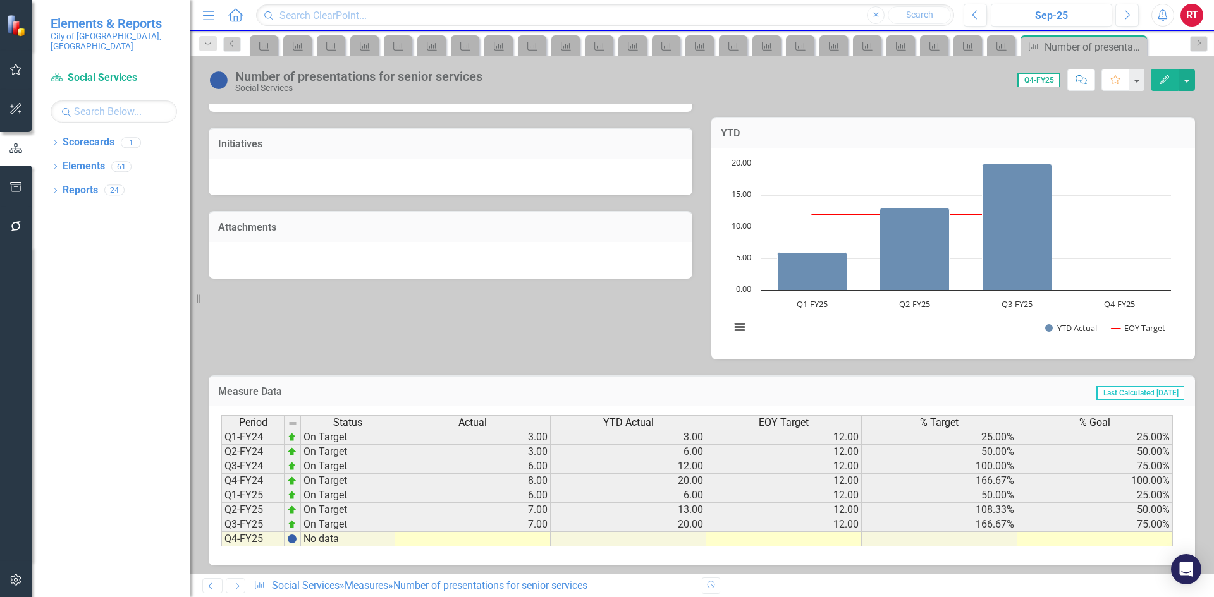
scroll to position [336, 0]
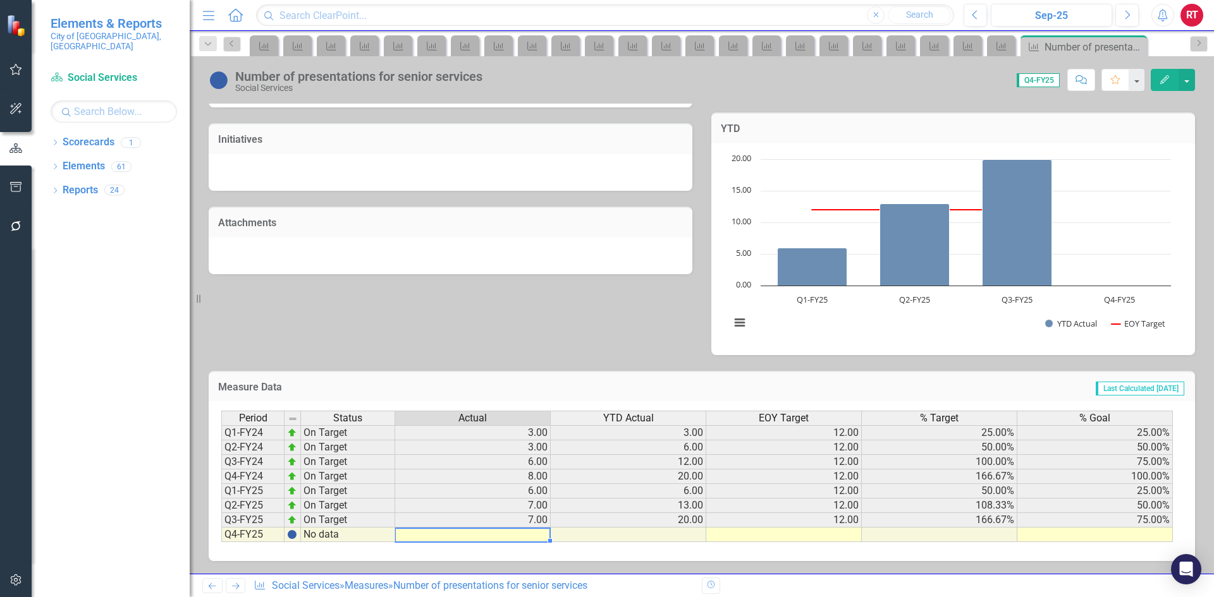
click at [473, 536] on td at bounding box center [473, 535] width 156 height 15
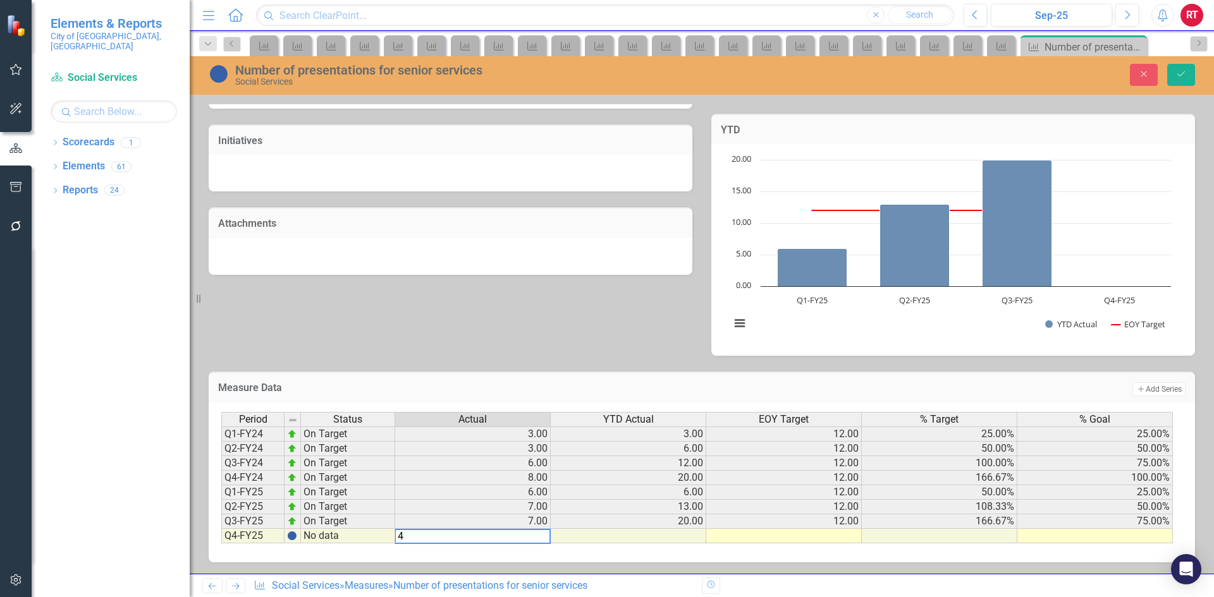
type textarea "4"
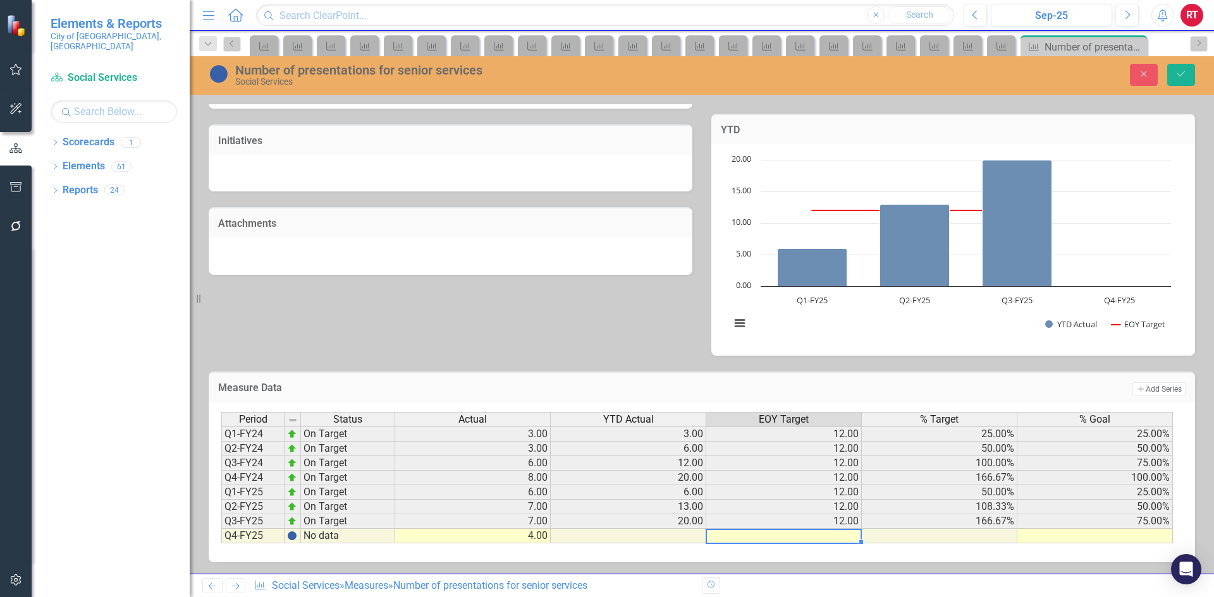
click at [805, 532] on td at bounding box center [784, 536] width 156 height 15
type textarea "12"
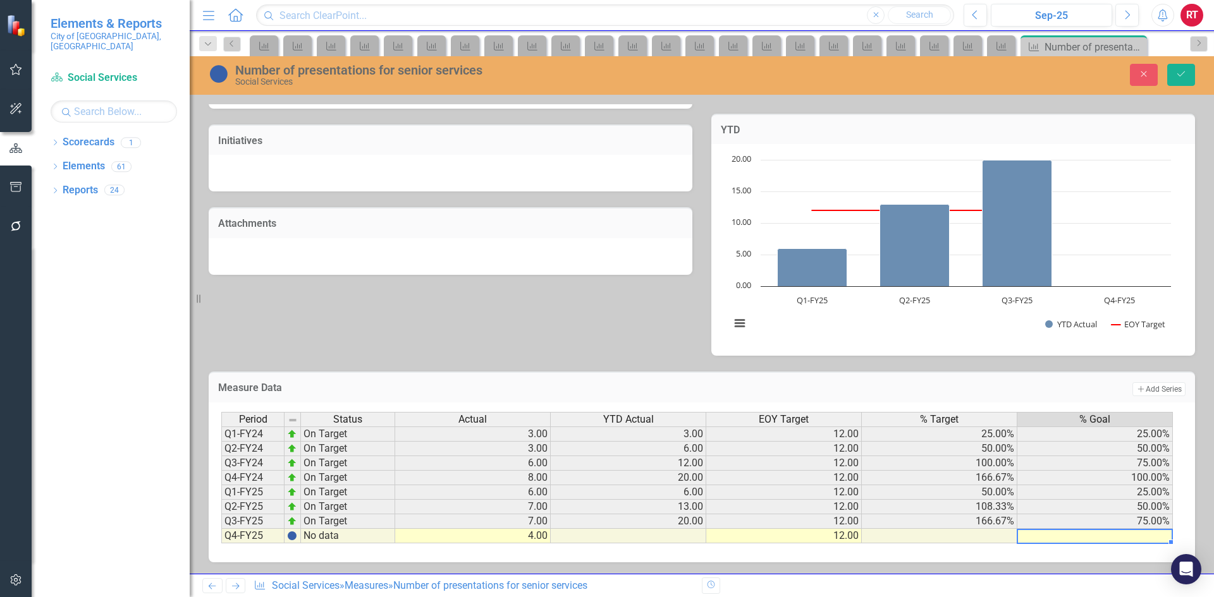
click at [1096, 539] on td at bounding box center [1095, 536] width 156 height 15
type textarea "100"
click at [1175, 76] on button "Save" at bounding box center [1181, 75] width 28 height 22
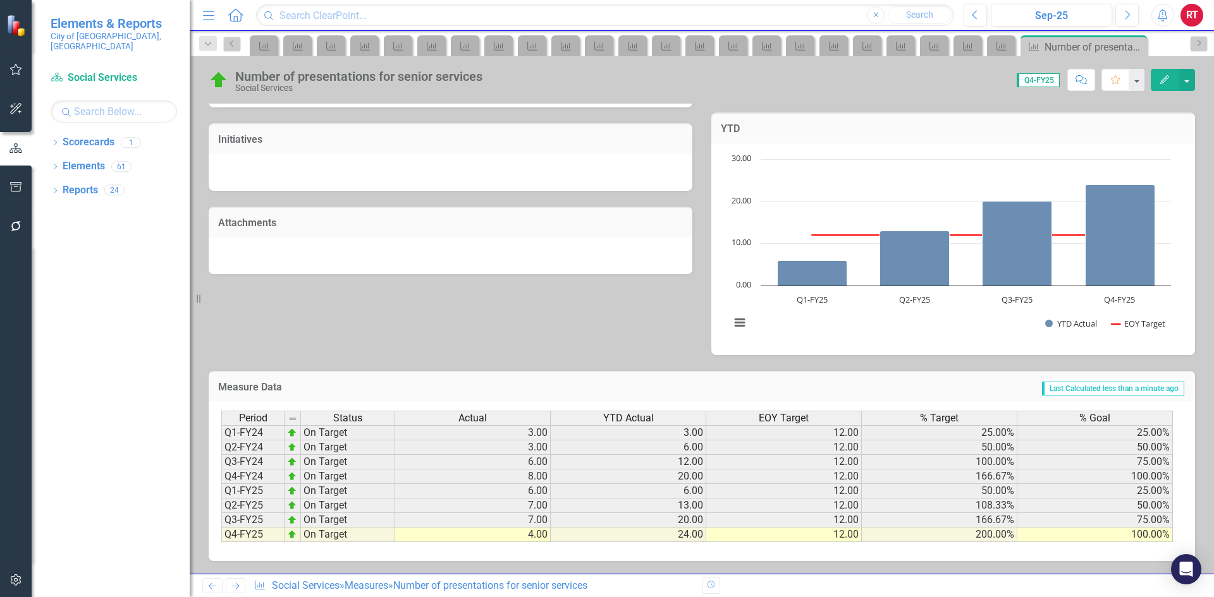
click at [236, 587] on icon at bounding box center [236, 587] width 8 height 6
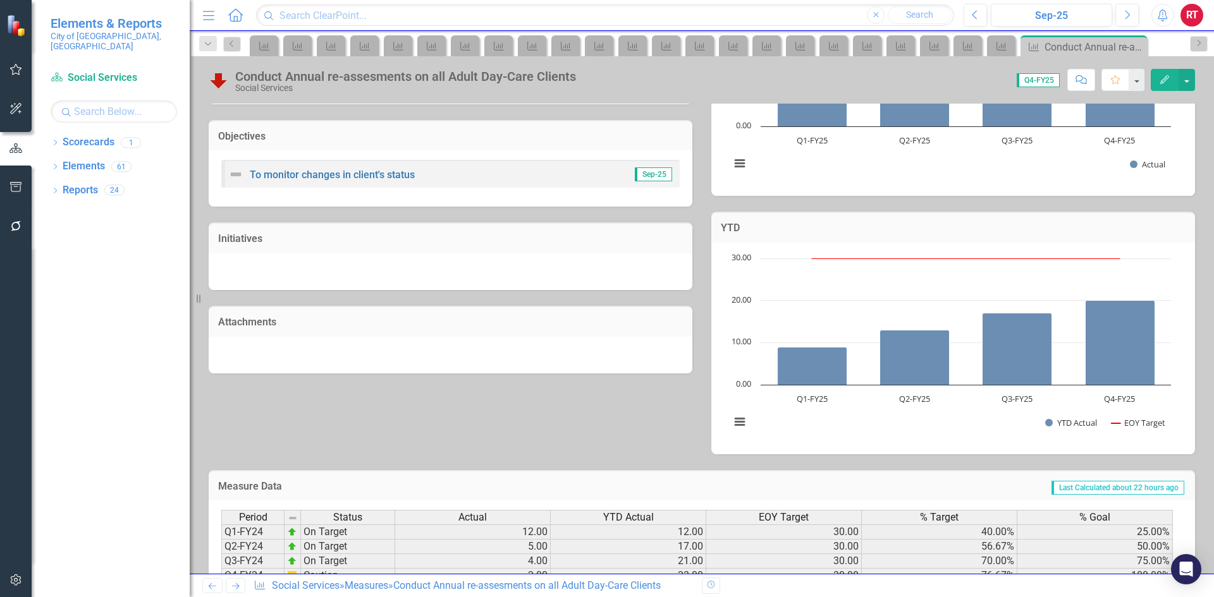
scroll to position [336, 0]
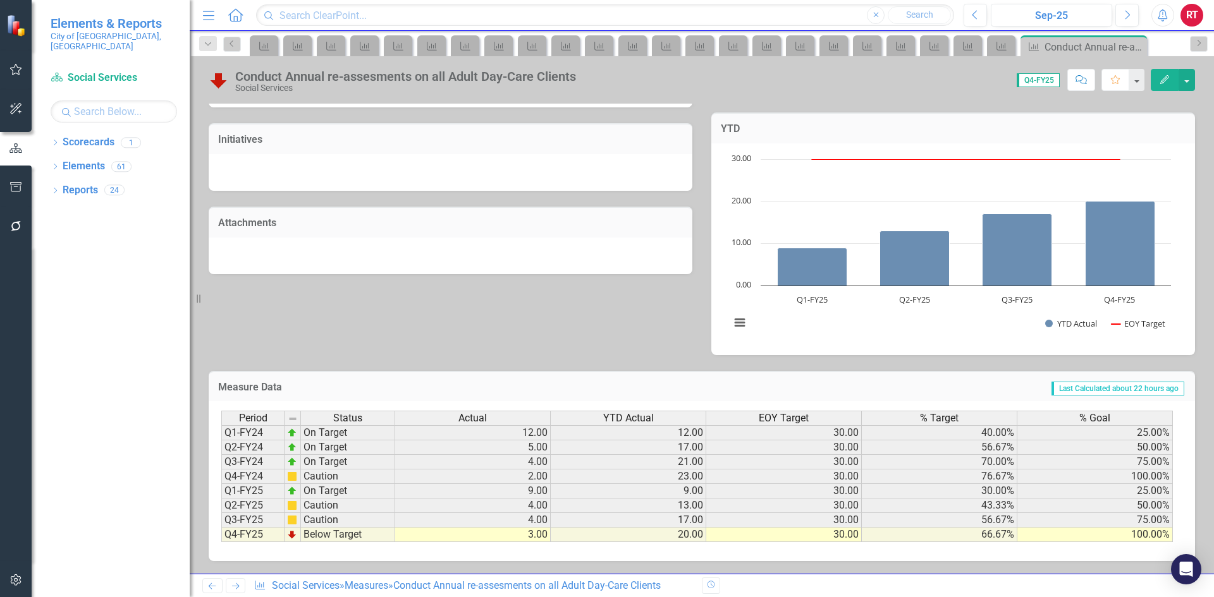
click at [240, 589] on icon "Next" at bounding box center [235, 586] width 11 height 8
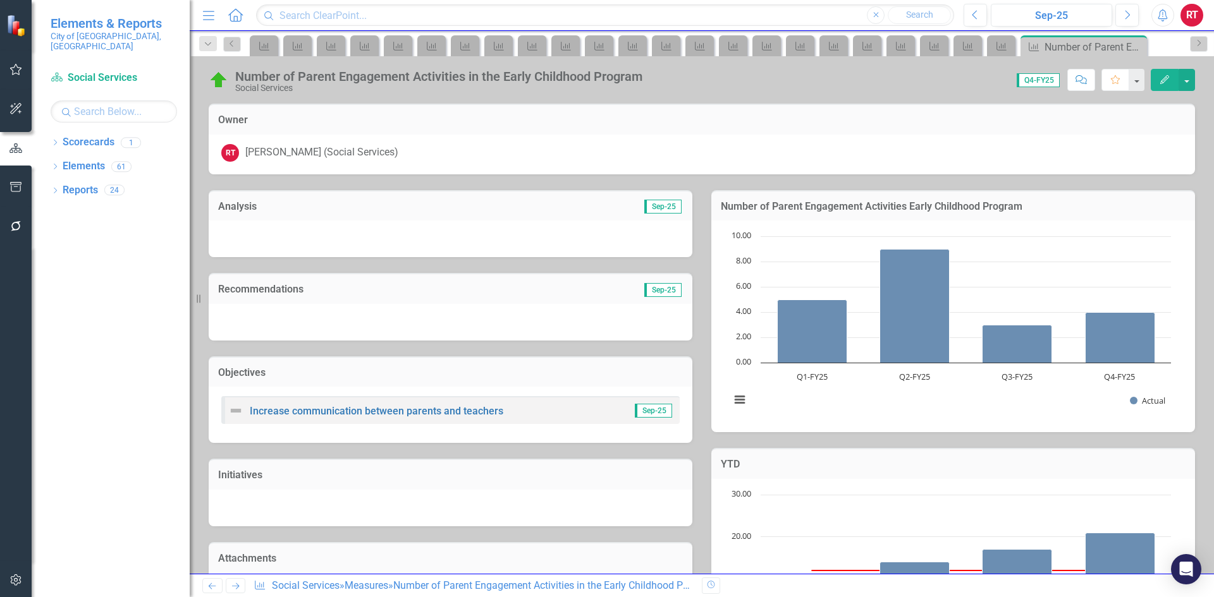
click at [239, 589] on icon "Next" at bounding box center [235, 586] width 11 height 8
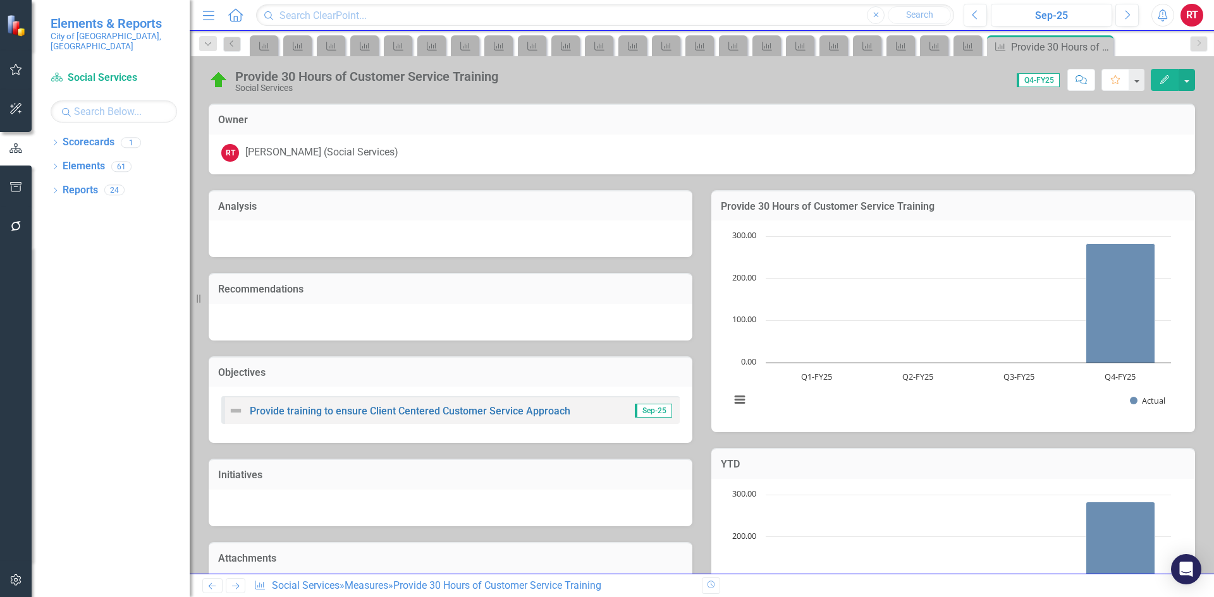
click at [239, 589] on icon "Next" at bounding box center [235, 586] width 11 height 8
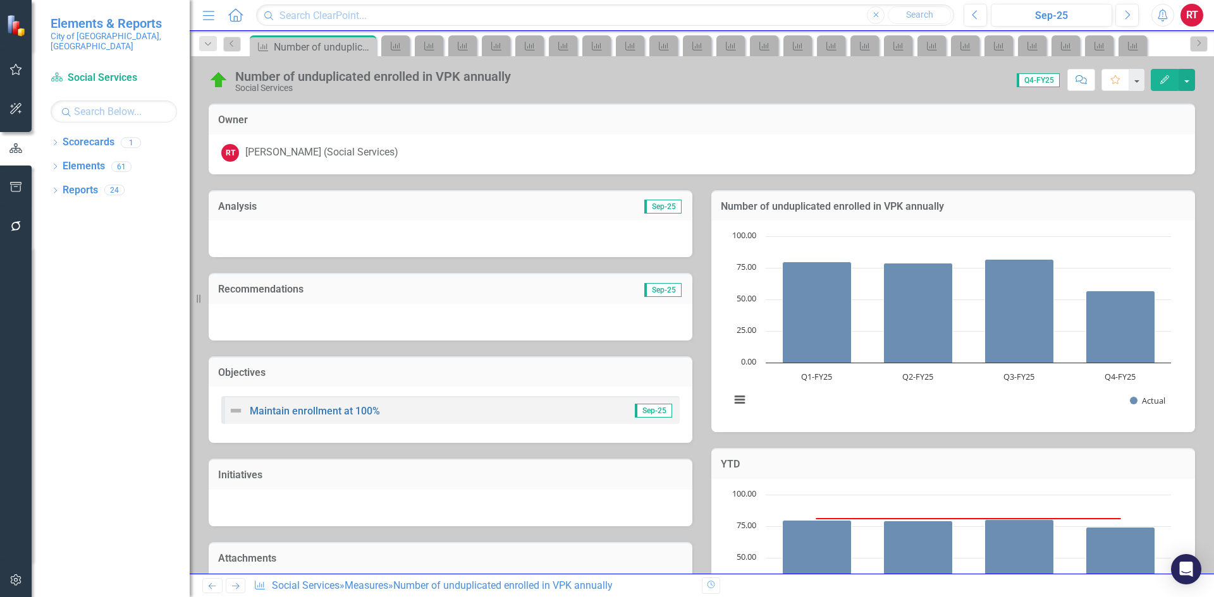
click at [239, 589] on icon "Next" at bounding box center [235, 586] width 11 height 8
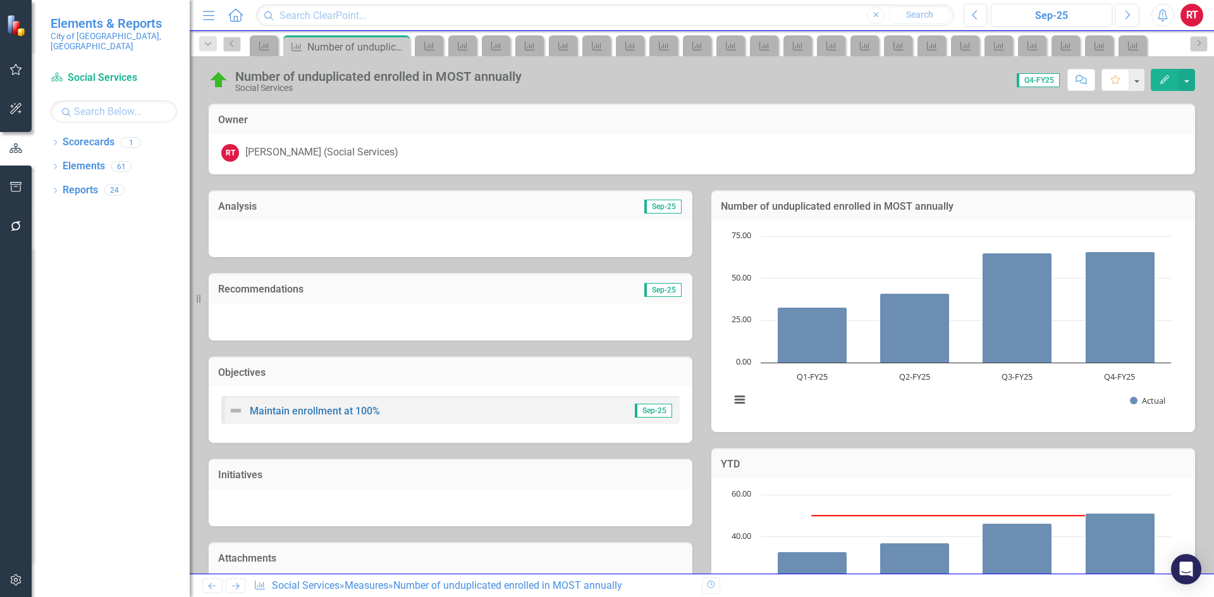
click at [239, 589] on icon "Next" at bounding box center [235, 586] width 11 height 8
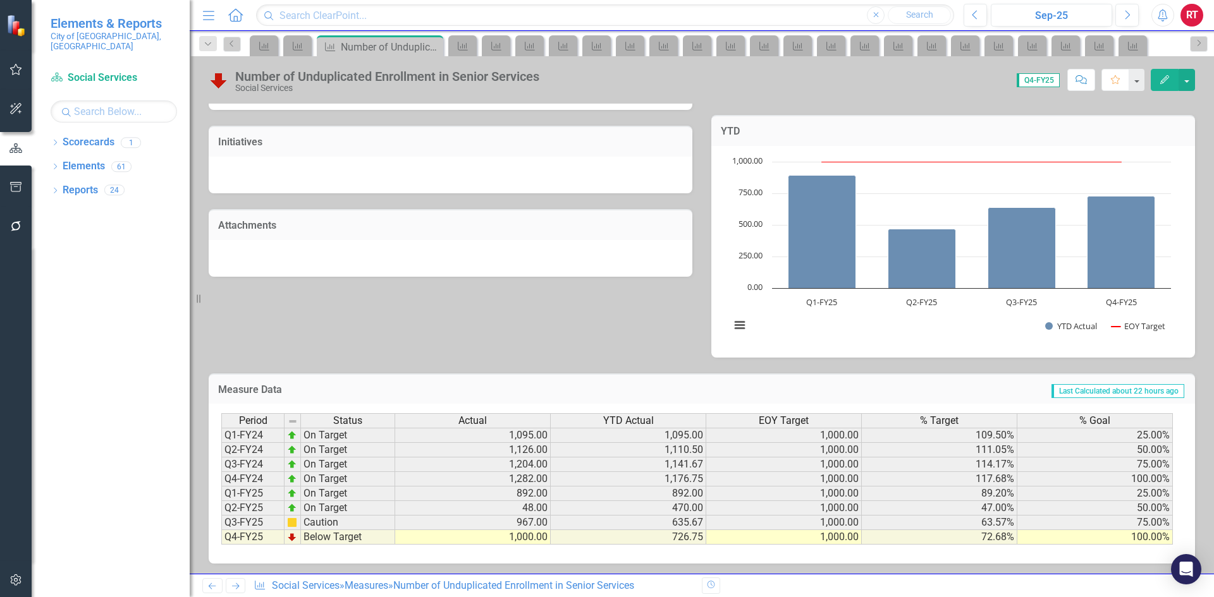
scroll to position [336, 0]
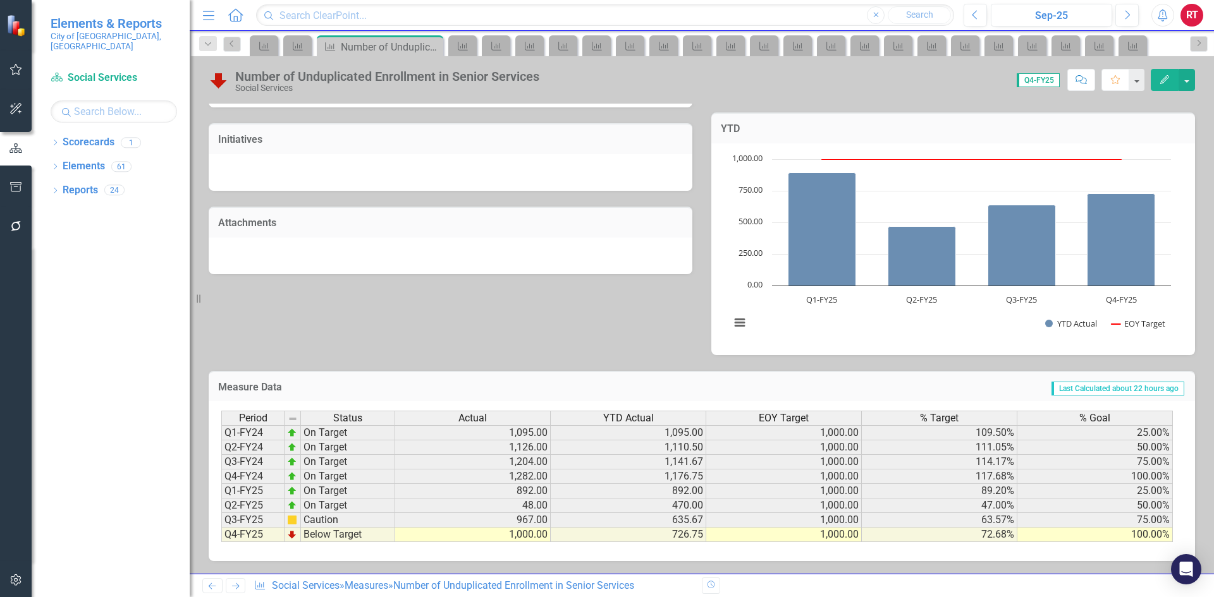
click at [518, 537] on td "1,000.00" at bounding box center [473, 535] width 156 height 15
click at [519, 533] on td "1,000.00" at bounding box center [473, 535] width 156 height 15
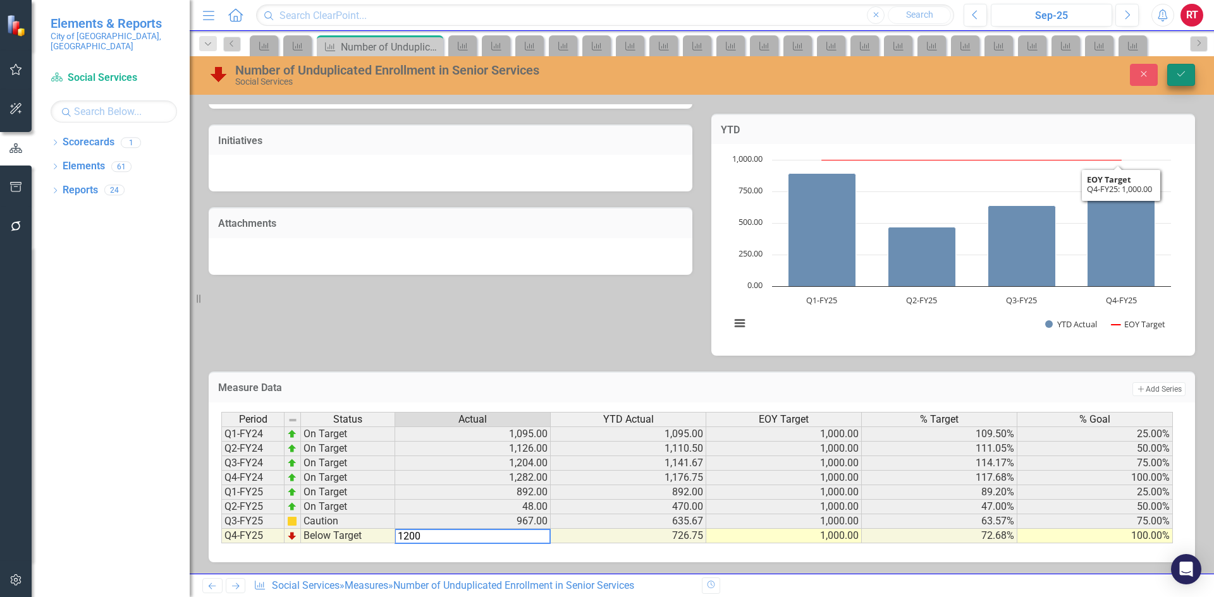
type textarea "1200"
click at [1182, 81] on button "Save" at bounding box center [1181, 75] width 28 height 22
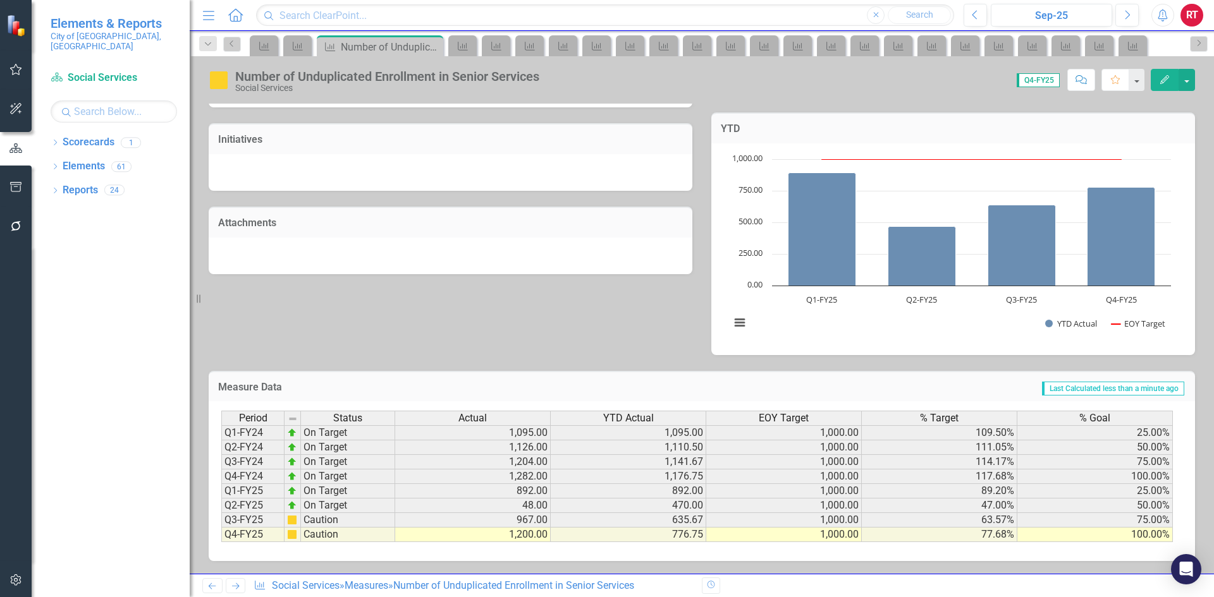
click at [520, 535] on td "1,200.00" at bounding box center [473, 535] width 156 height 15
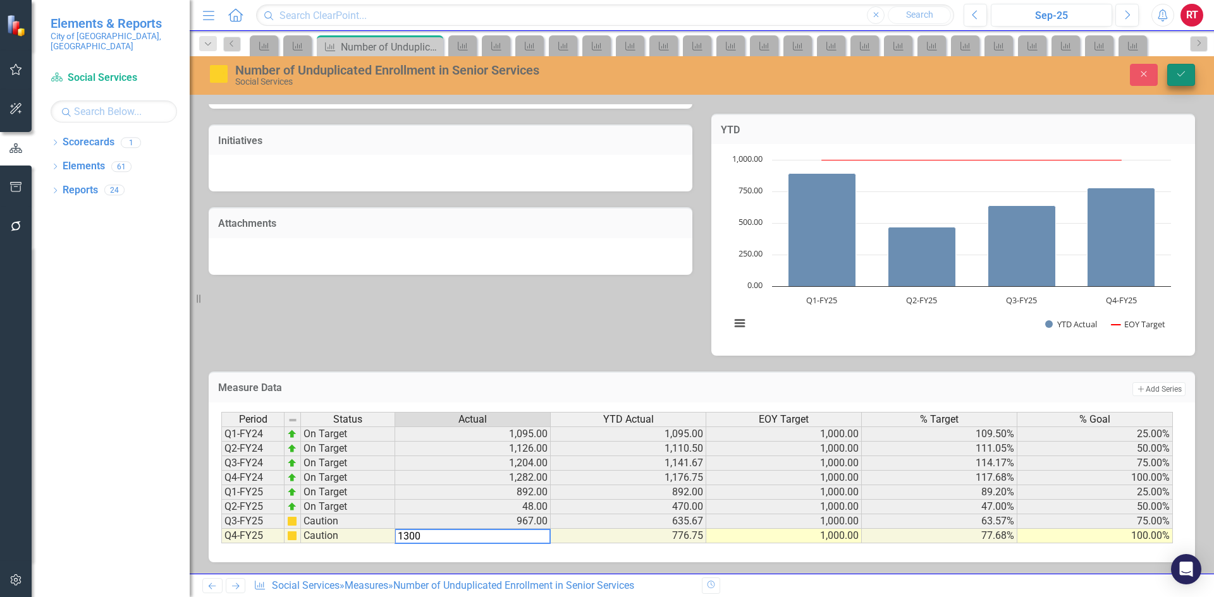
type textarea "1300"
click at [1191, 82] on button "Save" at bounding box center [1181, 75] width 28 height 22
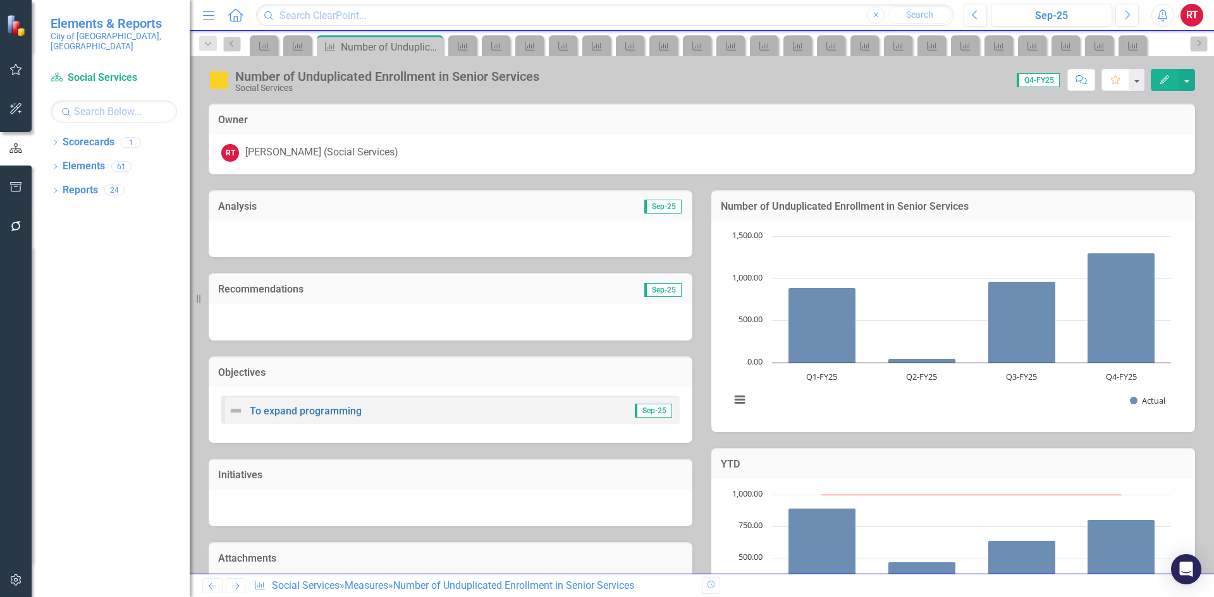
scroll to position [336, 0]
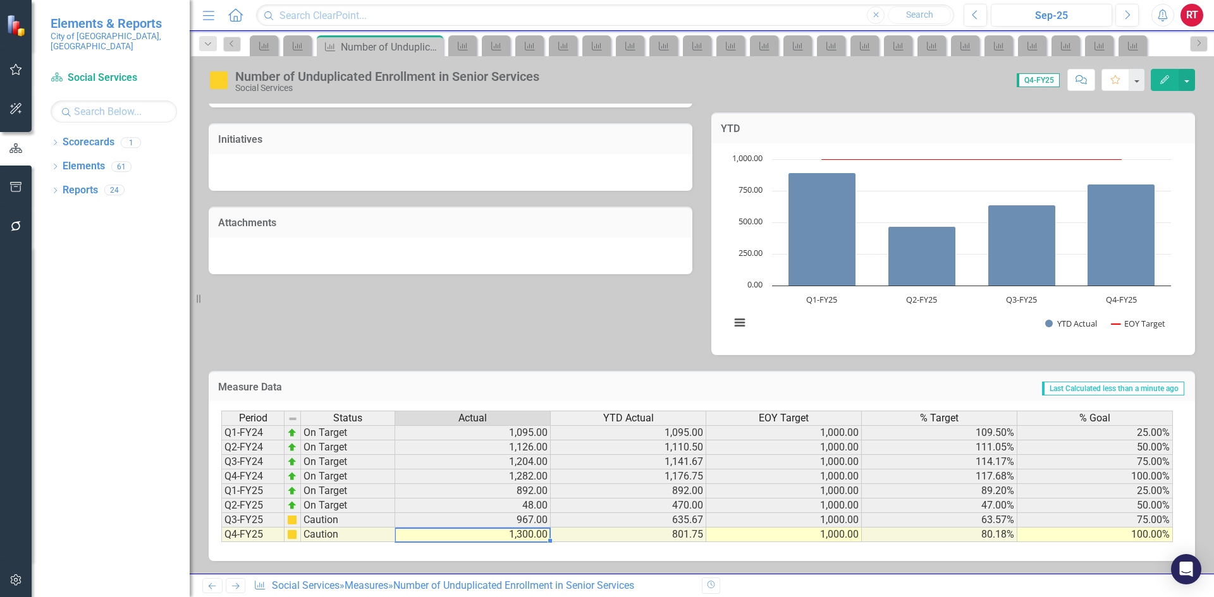
click at [534, 539] on td "1,300.00" at bounding box center [473, 535] width 156 height 15
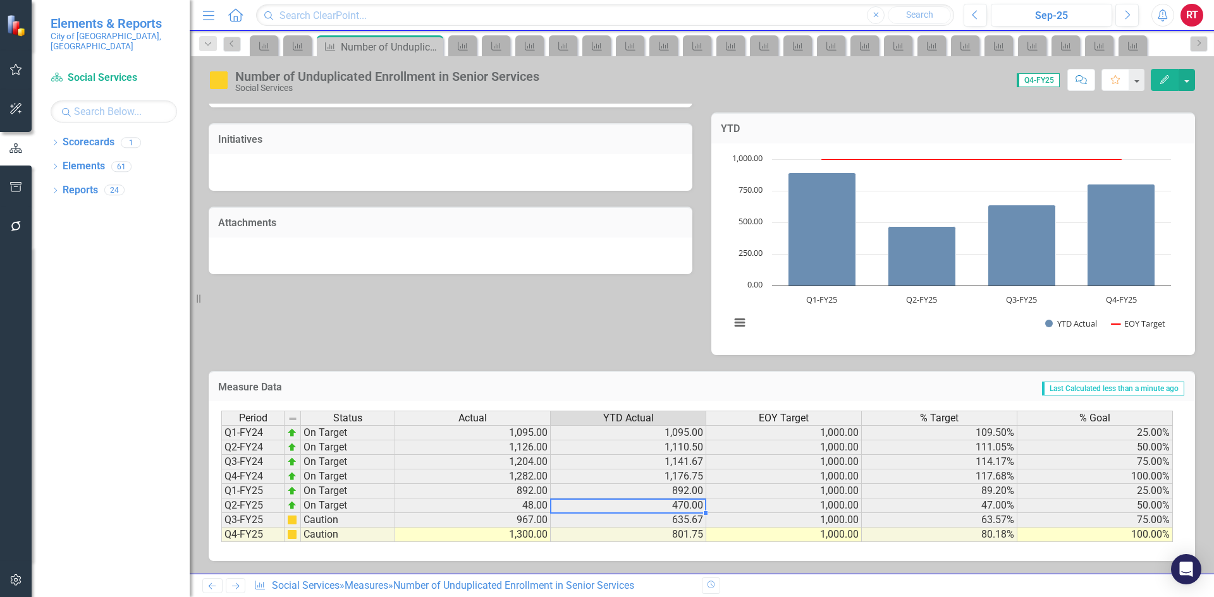
click at [654, 504] on td "470.00" at bounding box center [629, 506] width 156 height 15
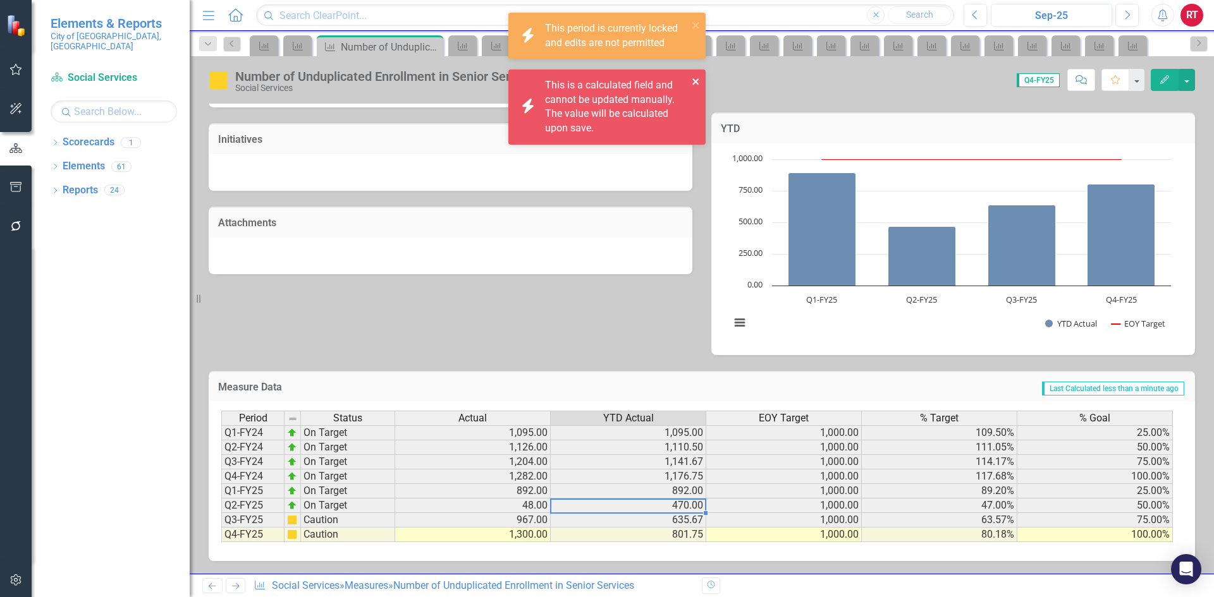
click at [697, 84] on icon "close" at bounding box center [695, 81] width 6 height 6
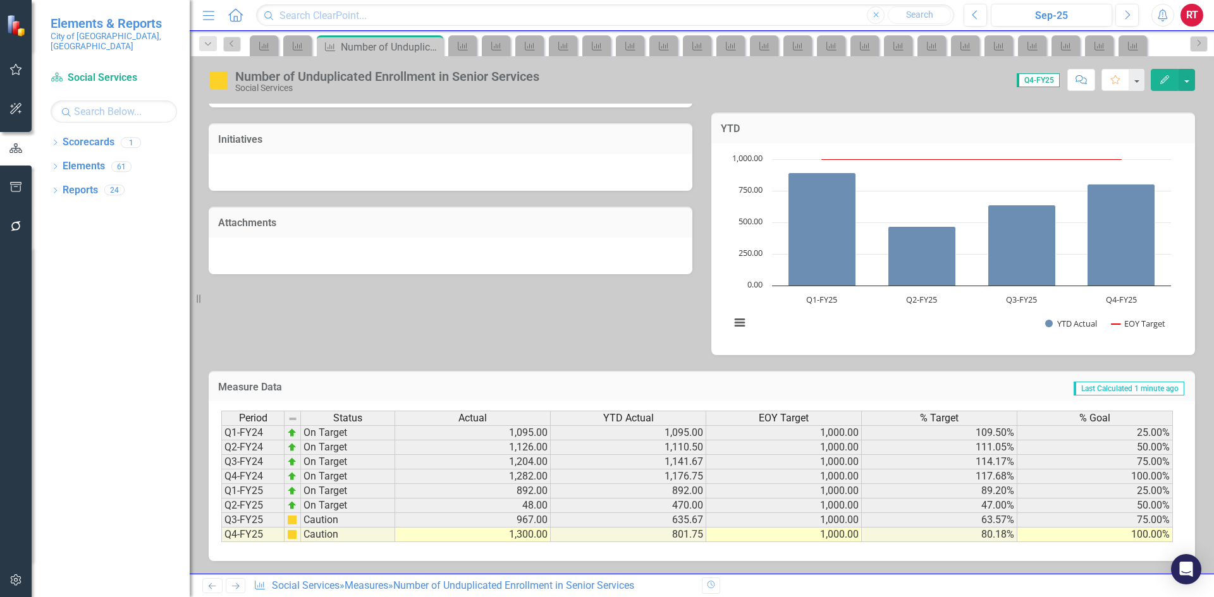
click at [518, 538] on td "1,300.00" at bounding box center [473, 535] width 156 height 15
click at [525, 536] on td "1,300.00" at bounding box center [473, 535] width 156 height 15
click at [527, 489] on td "892.00" at bounding box center [473, 491] width 156 height 15
click at [506, 534] on td "1,300.00" at bounding box center [473, 535] width 156 height 15
click at [520, 535] on td "1,300.00" at bounding box center [473, 535] width 156 height 15
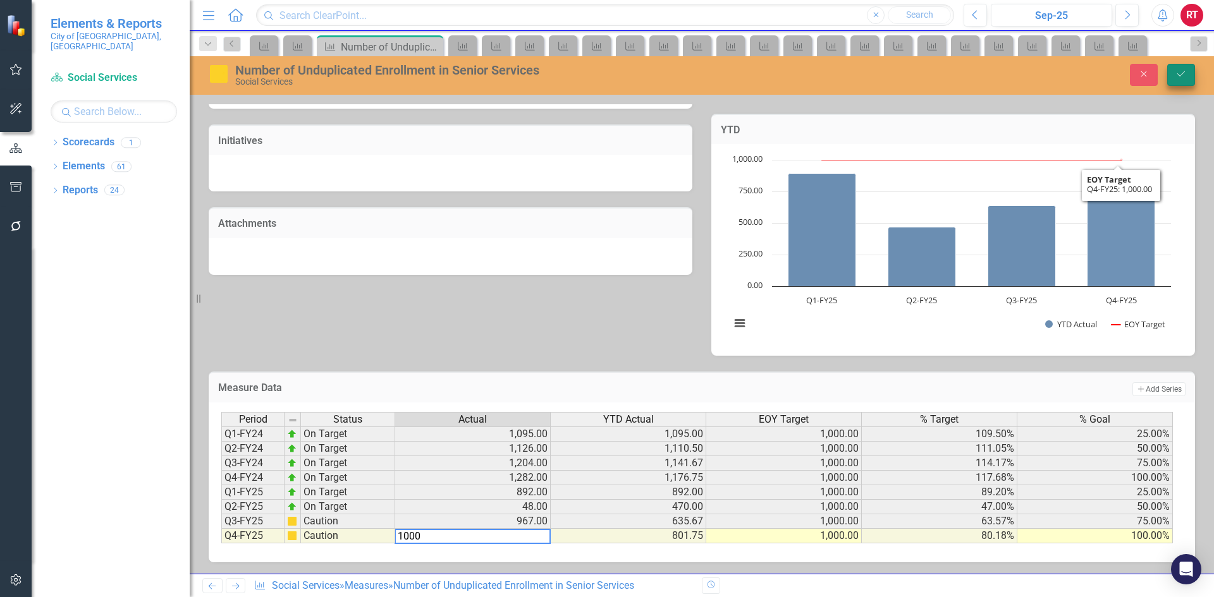
type textarea "1000"
click at [1177, 74] on icon "Save" at bounding box center [1180, 74] width 11 height 9
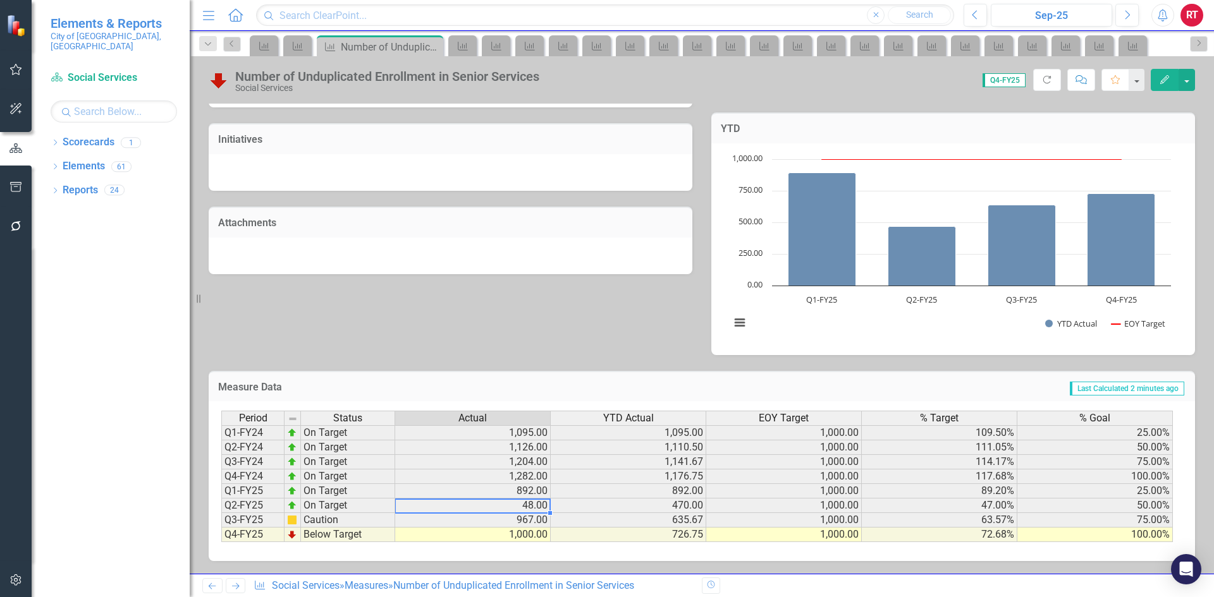
click at [499, 506] on td "48.00" at bounding box center [473, 506] width 156 height 15
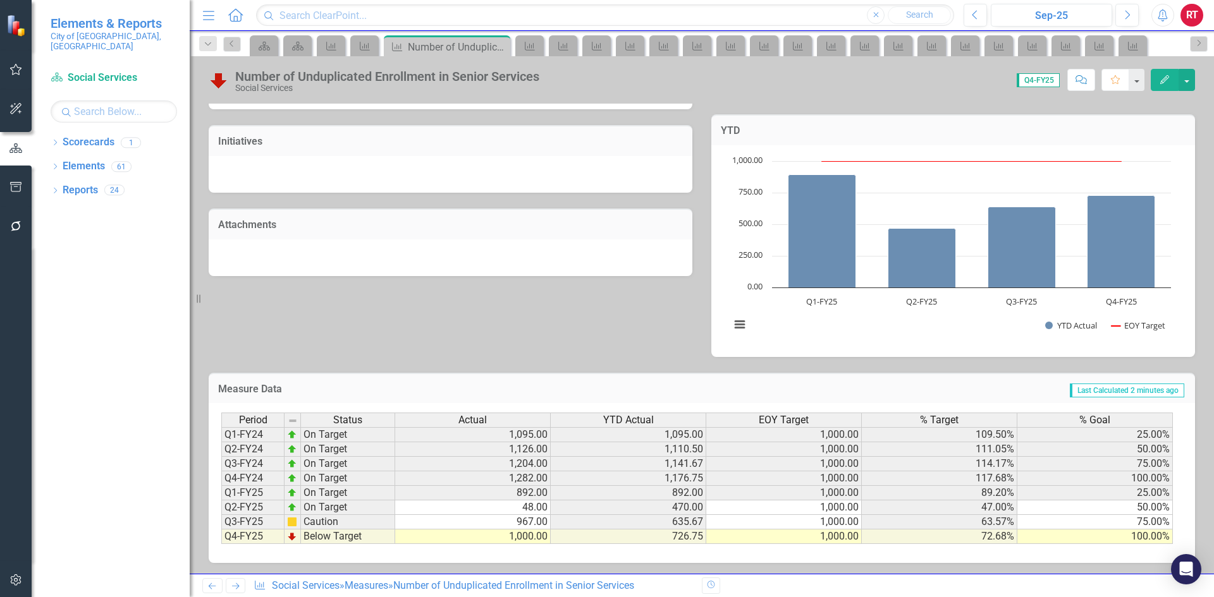
scroll to position [336, 0]
click at [527, 509] on td "48.00" at bounding box center [473, 506] width 156 height 15
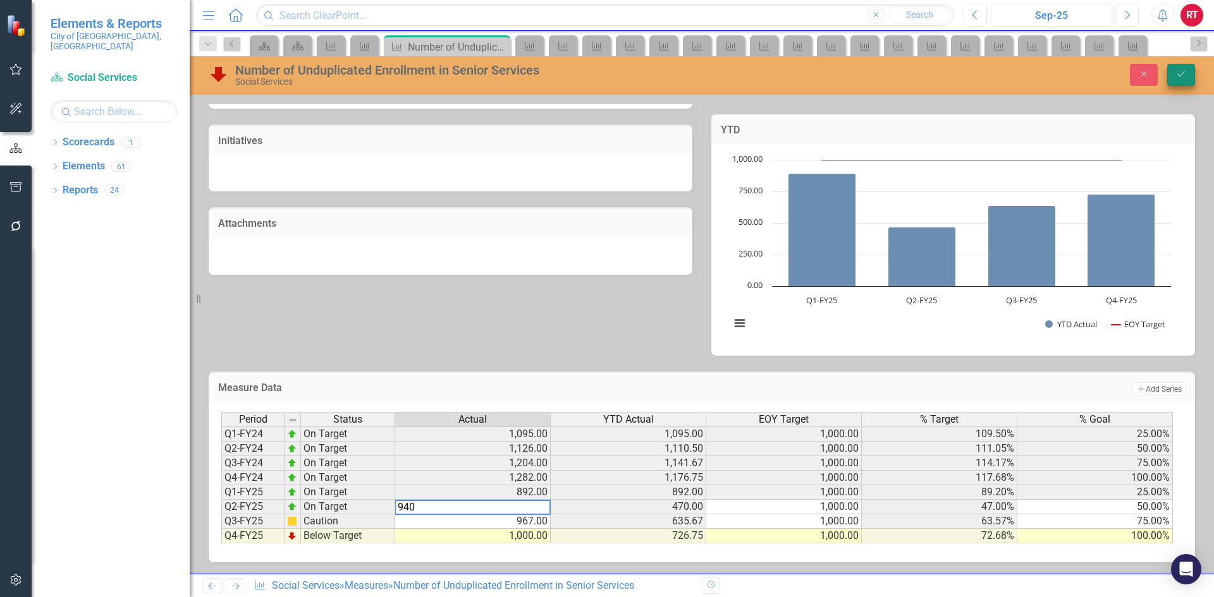
type textarea "940"
click at [1177, 77] on icon "Save" at bounding box center [1180, 74] width 11 height 9
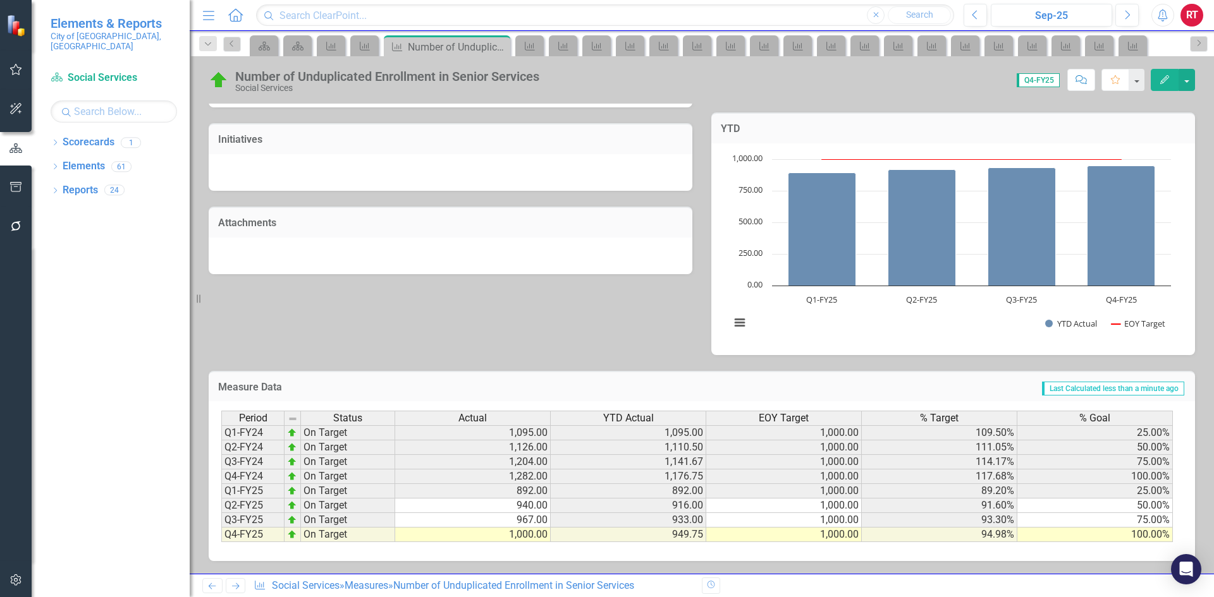
click at [237, 588] on icon "Next" at bounding box center [235, 586] width 11 height 8
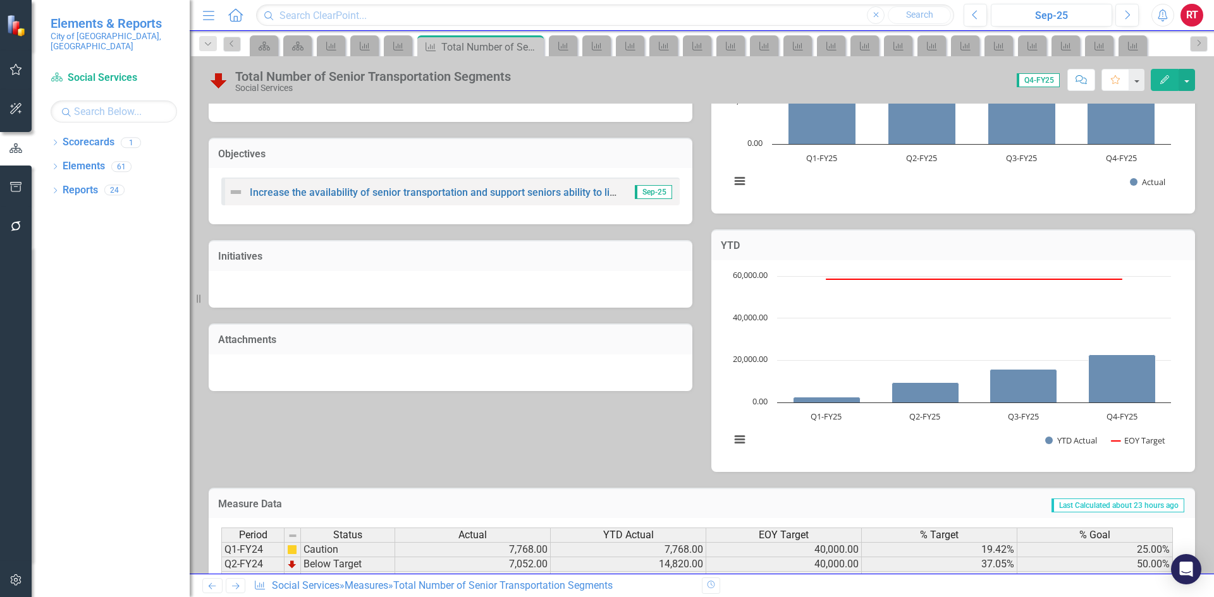
scroll to position [336, 0]
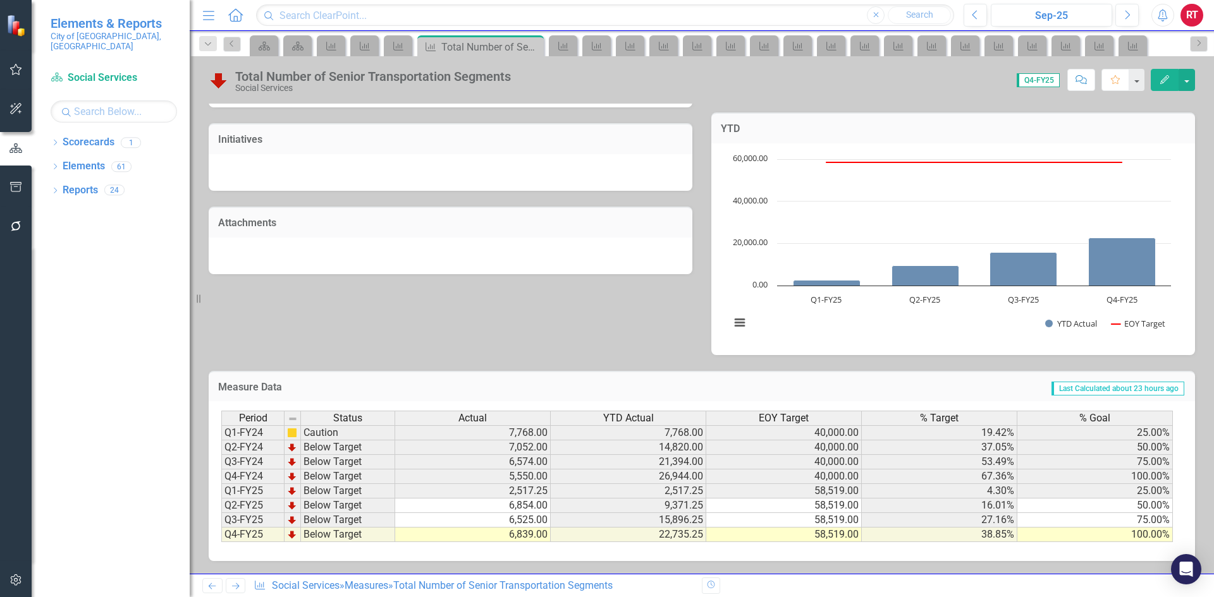
click at [236, 590] on icon "Next" at bounding box center [235, 586] width 11 height 8
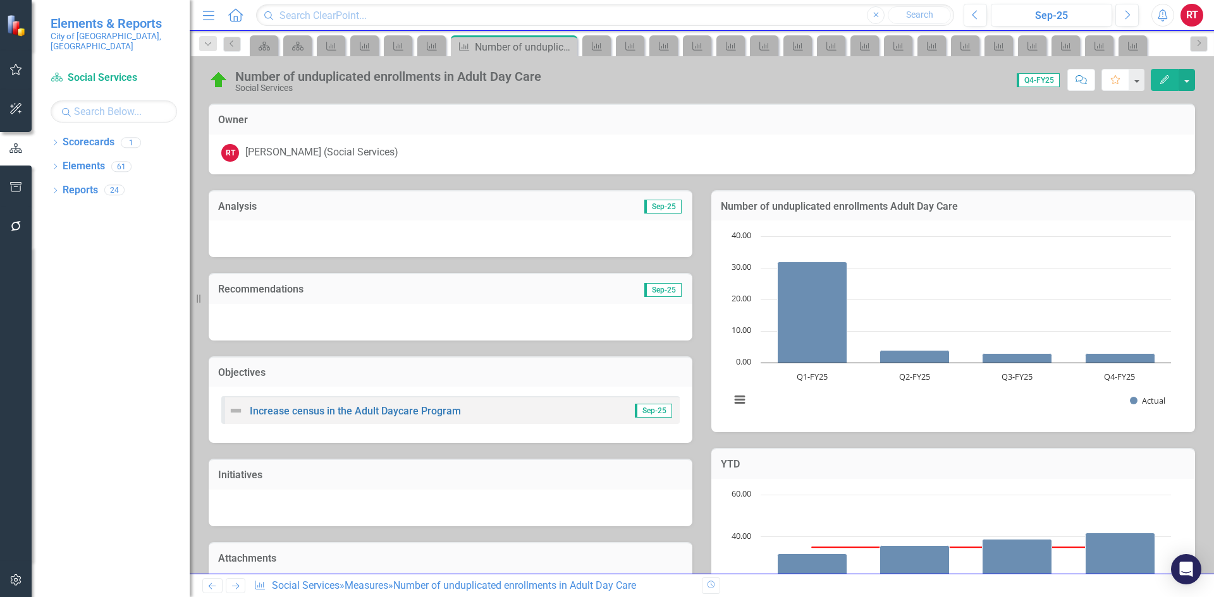
click at [235, 586] on icon "Next" at bounding box center [235, 586] width 11 height 8
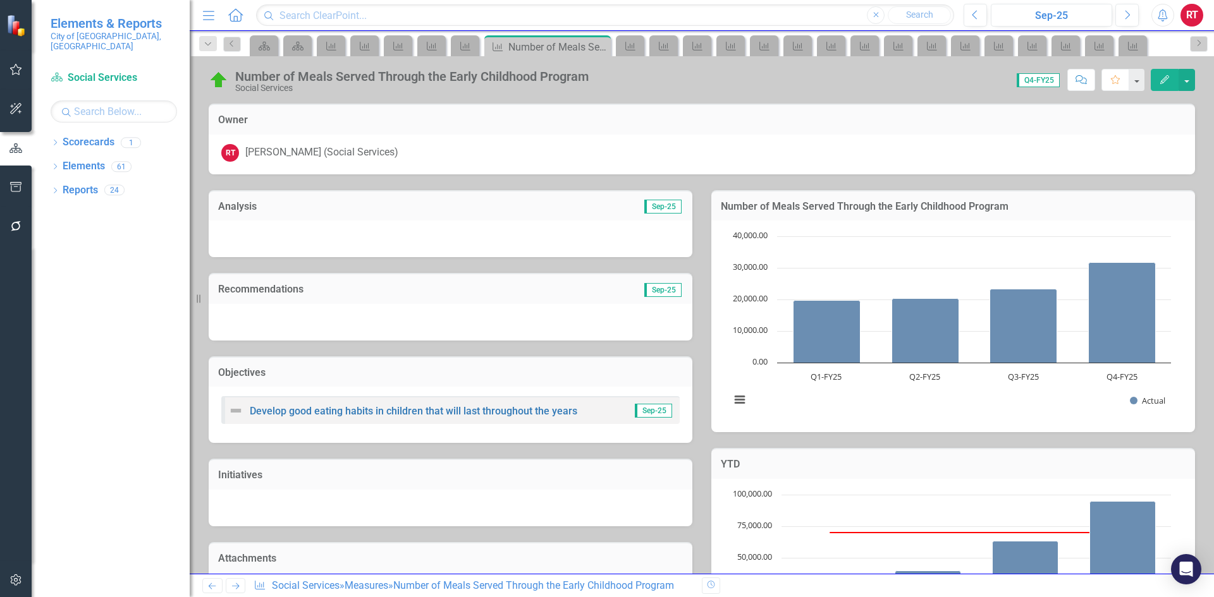
click at [234, 587] on icon at bounding box center [236, 587] width 8 height 6
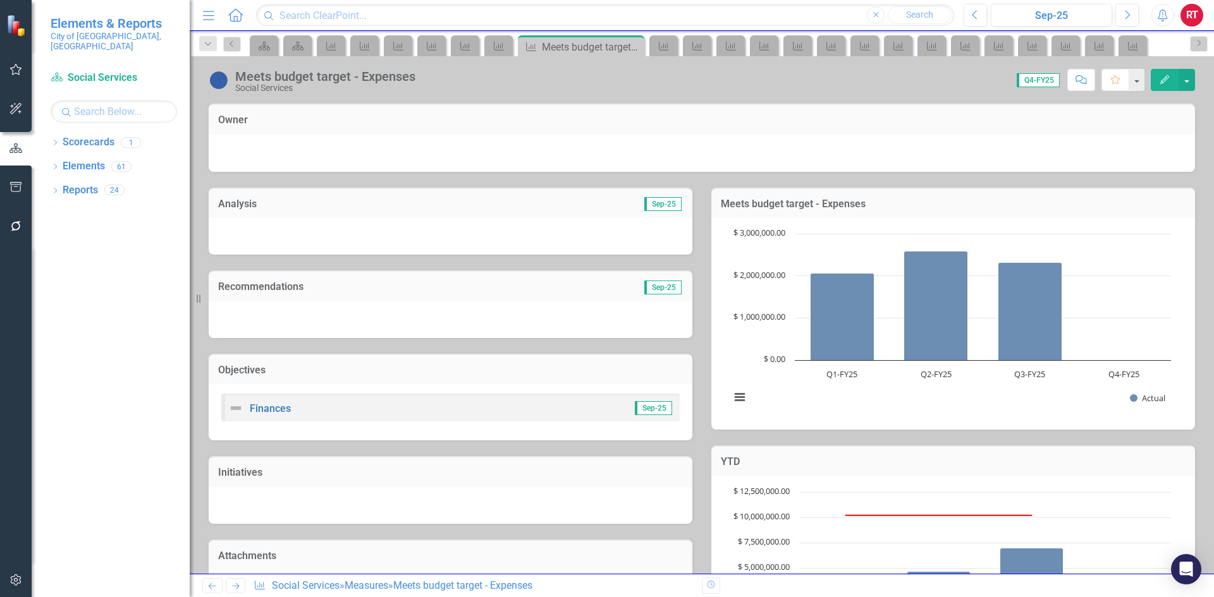
click at [234, 587] on icon at bounding box center [236, 587] width 8 height 6
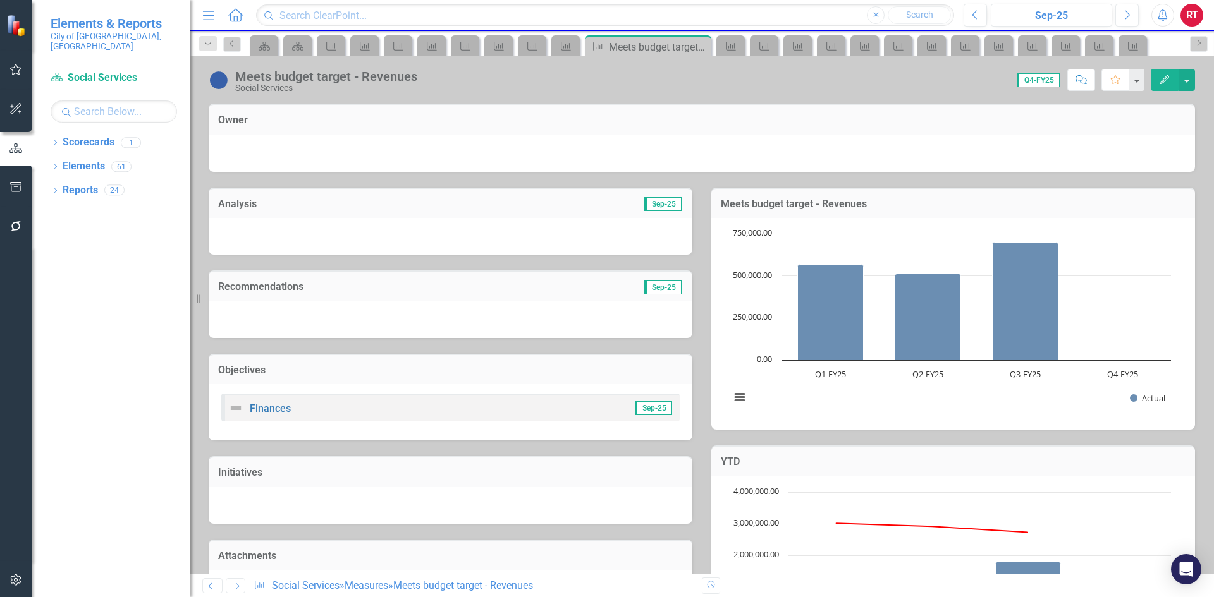
click at [234, 587] on icon at bounding box center [236, 587] width 8 height 6
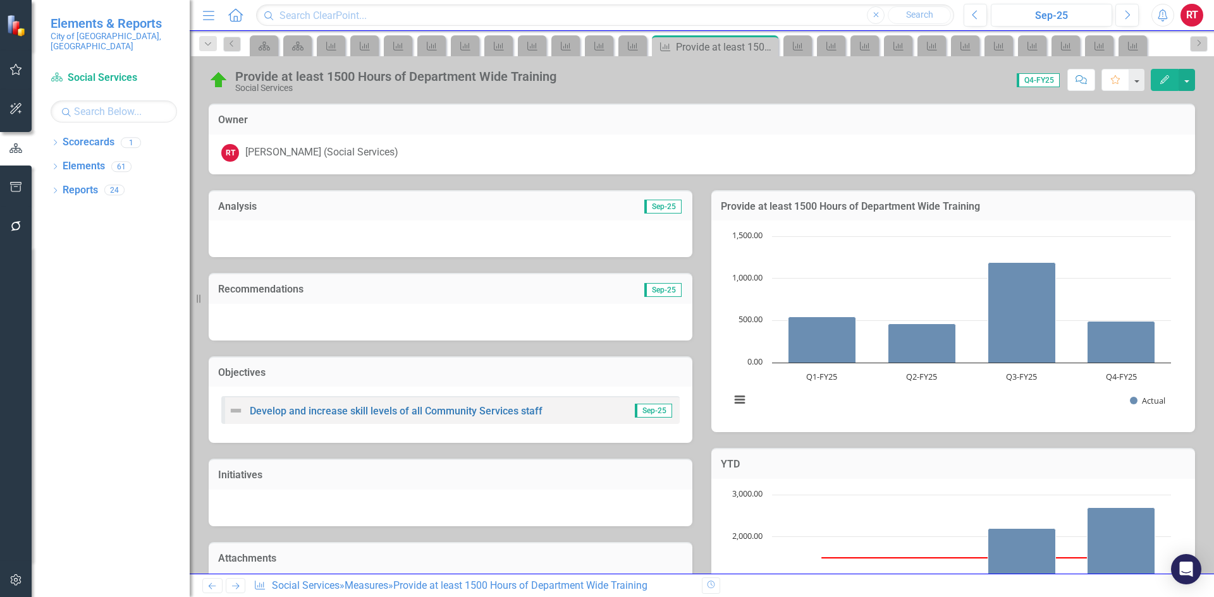
click at [234, 587] on icon at bounding box center [236, 587] width 8 height 6
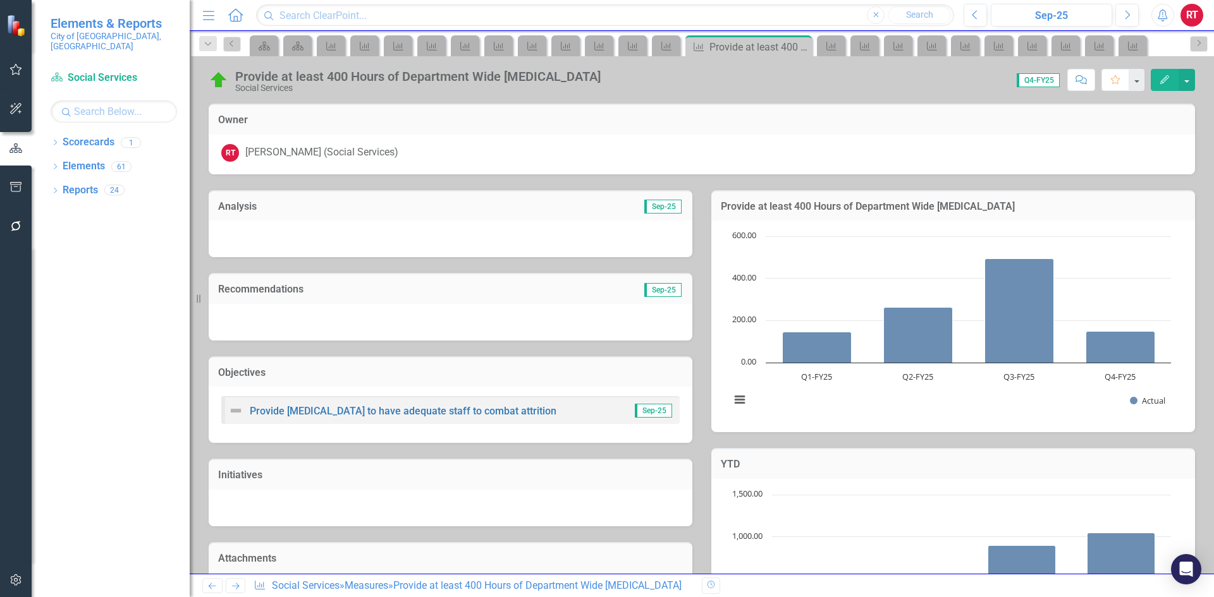
click at [234, 587] on icon at bounding box center [236, 587] width 8 height 6
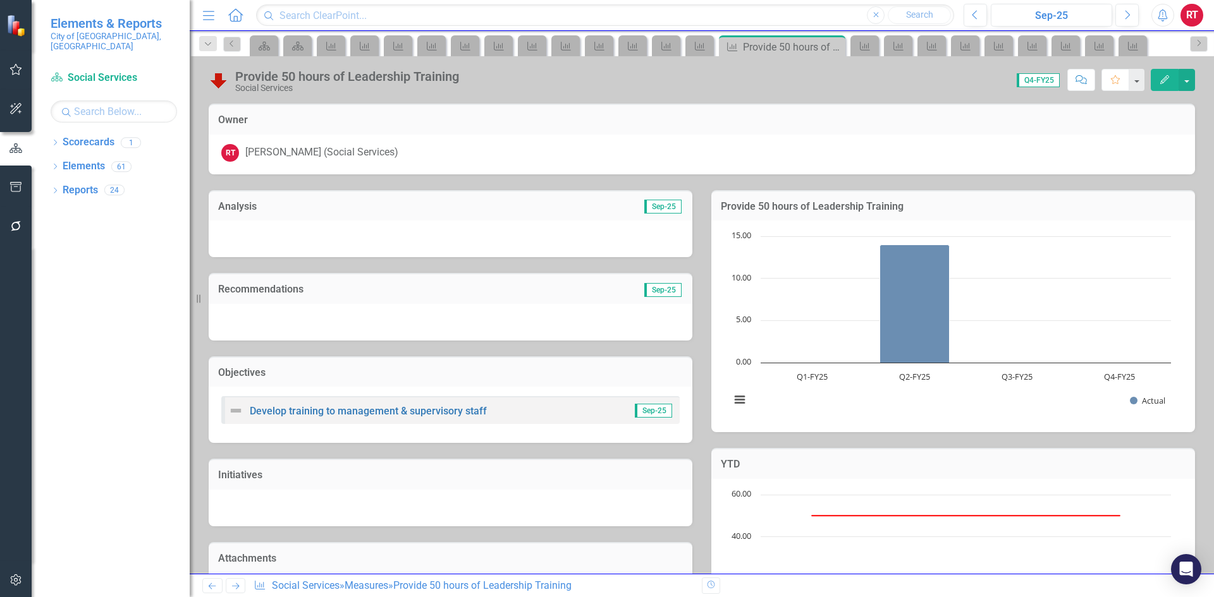
click at [234, 585] on icon "Next" at bounding box center [235, 586] width 11 height 8
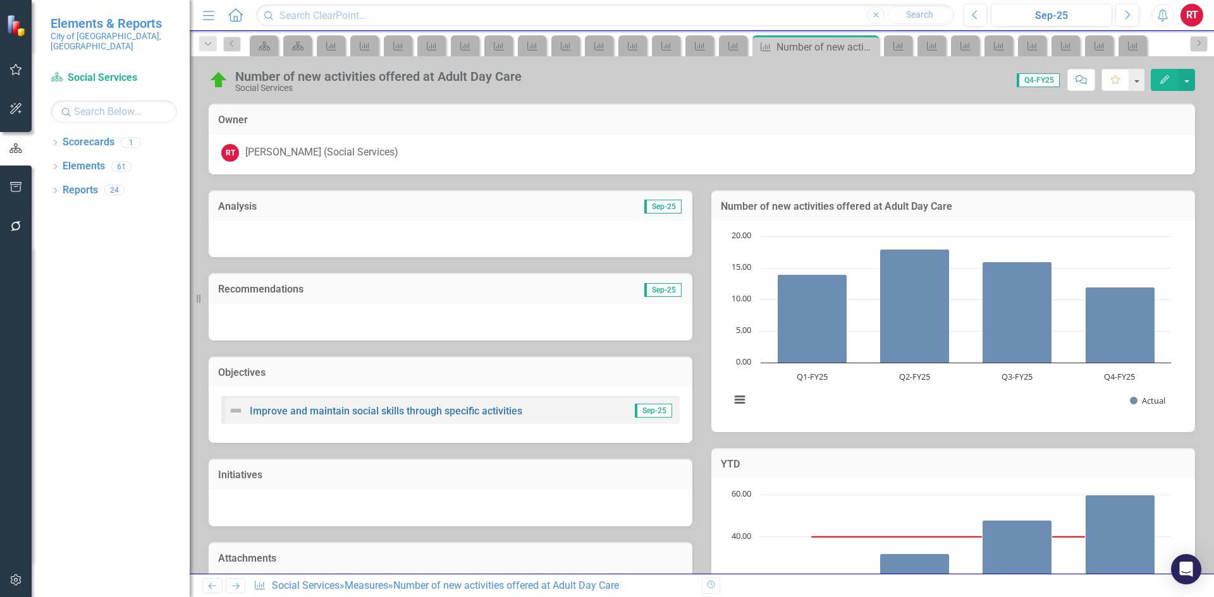
click at [234, 585] on icon "Next" at bounding box center [235, 586] width 11 height 8
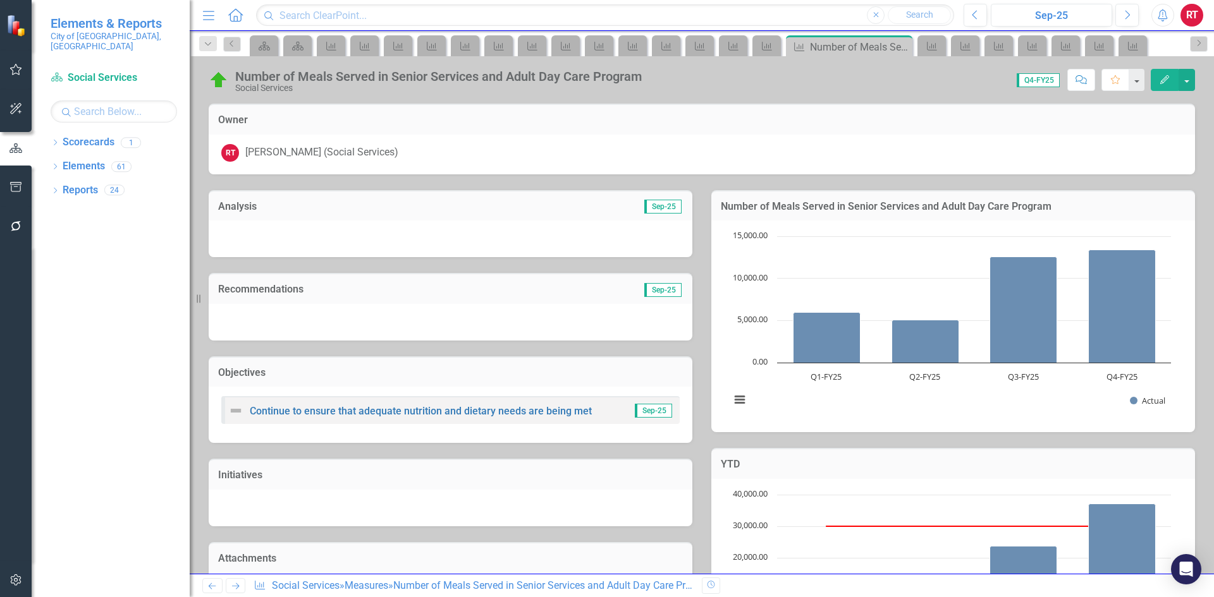
click at [234, 585] on icon "Next" at bounding box center [235, 586] width 11 height 8
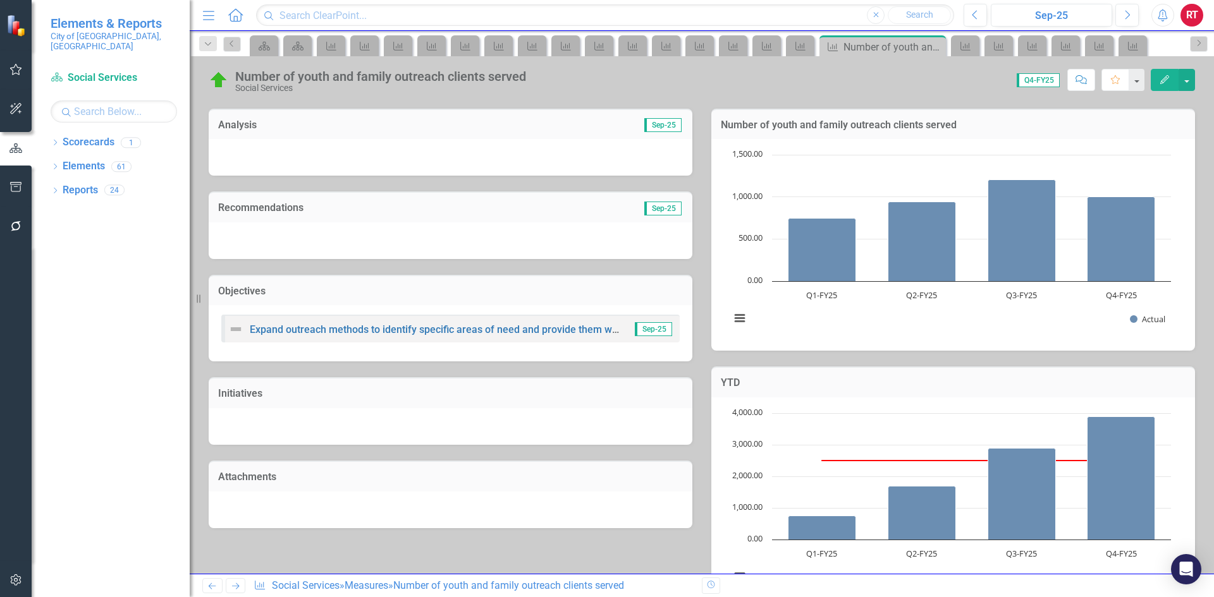
scroll to position [190, 0]
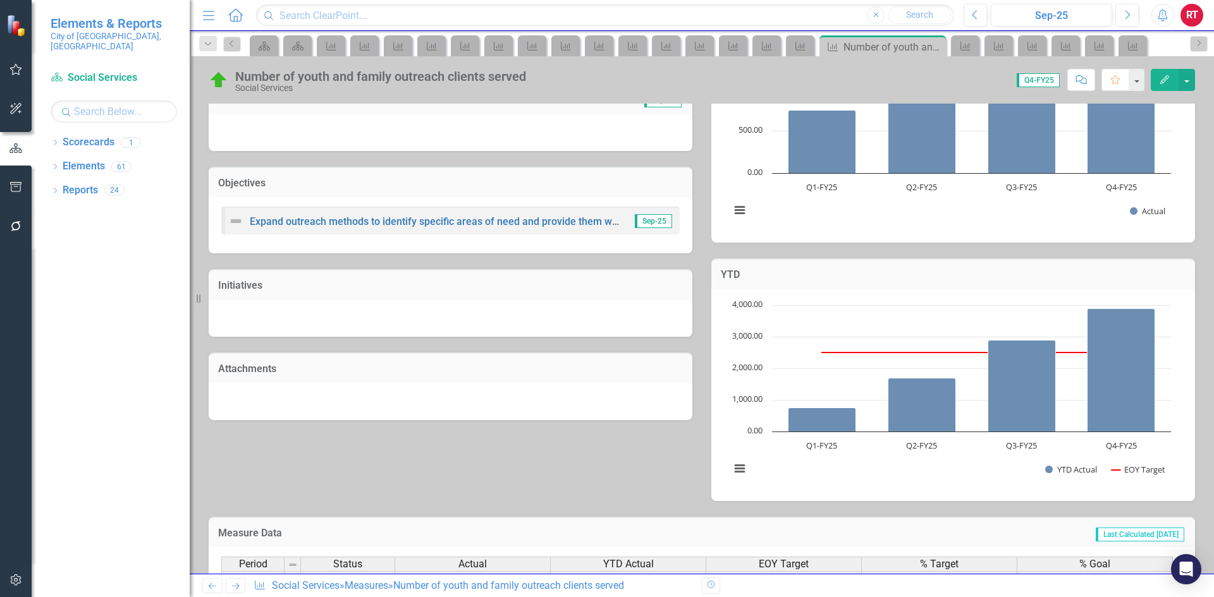
click at [238, 584] on icon "Next" at bounding box center [235, 586] width 11 height 8
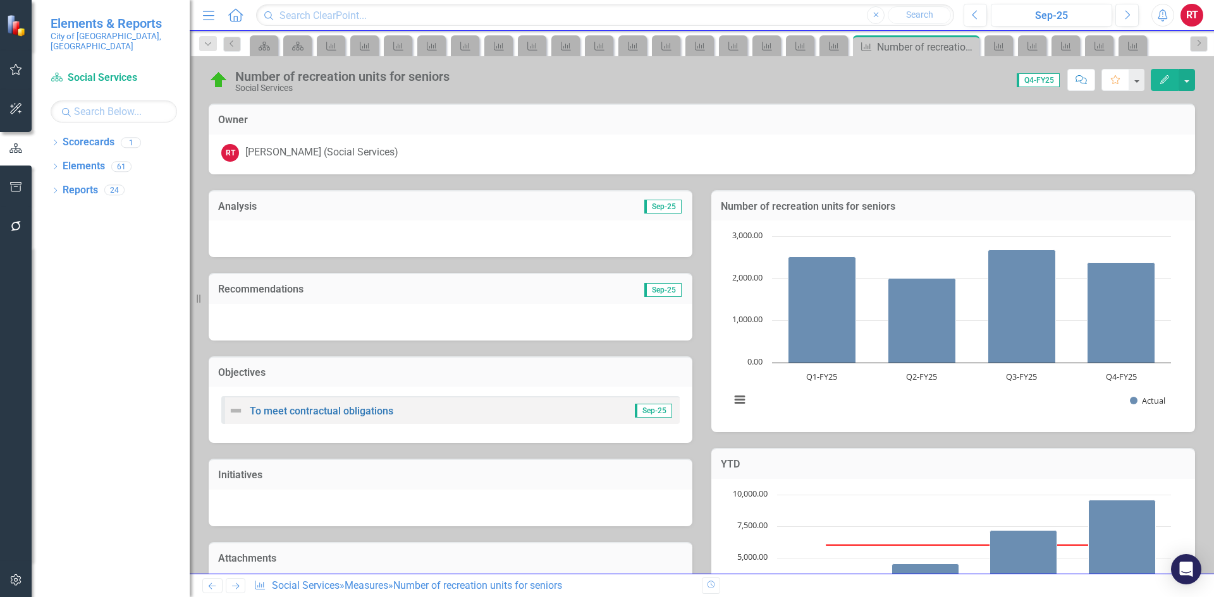
click at [238, 584] on icon "Next" at bounding box center [235, 586] width 11 height 8
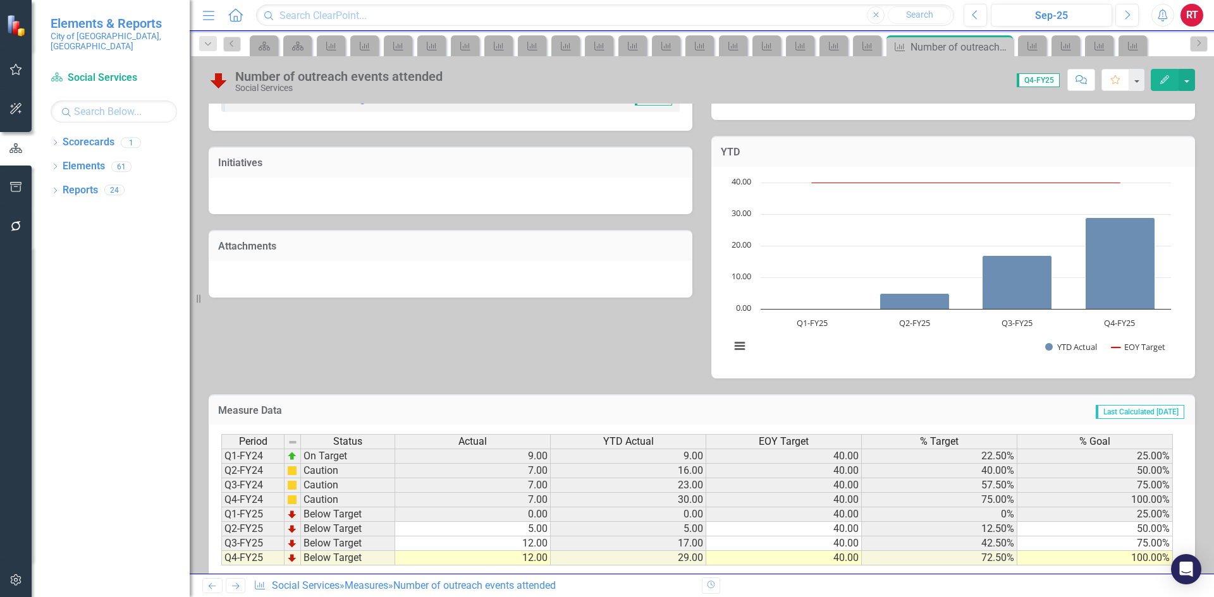
scroll to position [336, 0]
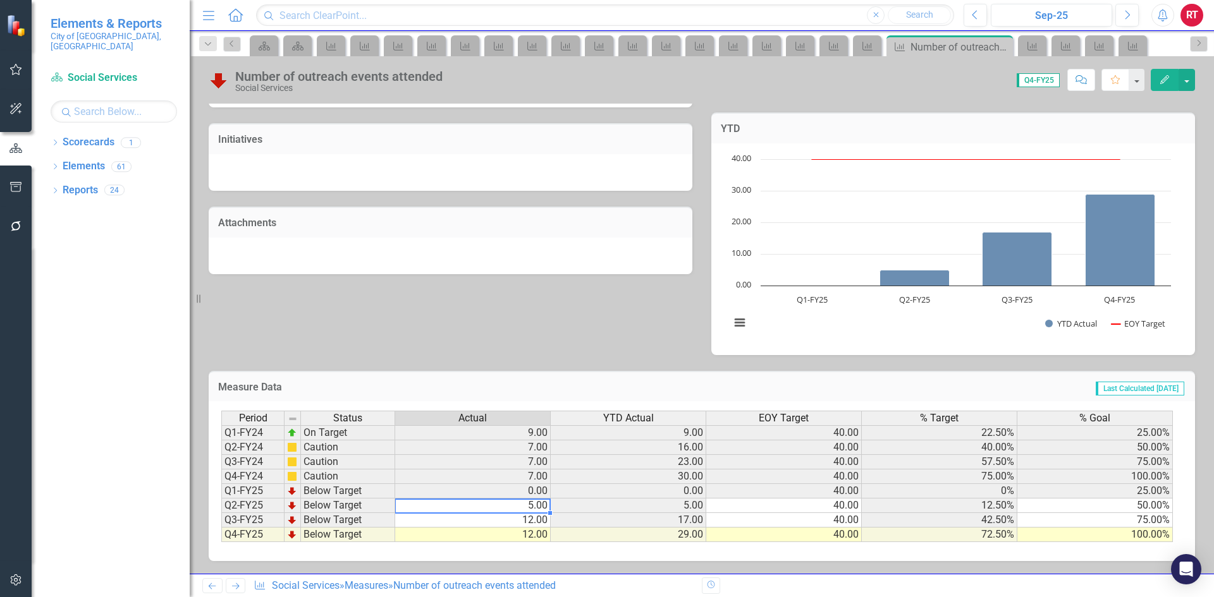
click at [513, 506] on td "5.00" at bounding box center [473, 506] width 156 height 15
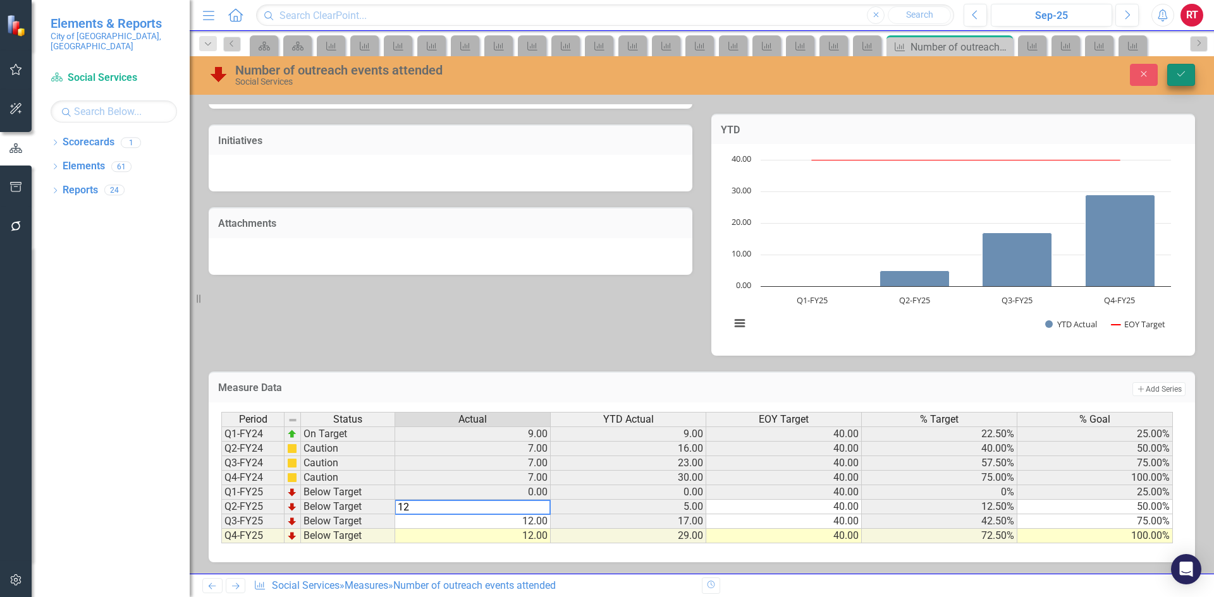
type textarea "12"
click at [1181, 80] on button "Save" at bounding box center [1181, 75] width 28 height 22
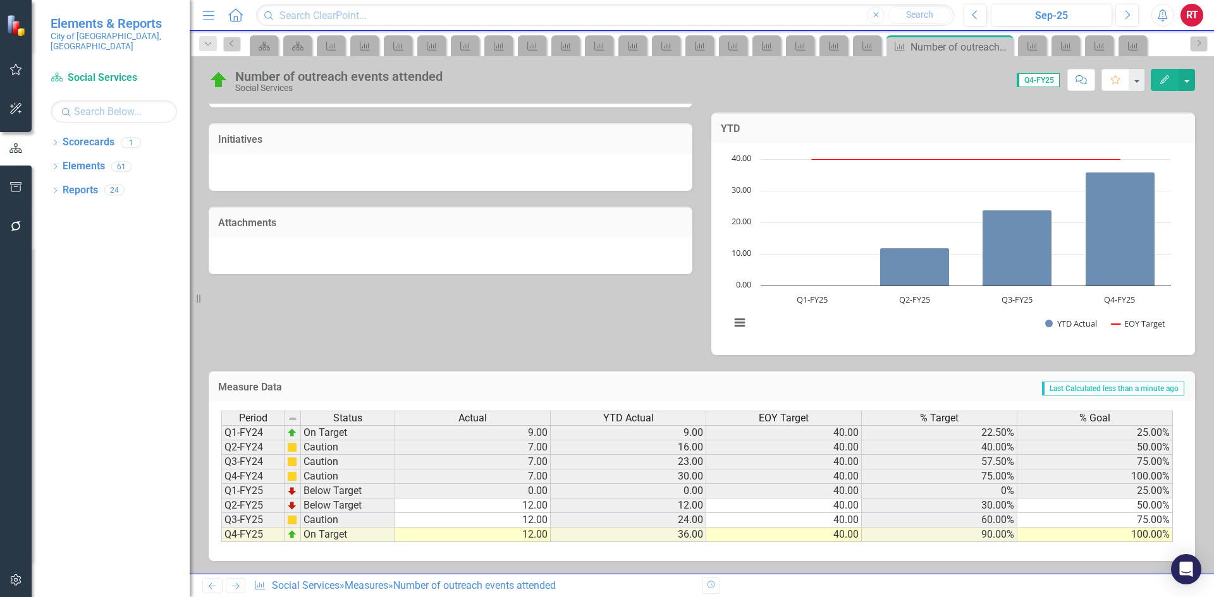
click at [235, 582] on icon "Next" at bounding box center [235, 586] width 11 height 8
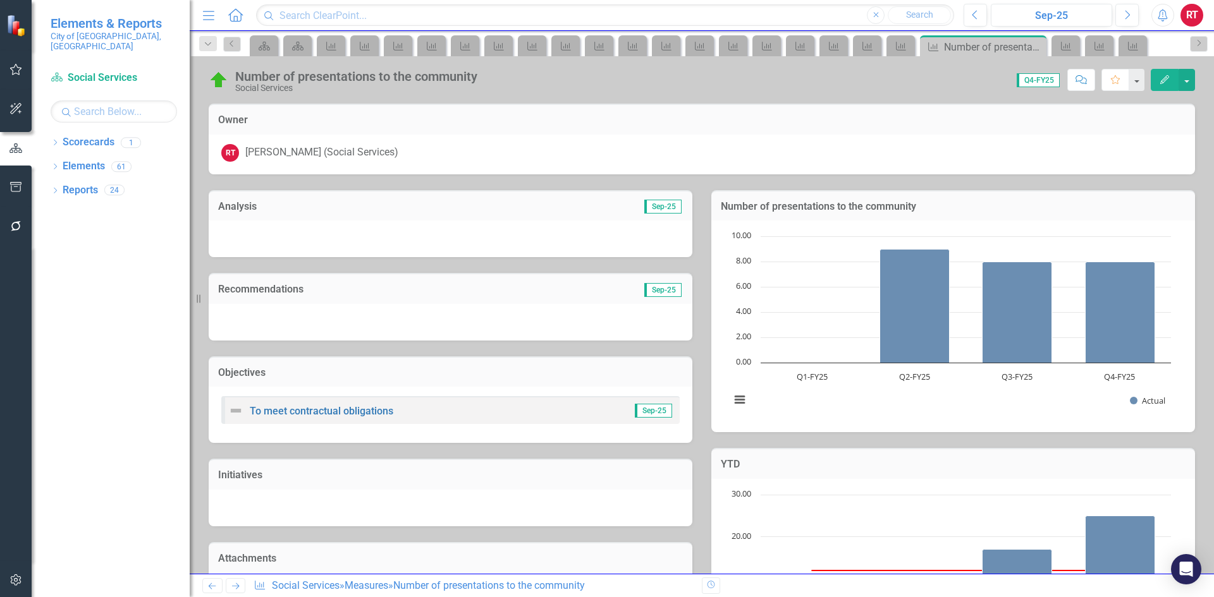
click at [235, 584] on icon "Next" at bounding box center [235, 586] width 11 height 8
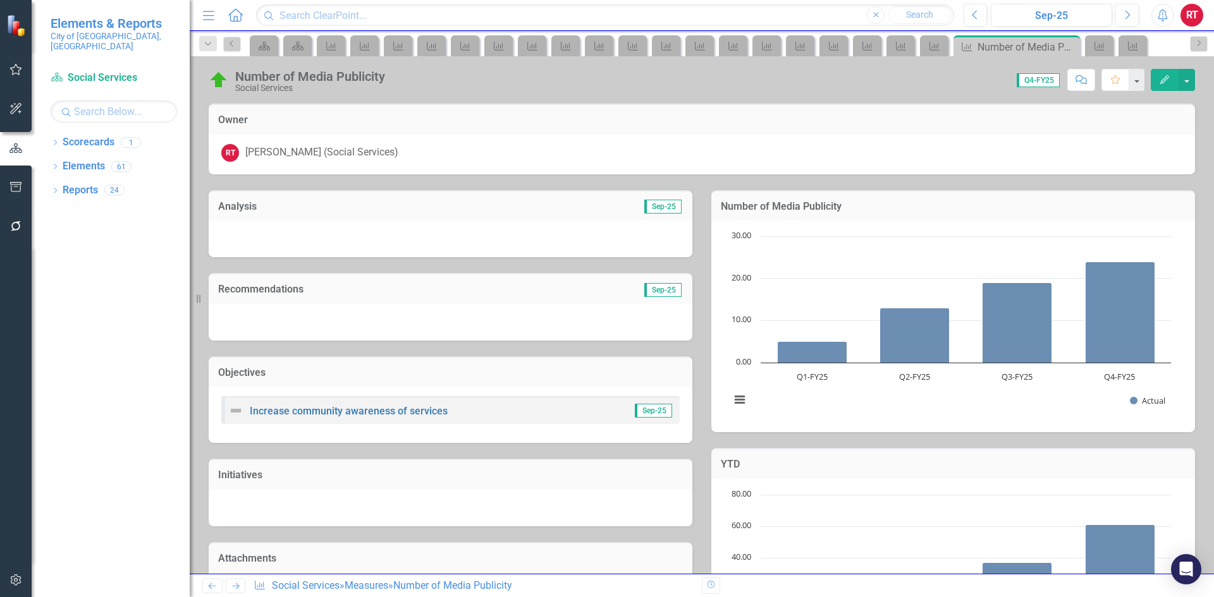
click at [235, 584] on icon "Next" at bounding box center [235, 586] width 11 height 8
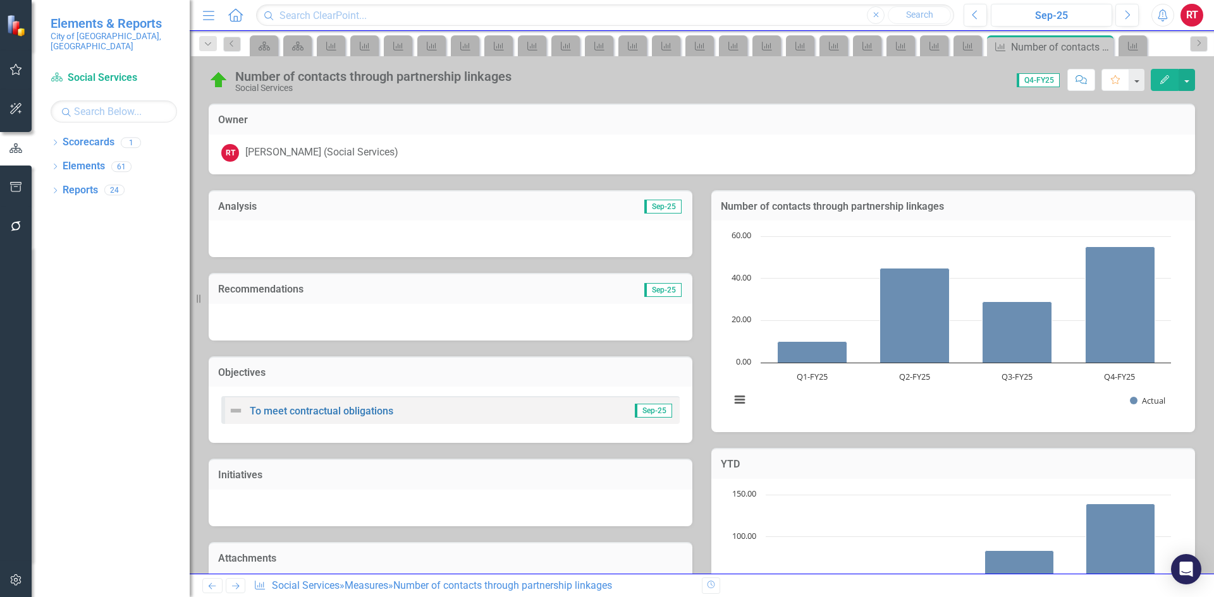
click at [235, 584] on icon "Next" at bounding box center [235, 586] width 11 height 8
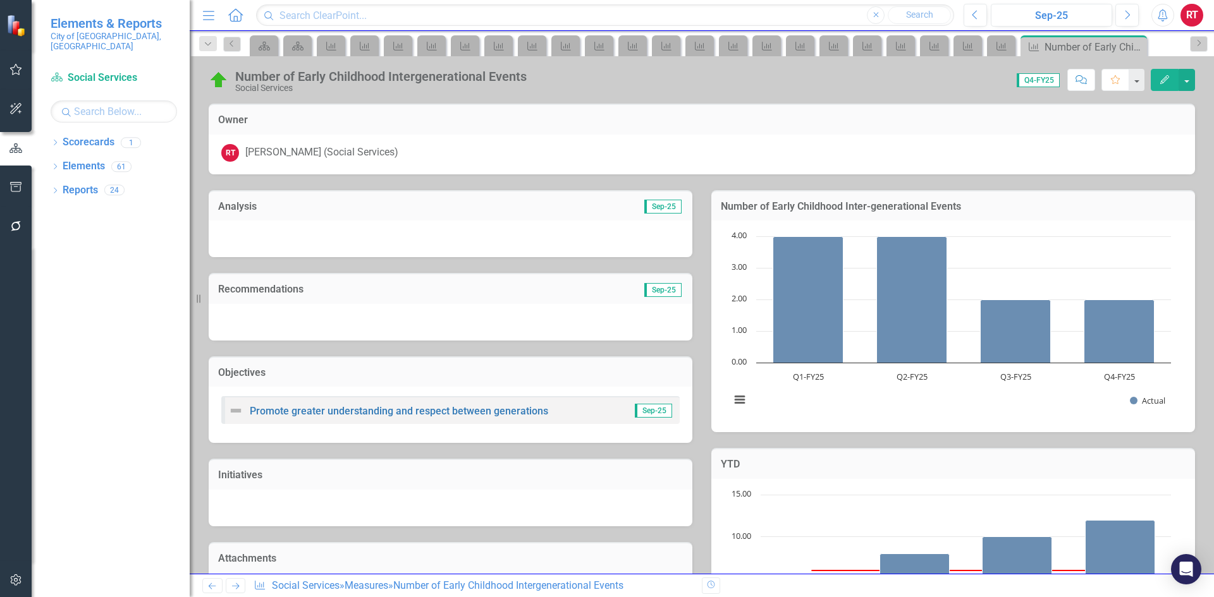
click at [235, 584] on icon "Next" at bounding box center [235, 586] width 11 height 8
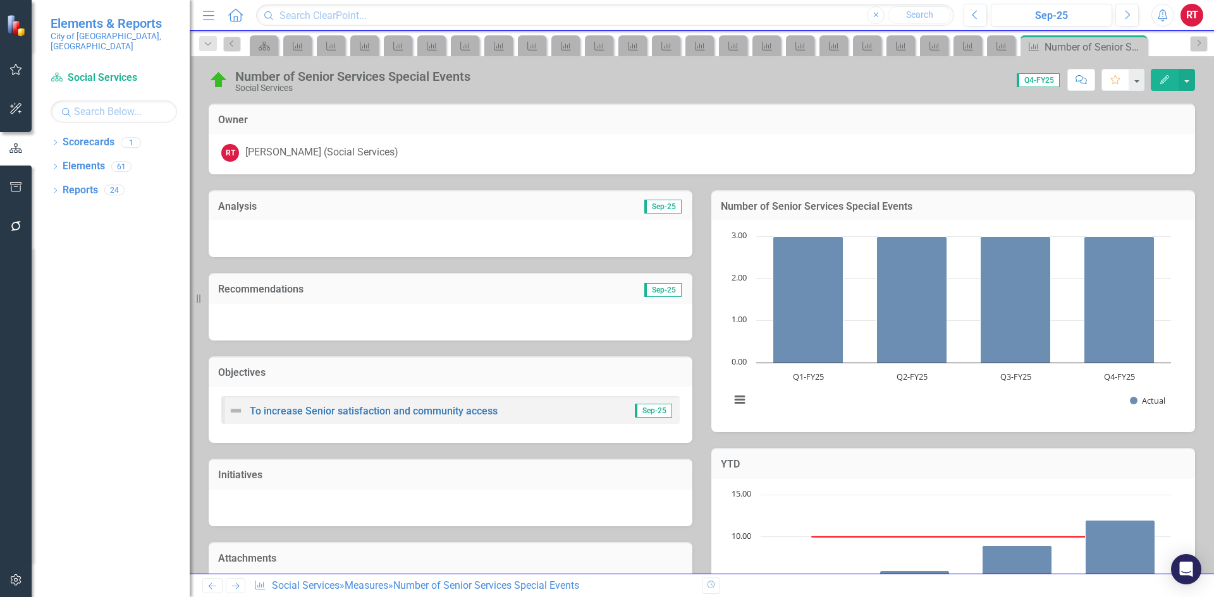
click at [235, 584] on icon "Next" at bounding box center [235, 586] width 11 height 8
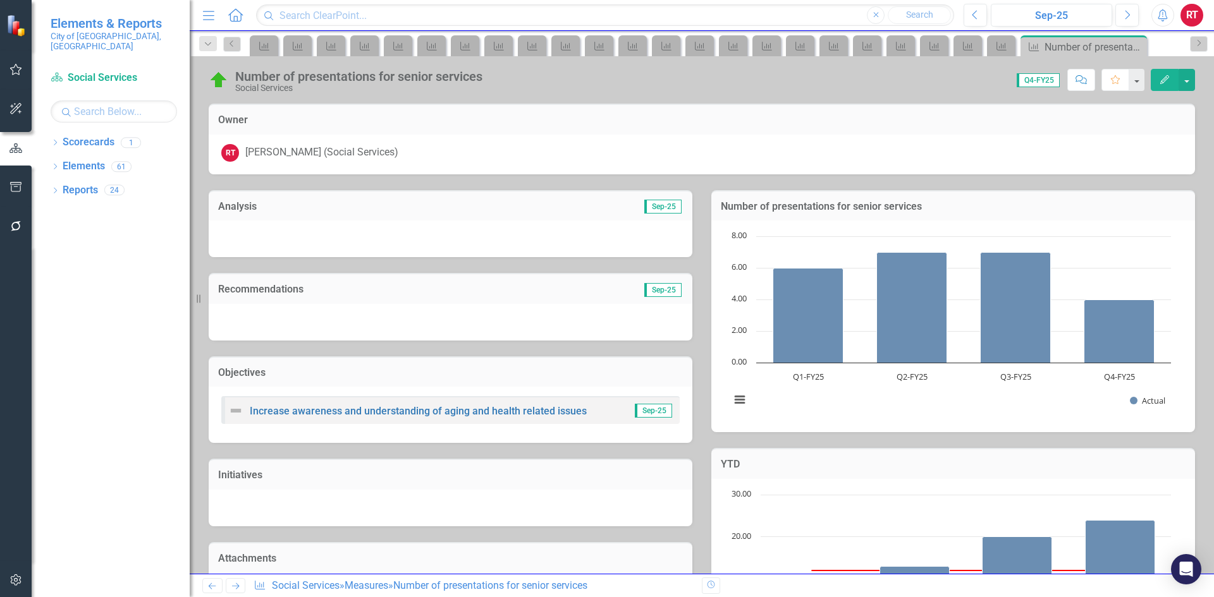
click at [235, 584] on icon "Next" at bounding box center [235, 586] width 11 height 8
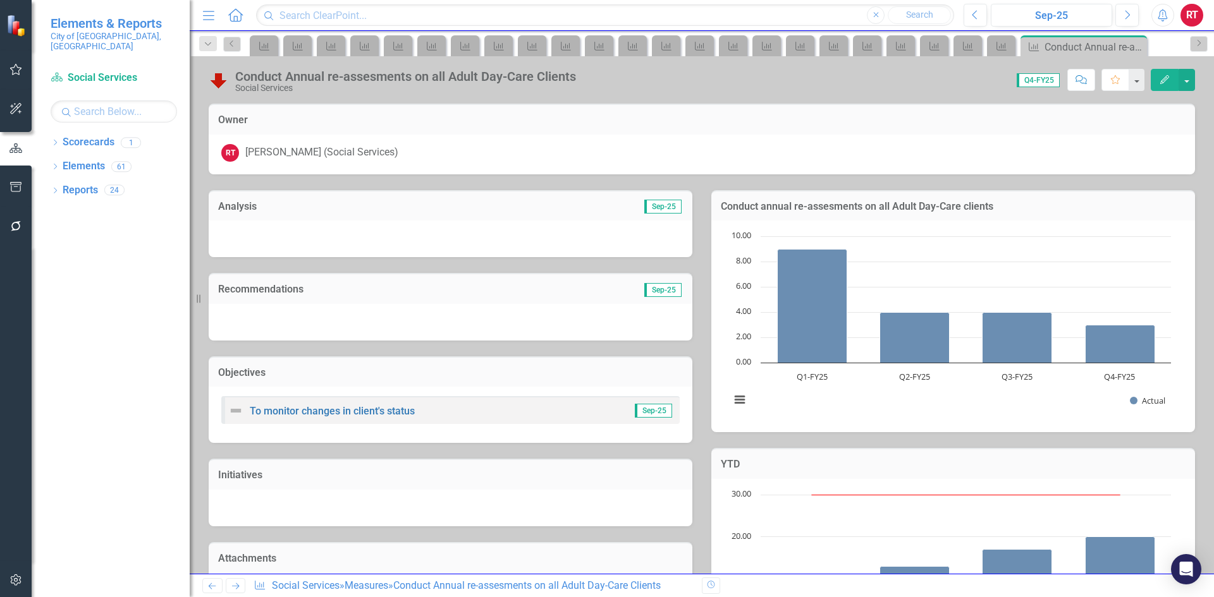
click at [235, 584] on icon "Next" at bounding box center [235, 586] width 11 height 8
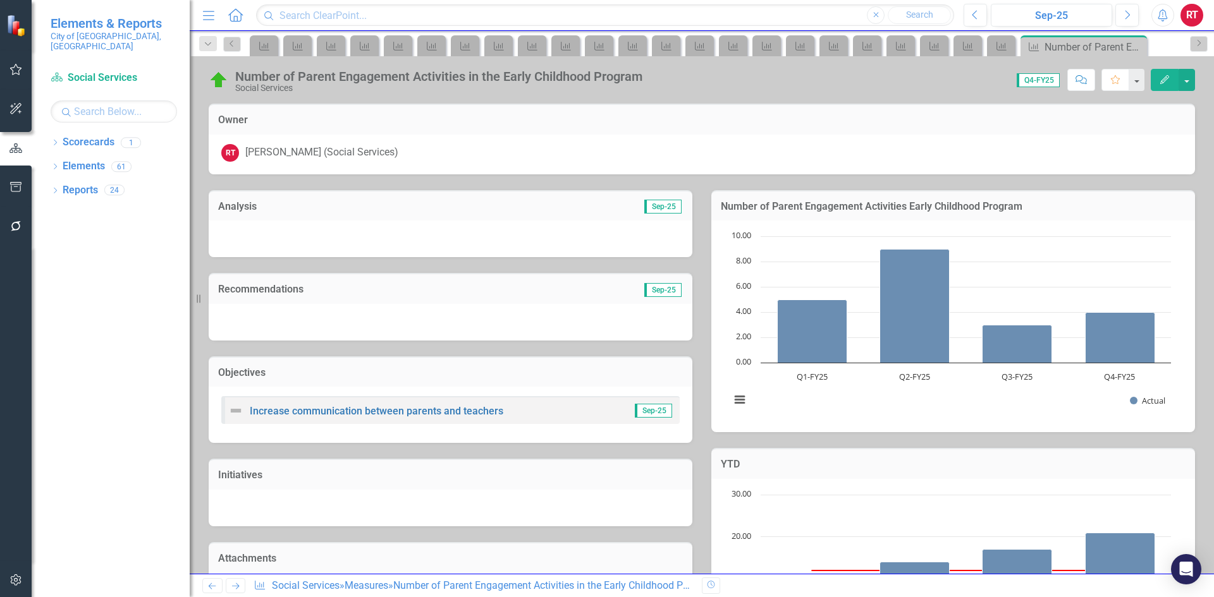
click at [235, 584] on icon "Next" at bounding box center [235, 586] width 11 height 8
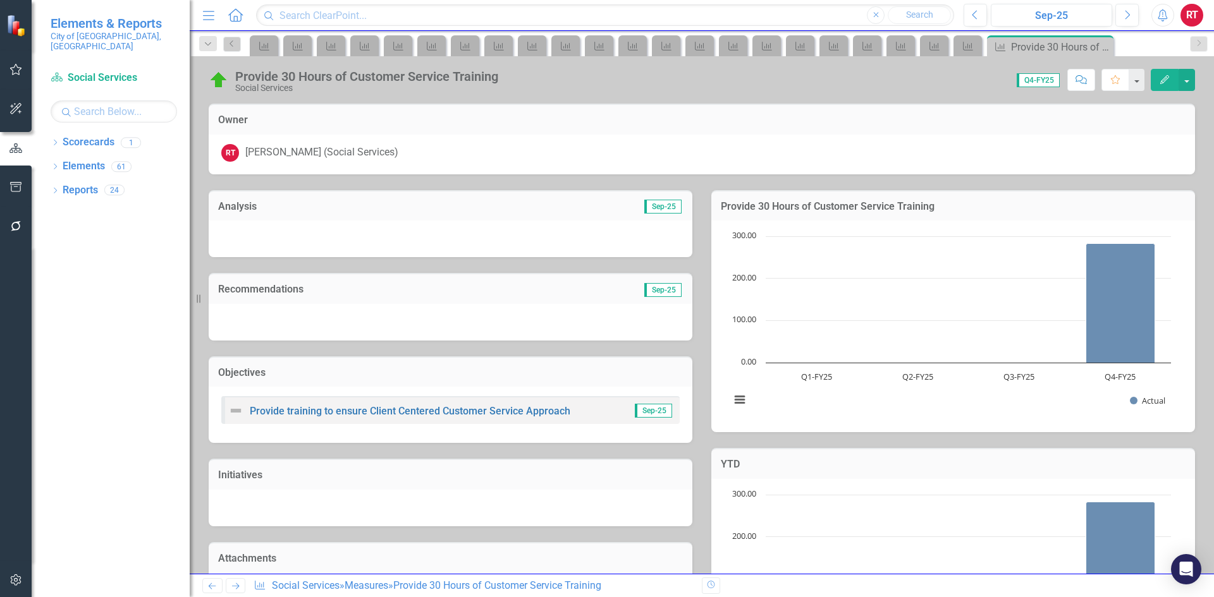
click at [235, 584] on icon "Next" at bounding box center [235, 586] width 11 height 8
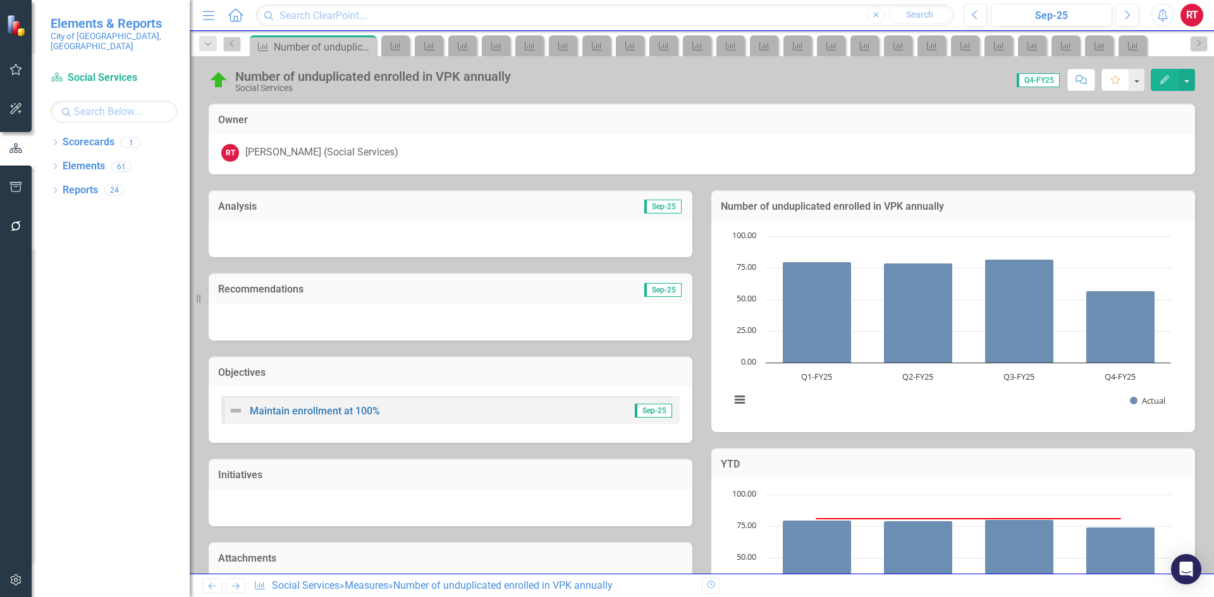
click at [233, 589] on icon "Next" at bounding box center [235, 586] width 11 height 8
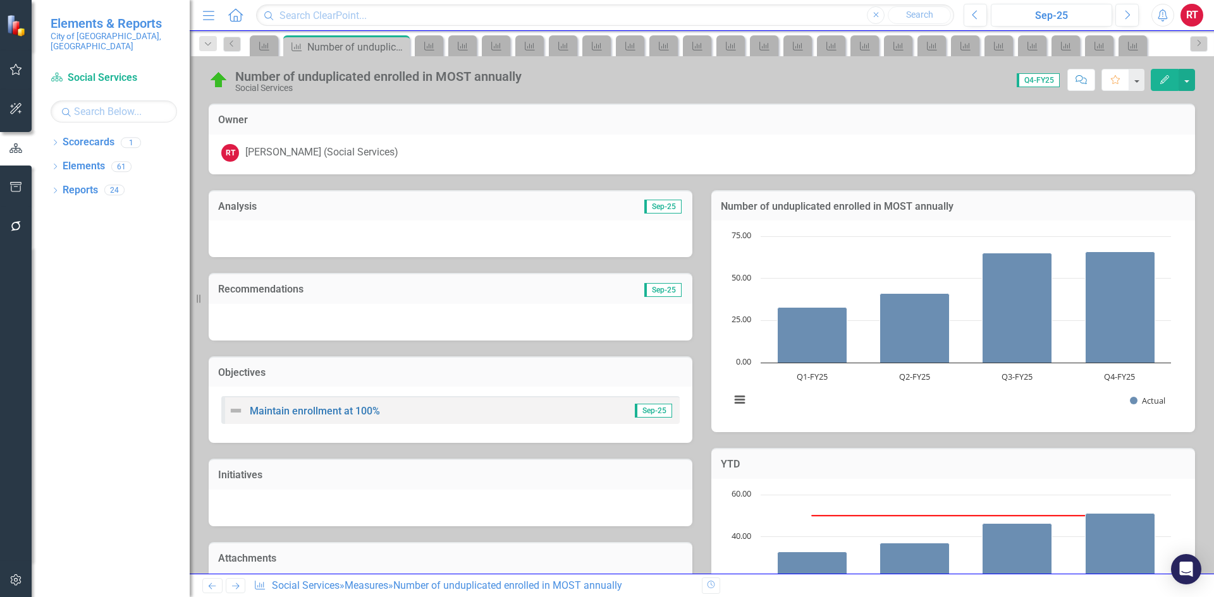
click at [233, 589] on icon "Next" at bounding box center [235, 586] width 11 height 8
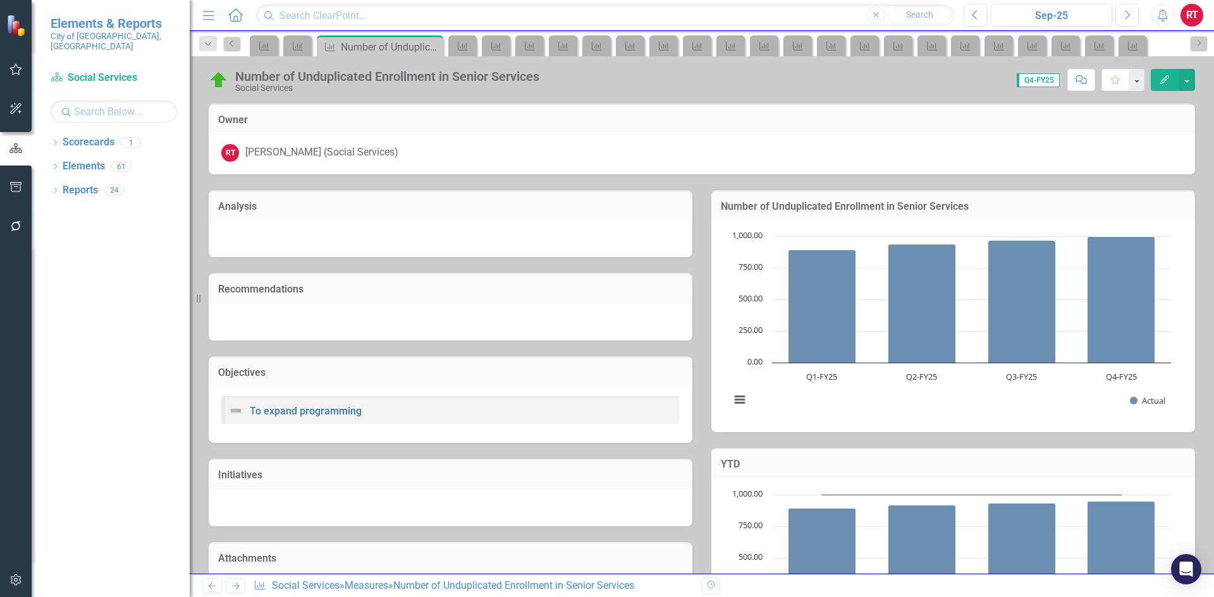
click at [233, 589] on icon "Next" at bounding box center [235, 586] width 11 height 8
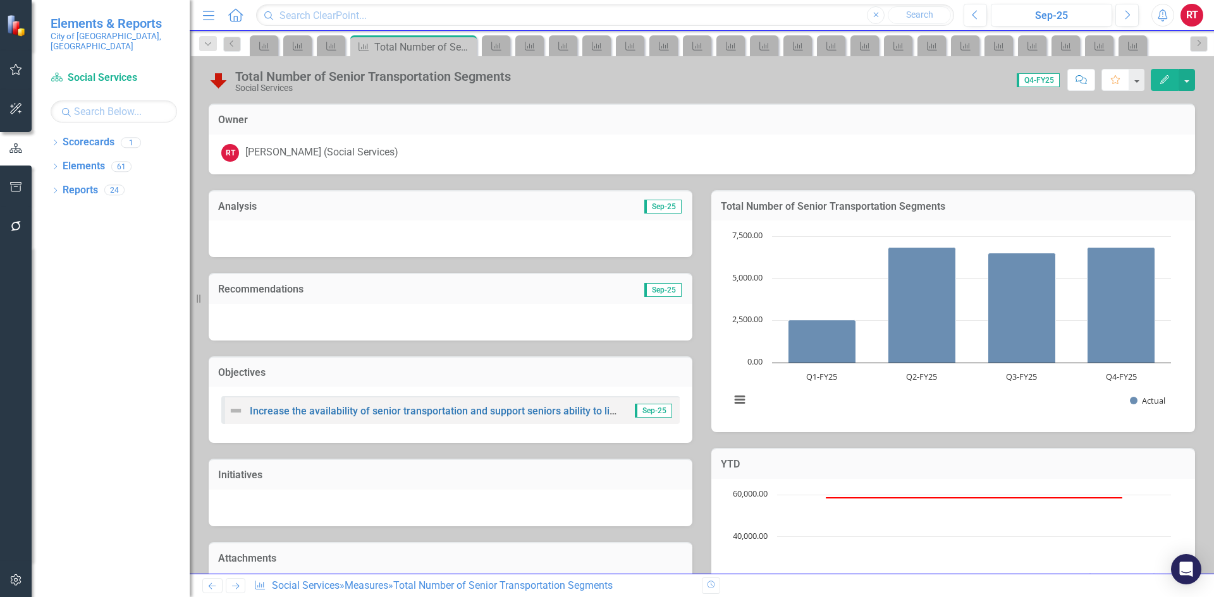
click at [233, 589] on icon "Next" at bounding box center [235, 586] width 11 height 8
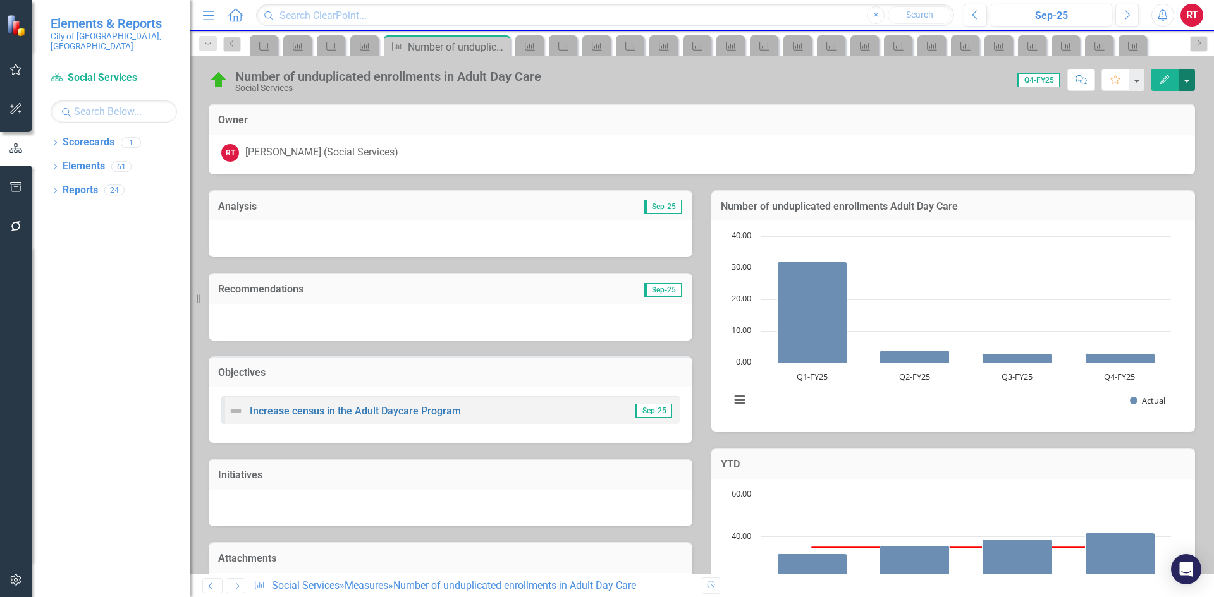
click at [1184, 84] on button "button" at bounding box center [1186, 80] width 16 height 22
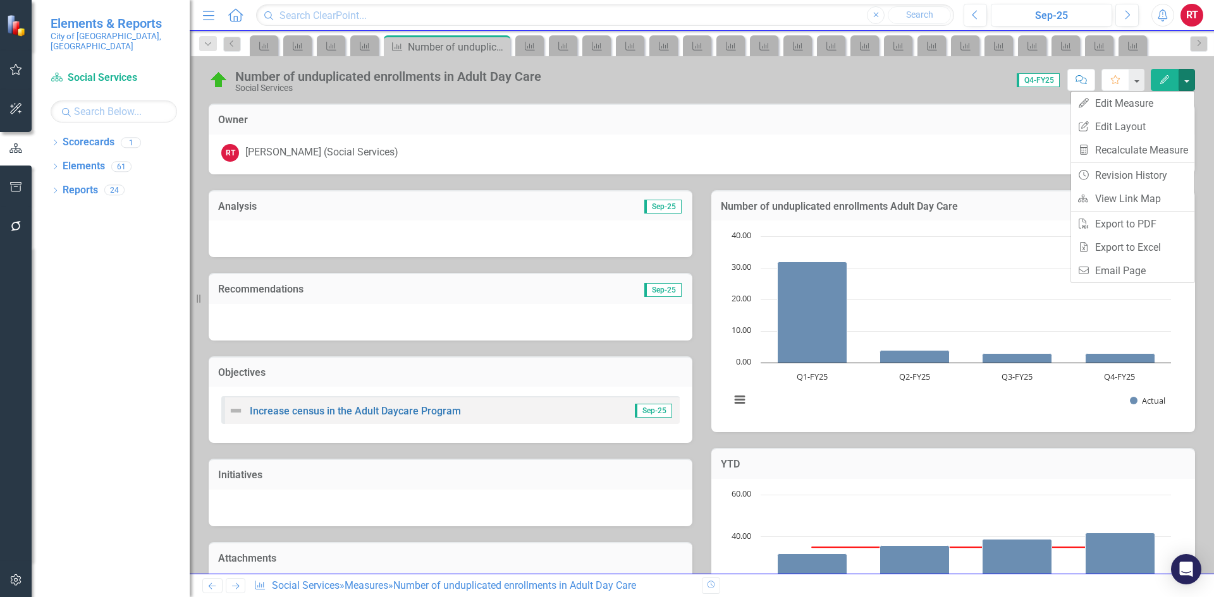
click at [879, 101] on div "Number of unduplicated enrollments in Adult Day Care Social Services Score: 0.0…" at bounding box center [702, 315] width 1024 height 518
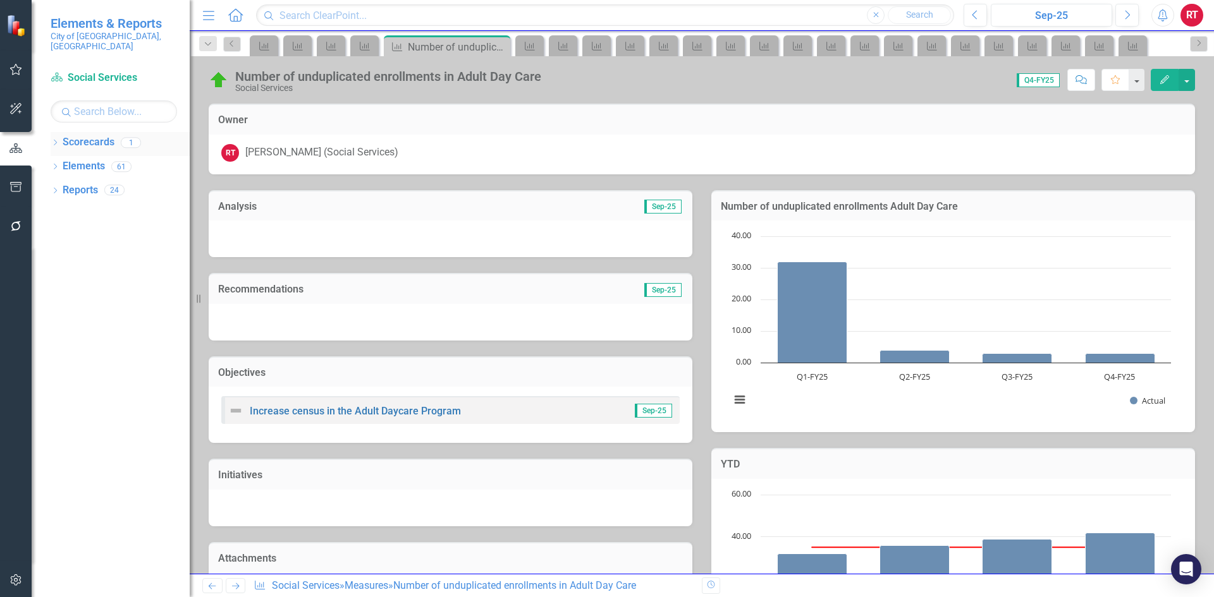
click at [52, 140] on icon "Dropdown" at bounding box center [55, 143] width 9 height 7
click at [51, 212] on icon "Dropdown" at bounding box center [55, 215] width 9 height 7
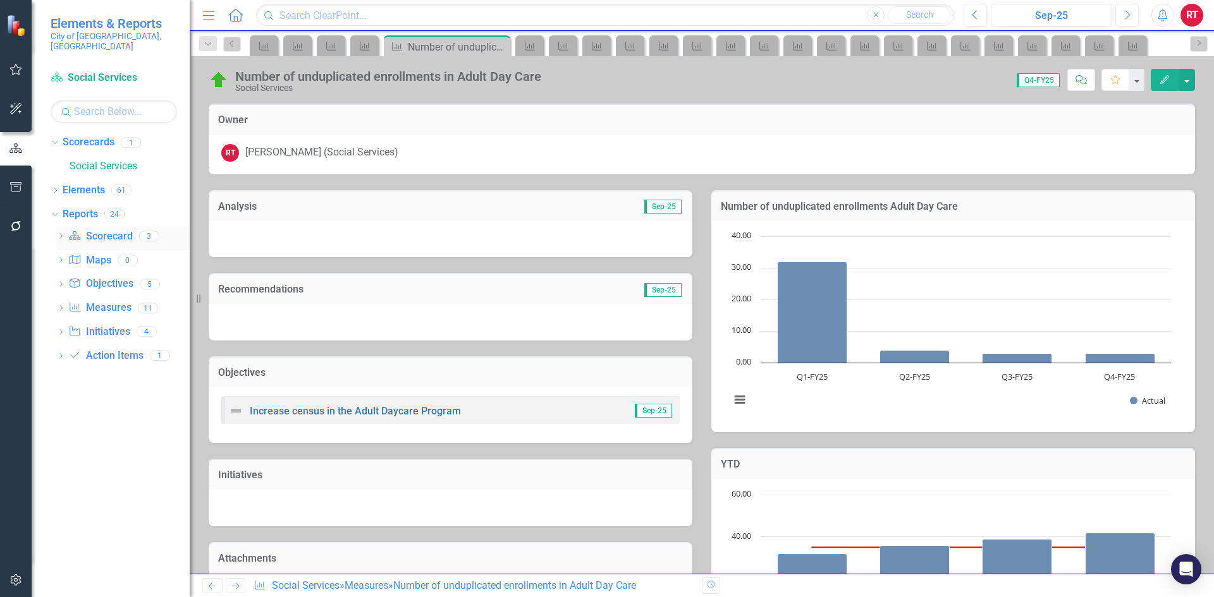
click at [91, 229] on link "Scorecard Scorecard" at bounding box center [100, 236] width 64 height 15
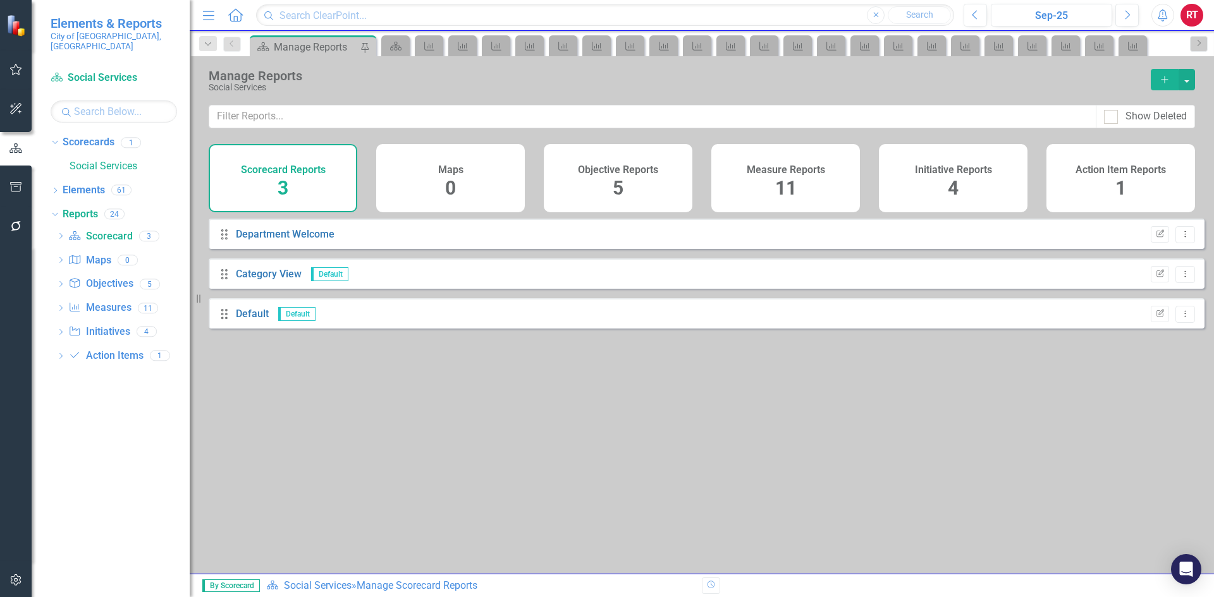
click at [295, 189] on div "Scorecard Reports 3" at bounding box center [283, 178] width 149 height 68
click at [232, 241] on icon "Drag" at bounding box center [224, 234] width 16 height 13
click at [252, 240] on link "Department Welcome" at bounding box center [285, 234] width 99 height 12
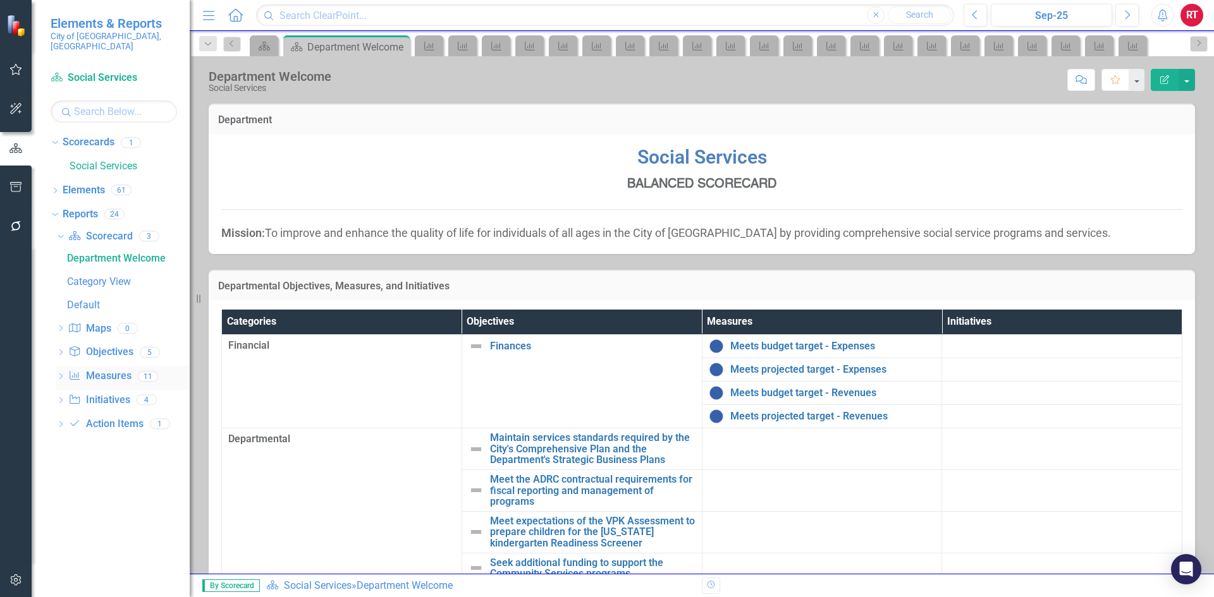
click at [119, 369] on link "Measure Measures" at bounding box center [99, 376] width 63 height 15
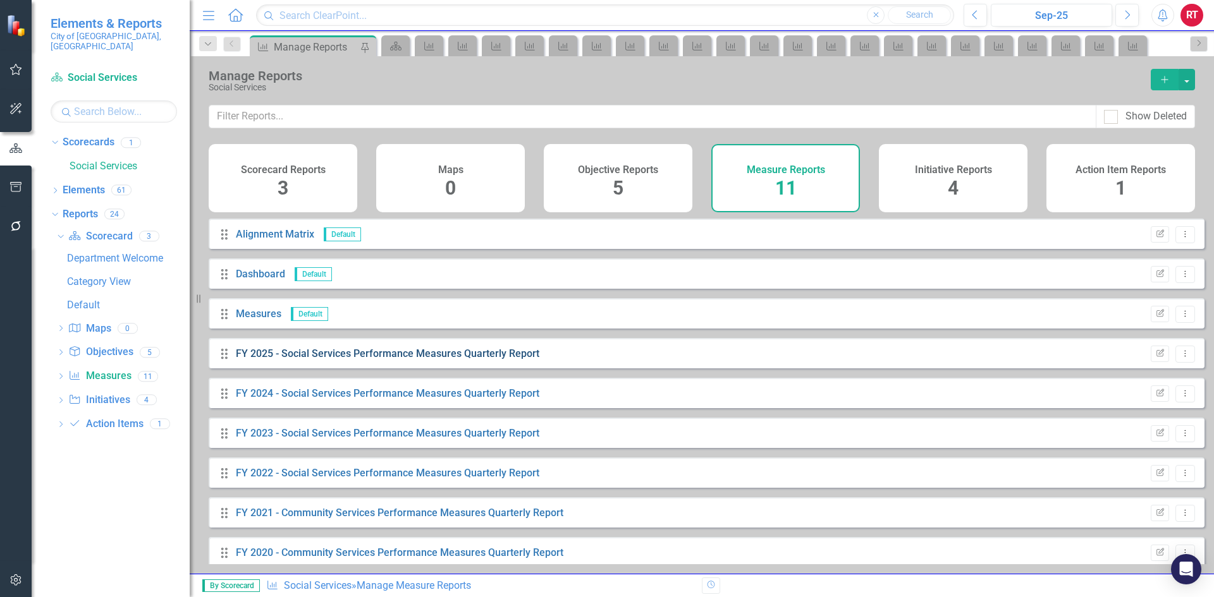
click at [343, 357] on link "FY 2025 - Social Services Performance Measures Quarterly Report" at bounding box center [387, 354] width 303 height 12
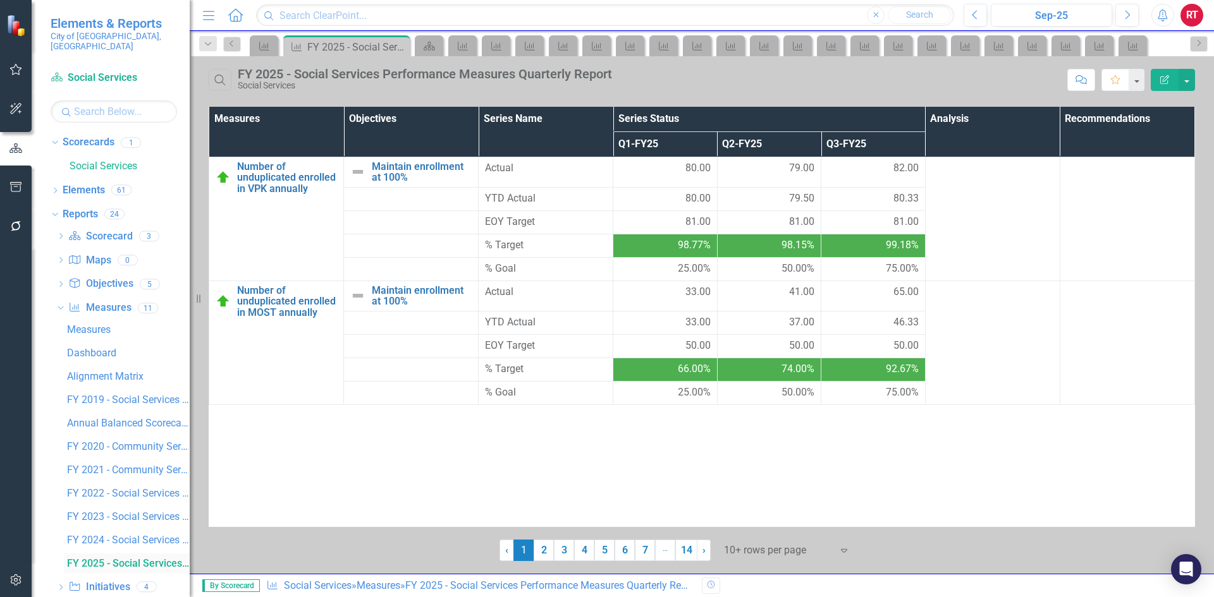
click at [121, 558] on div "FY 2025 - Social Services Performance Measures Quarterly Report" at bounding box center [128, 563] width 123 height 11
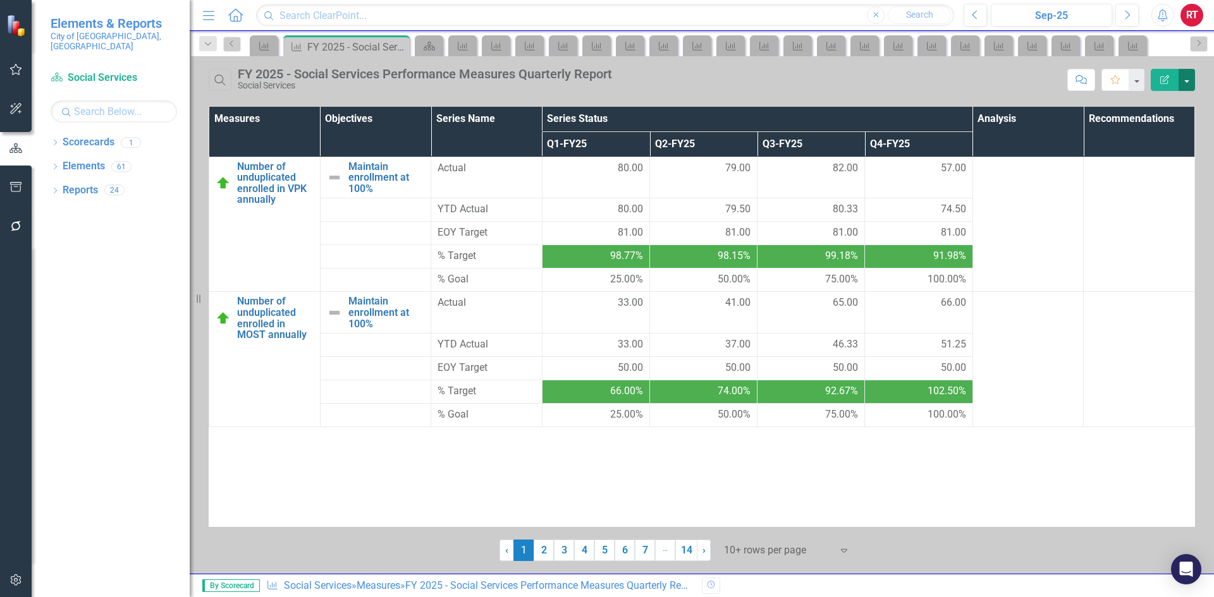
click at [1184, 83] on button "button" at bounding box center [1186, 80] width 16 height 22
click at [1155, 130] on link "PDF Export to PDF" at bounding box center [1144, 128] width 100 height 23
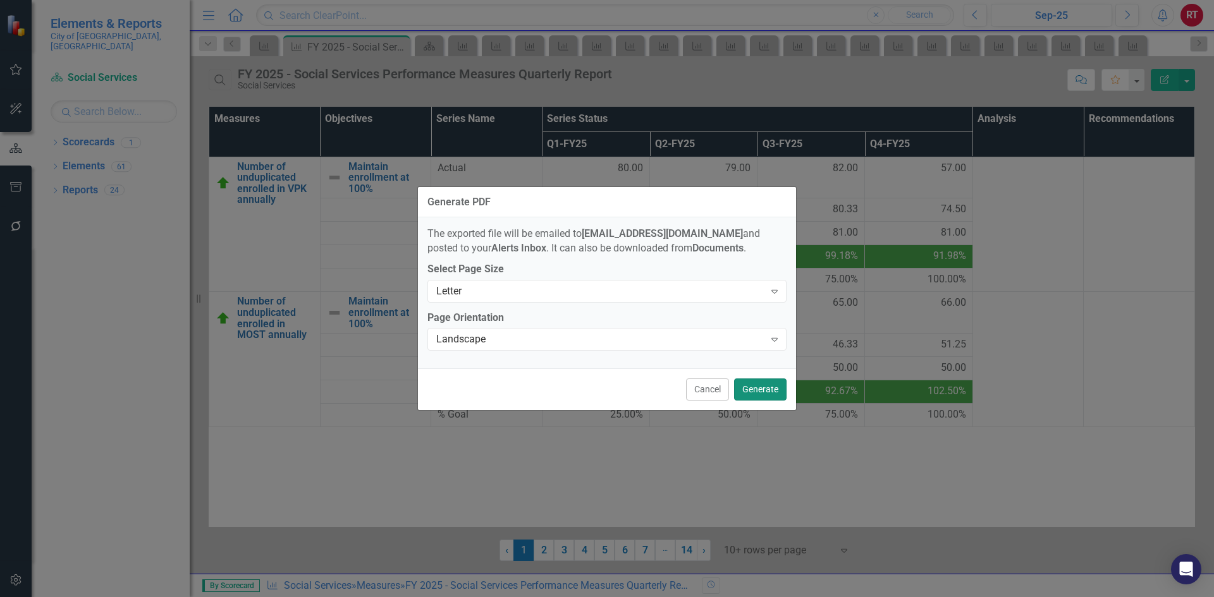
click at [756, 394] on button "Generate" at bounding box center [760, 390] width 52 height 22
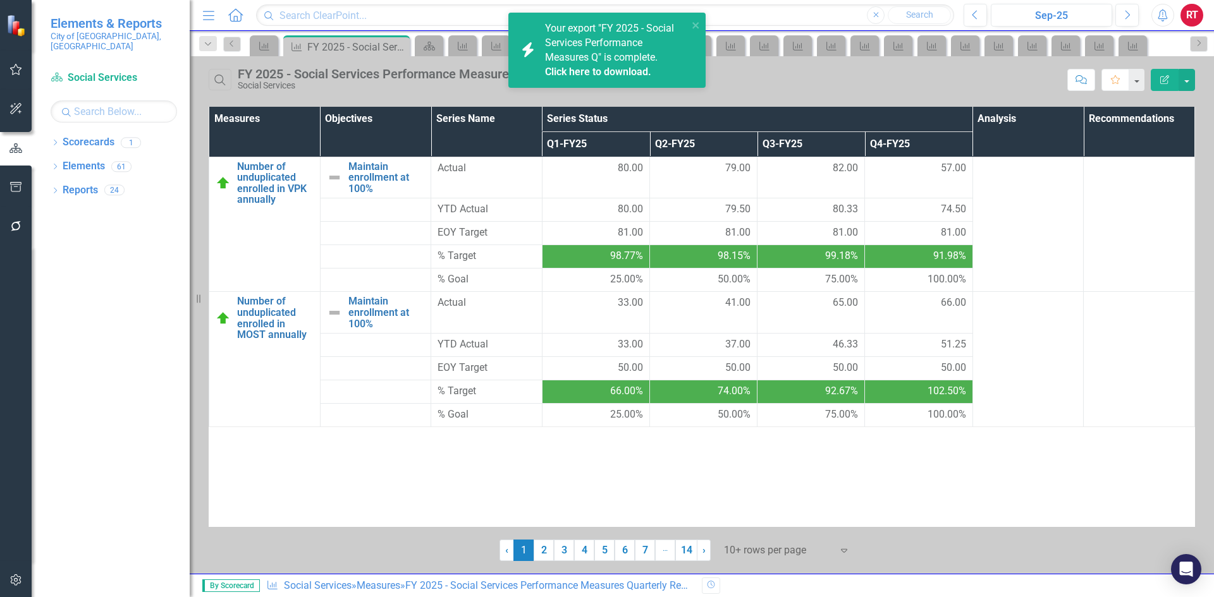
click at [578, 65] on div "Click here to download." at bounding box center [615, 72] width 140 height 15
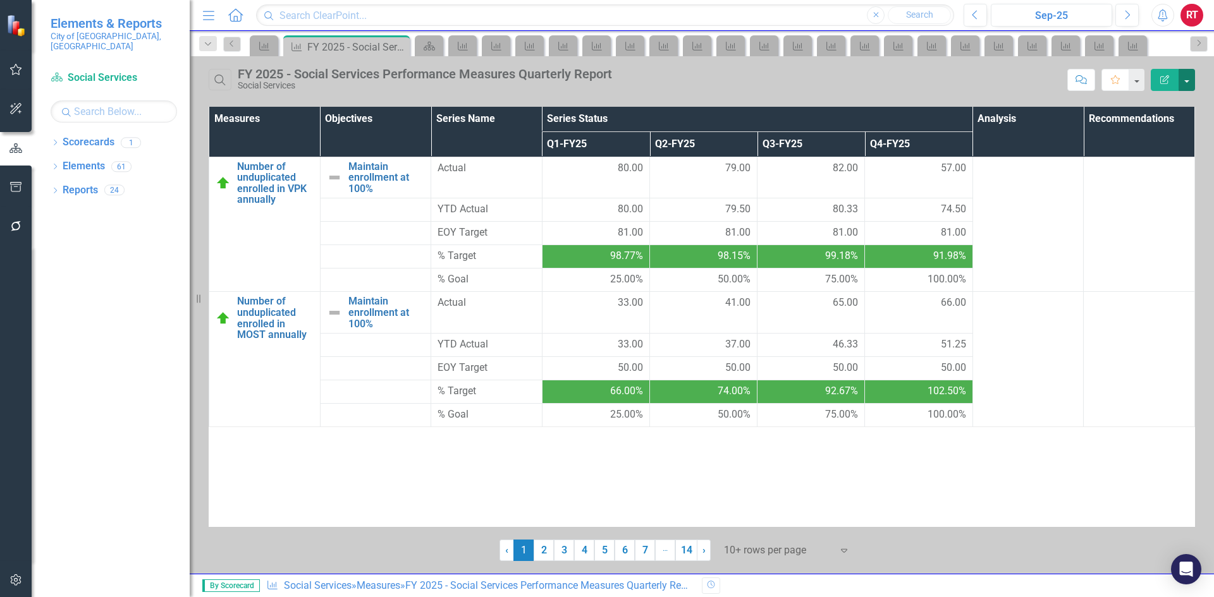
click at [1184, 78] on button "button" at bounding box center [1186, 80] width 16 height 22
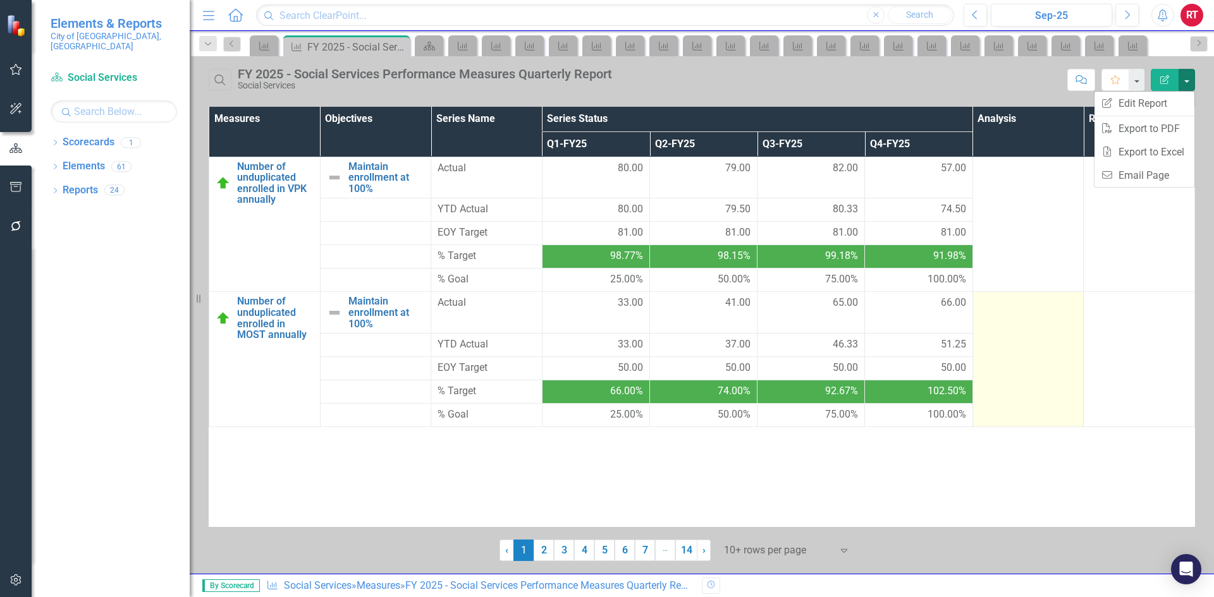
click at [1024, 340] on td at bounding box center [1027, 359] width 111 height 135
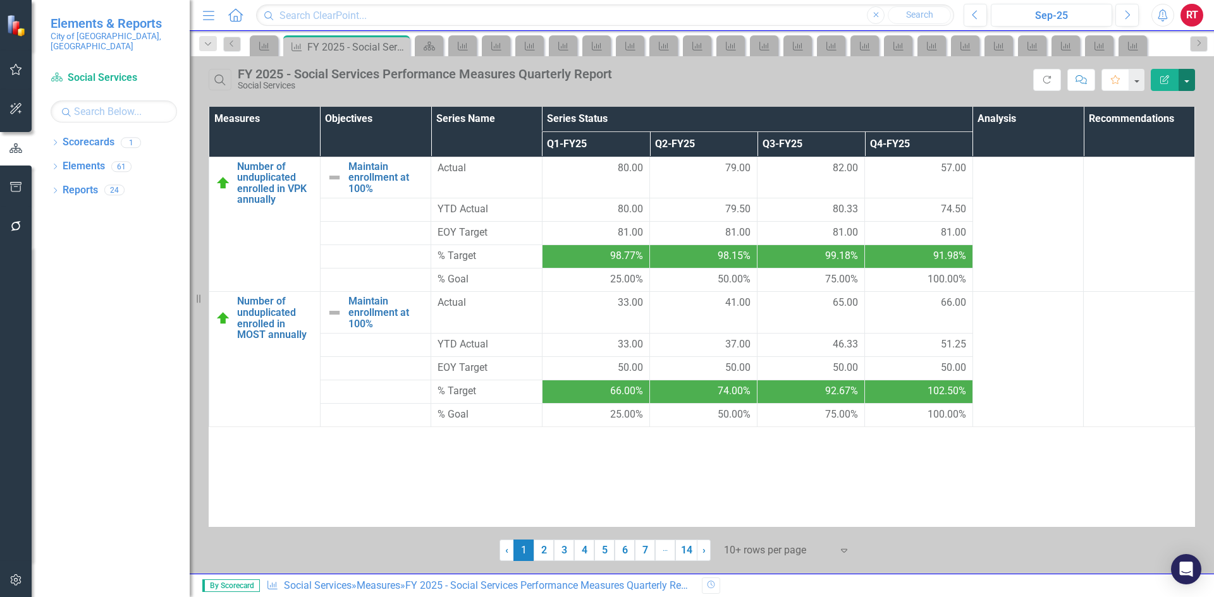
click at [1182, 85] on button "button" at bounding box center [1186, 80] width 16 height 22
click at [1124, 126] on link "PDF Export to PDF" at bounding box center [1144, 128] width 100 height 23
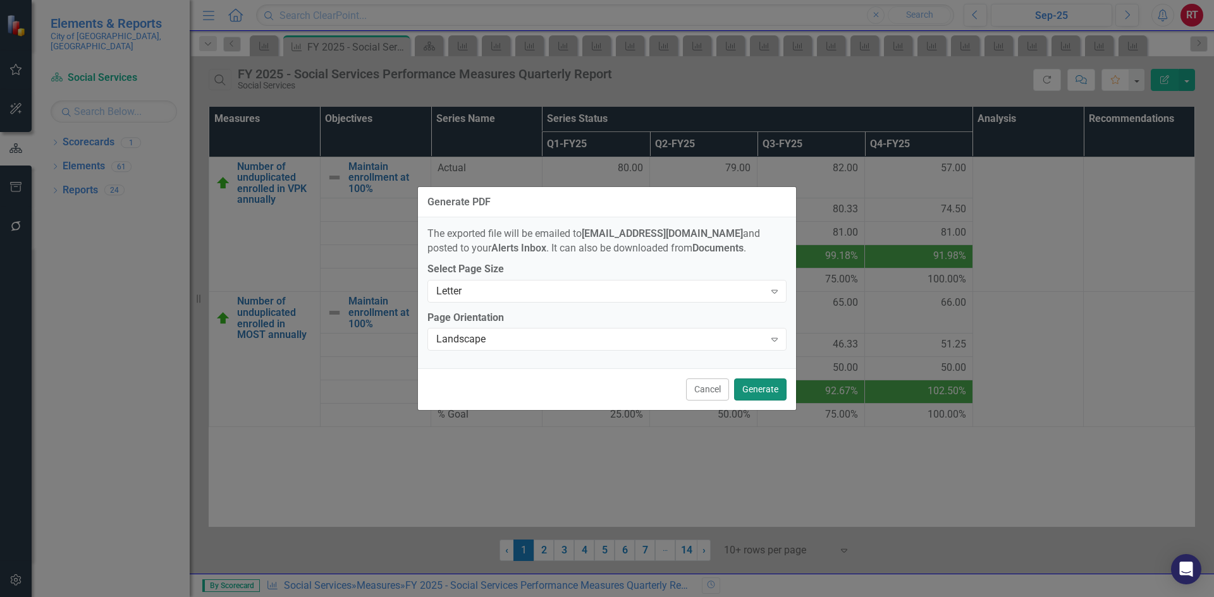
click at [769, 388] on button "Generate" at bounding box center [760, 390] width 52 height 22
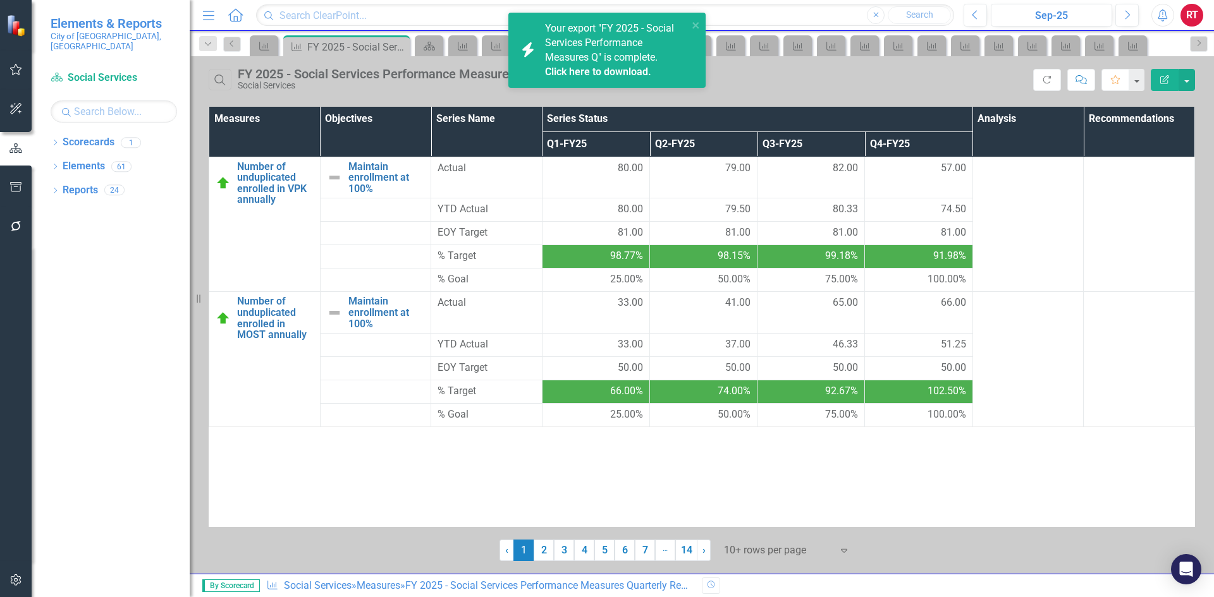
click at [623, 75] on link "Click here to download." at bounding box center [598, 72] width 106 height 12
